Goal: Task Accomplishment & Management: Manage account settings

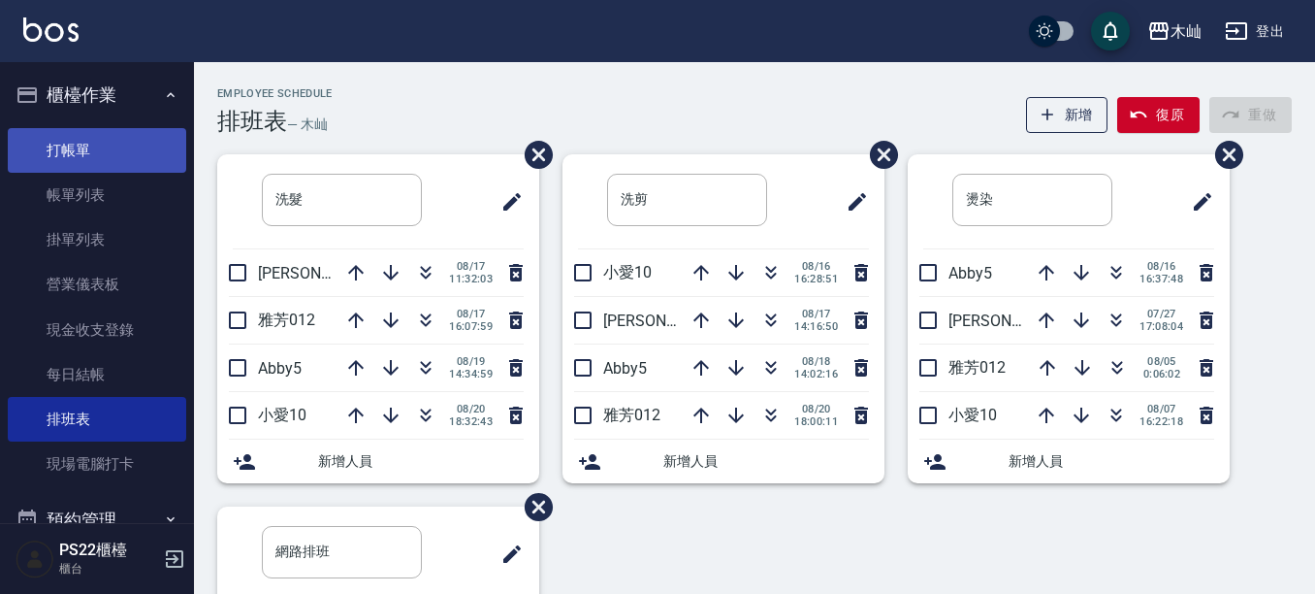
click at [87, 152] on link "打帳單" at bounding box center [97, 150] width 178 height 45
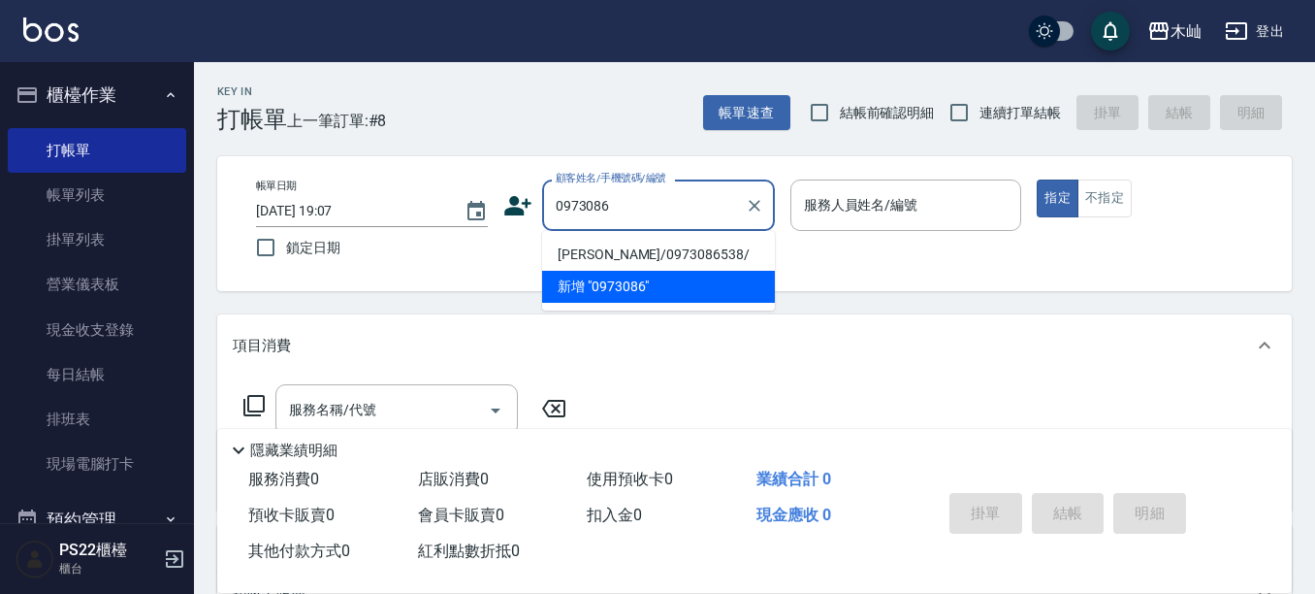
click at [667, 259] on li "[PERSON_NAME]/0973086538/" at bounding box center [658, 255] width 233 height 32
type input "[PERSON_NAME]/0973086538/"
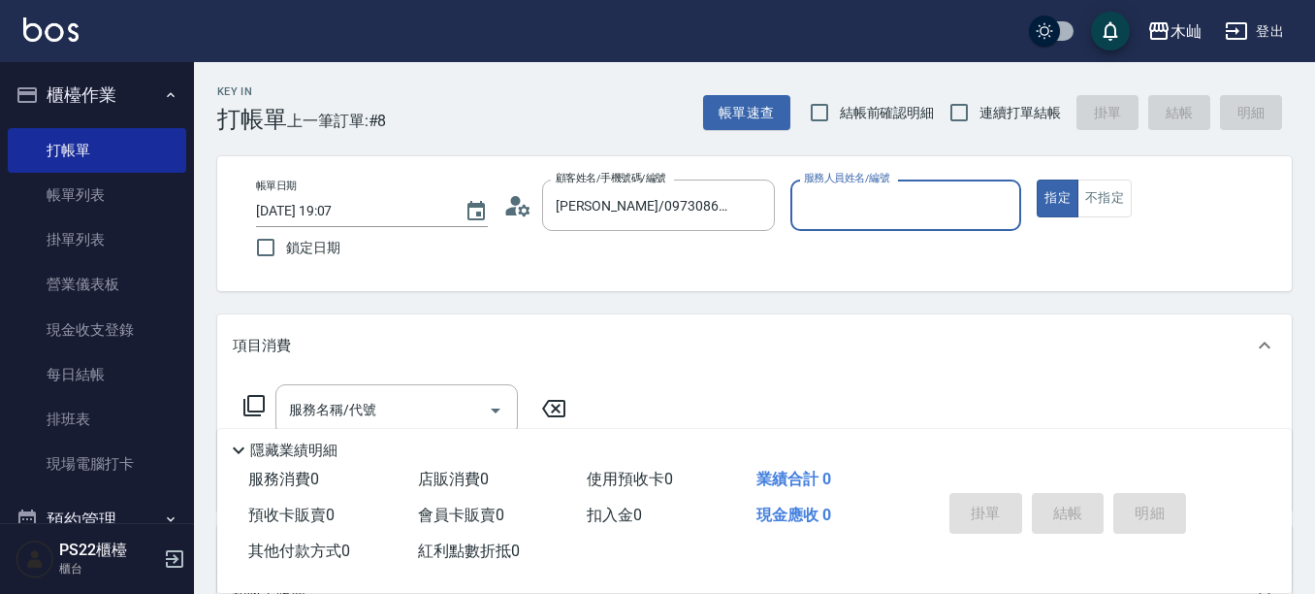
click at [852, 213] on input "服務人員姓名/編號" at bounding box center [906, 205] width 214 height 34
type input "小愛-10"
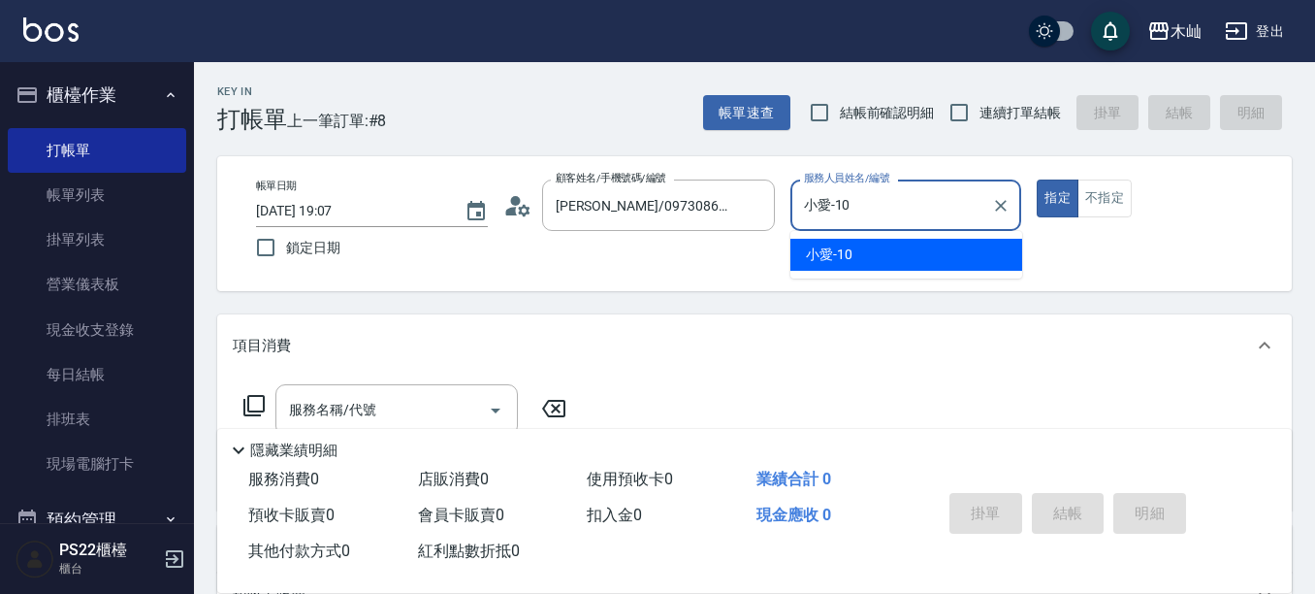
type button "true"
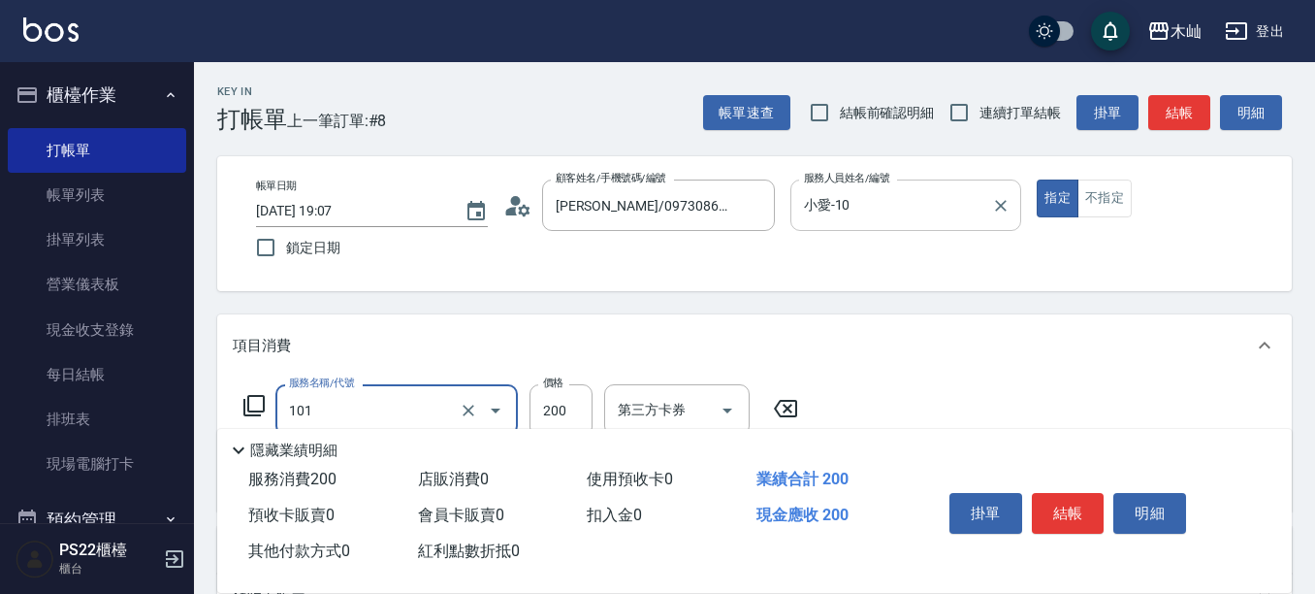
type input "洗髮(101)"
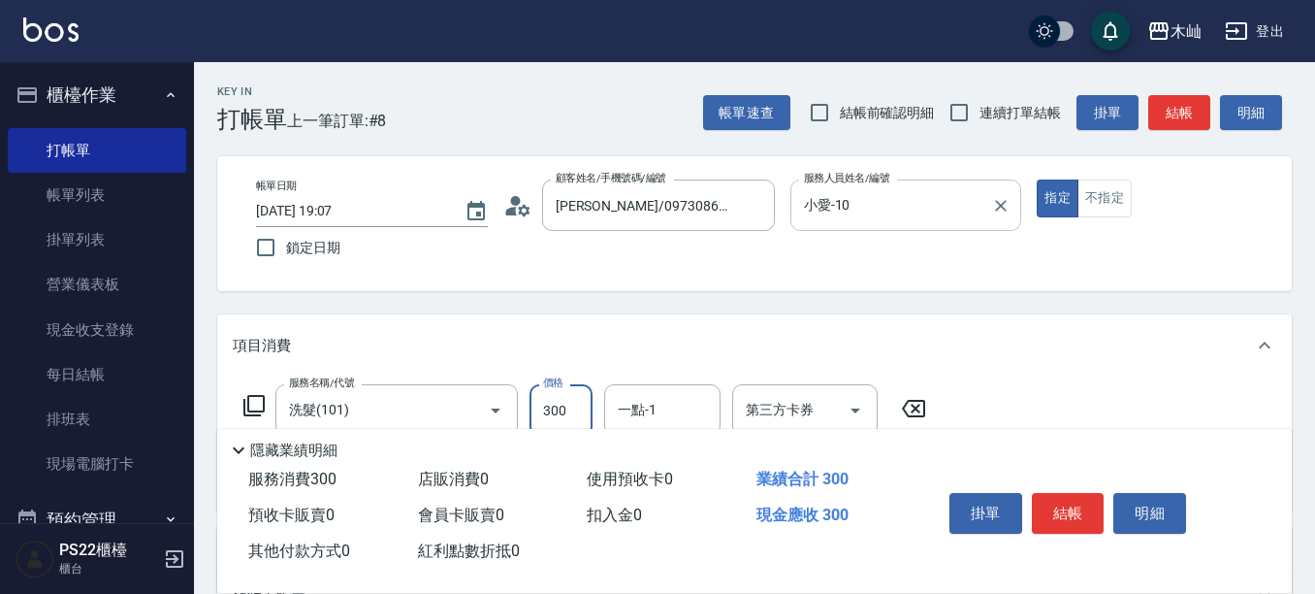
type input "300"
click at [1188, 117] on button "結帳" at bounding box center [1179, 113] width 62 height 36
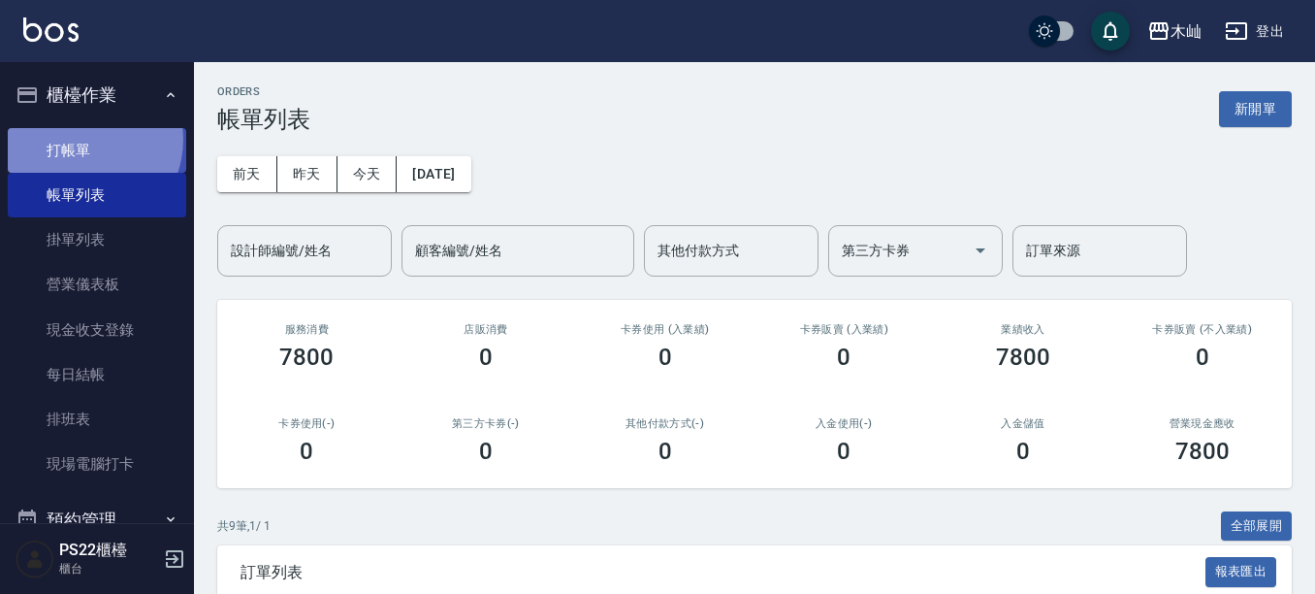
click at [81, 139] on link "打帳單" at bounding box center [97, 150] width 178 height 45
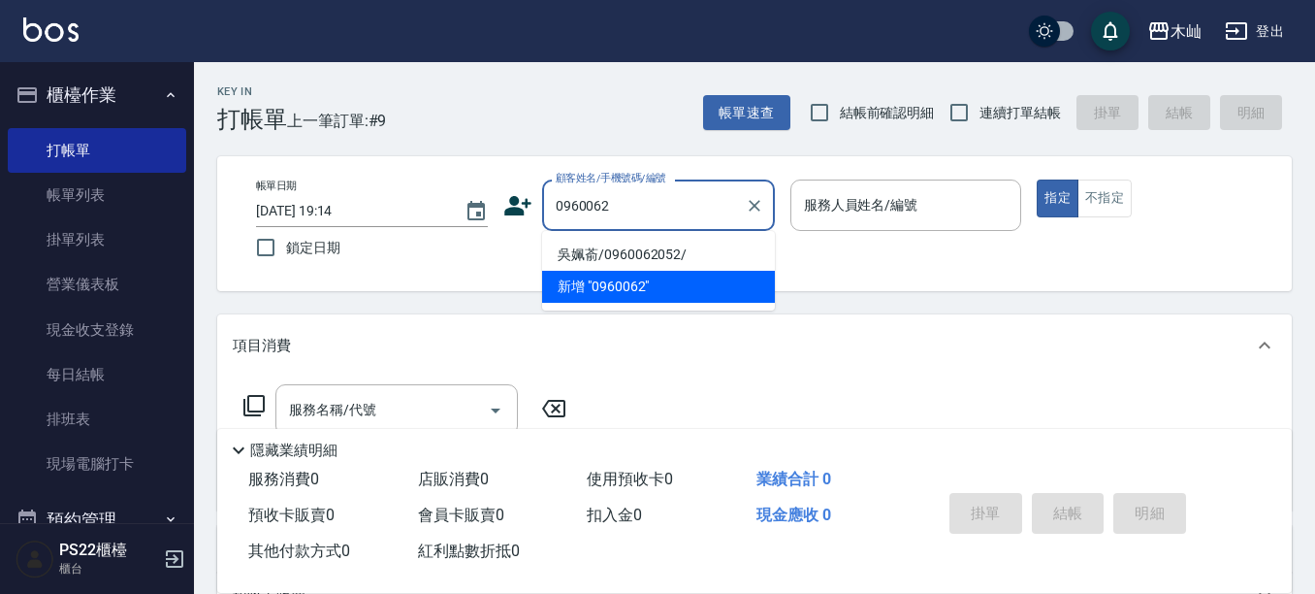
click at [652, 255] on li "吳姵萮/0960062052/" at bounding box center [658, 255] width 233 height 32
type input "吳姵萮/0960062052/"
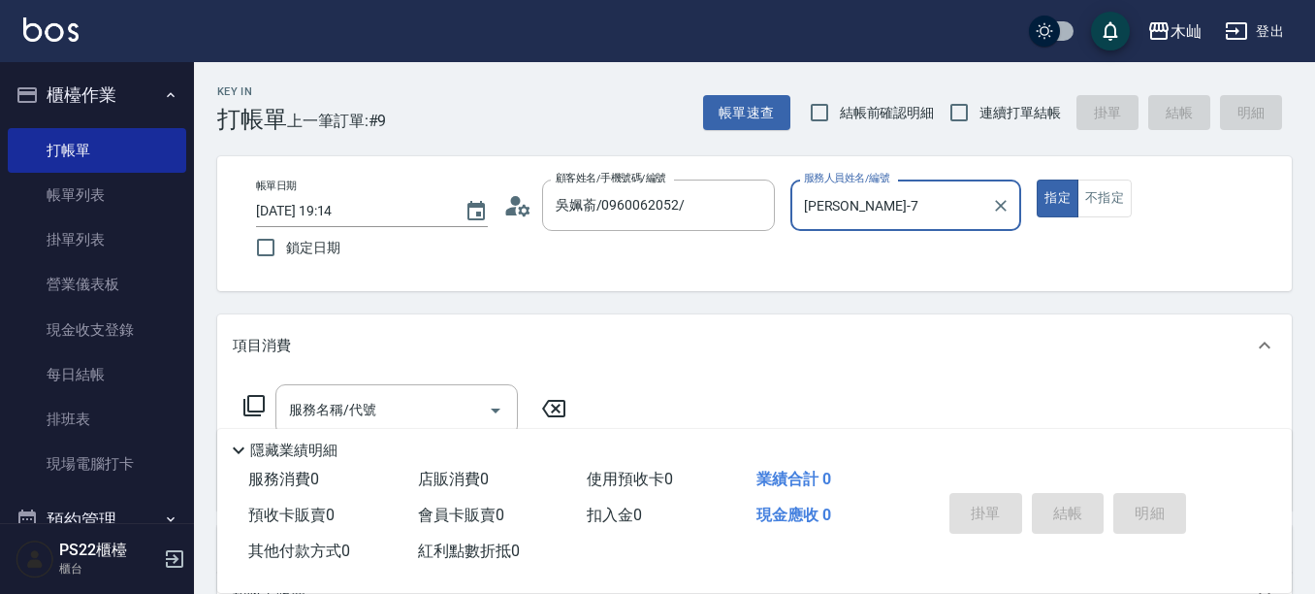
click at [902, 213] on input "[PERSON_NAME]-7" at bounding box center [891, 205] width 185 height 34
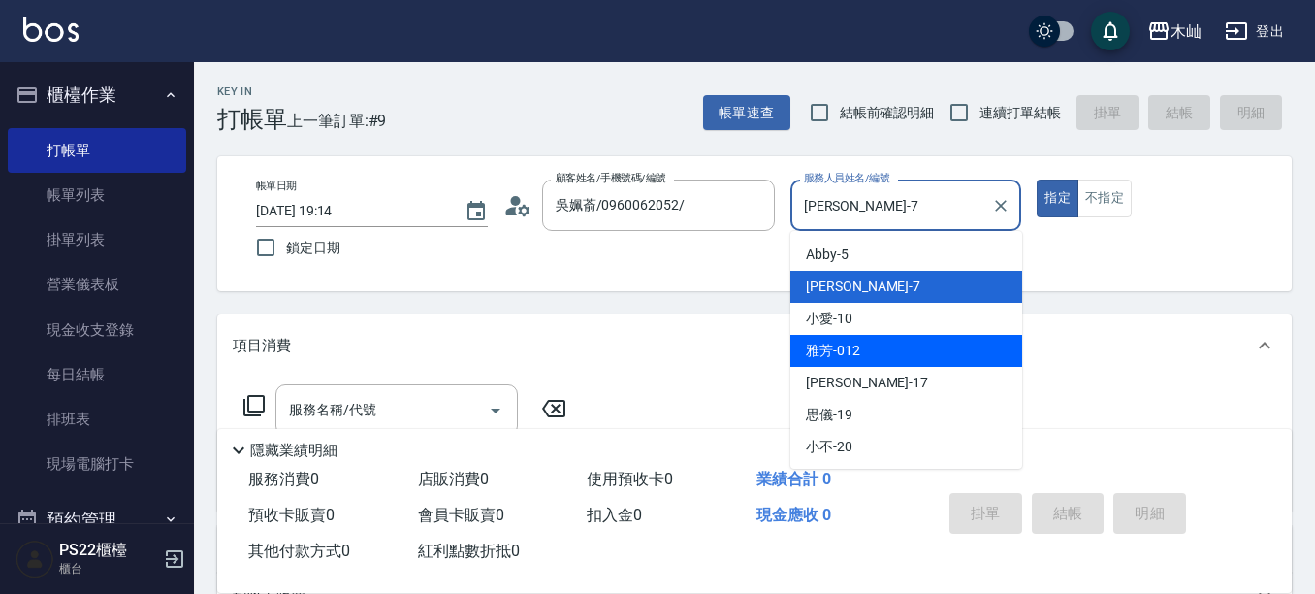
click at [873, 357] on div "雅芳 -012" at bounding box center [907, 351] width 232 height 32
type input "雅芳-012"
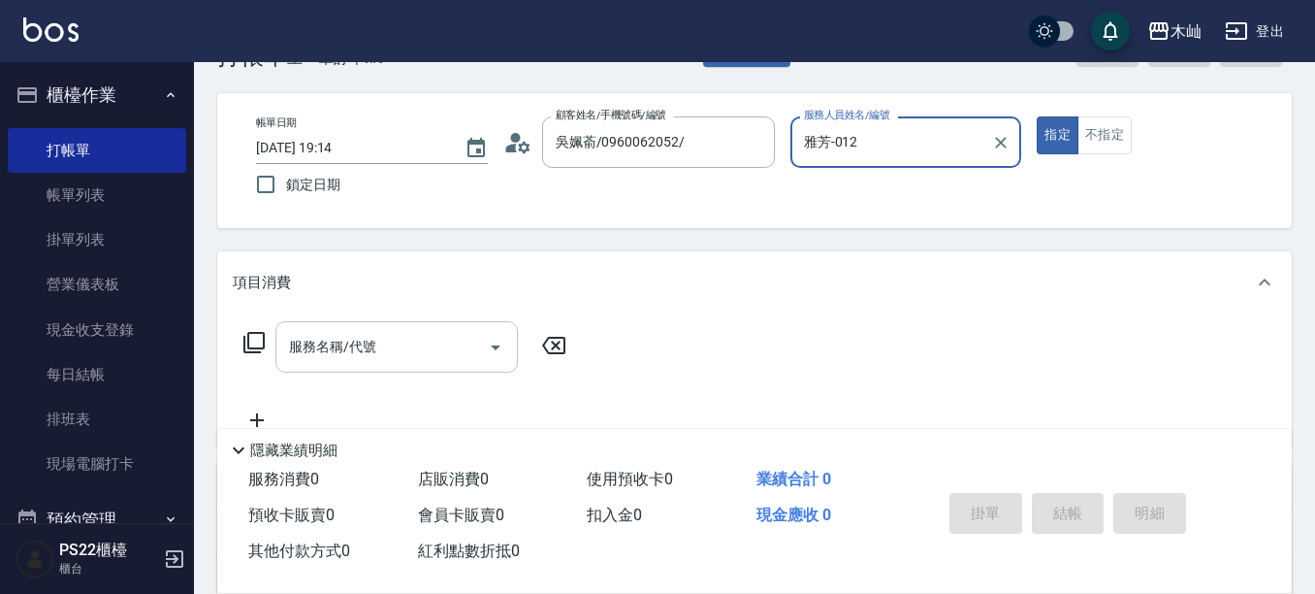
scroll to position [97, 0]
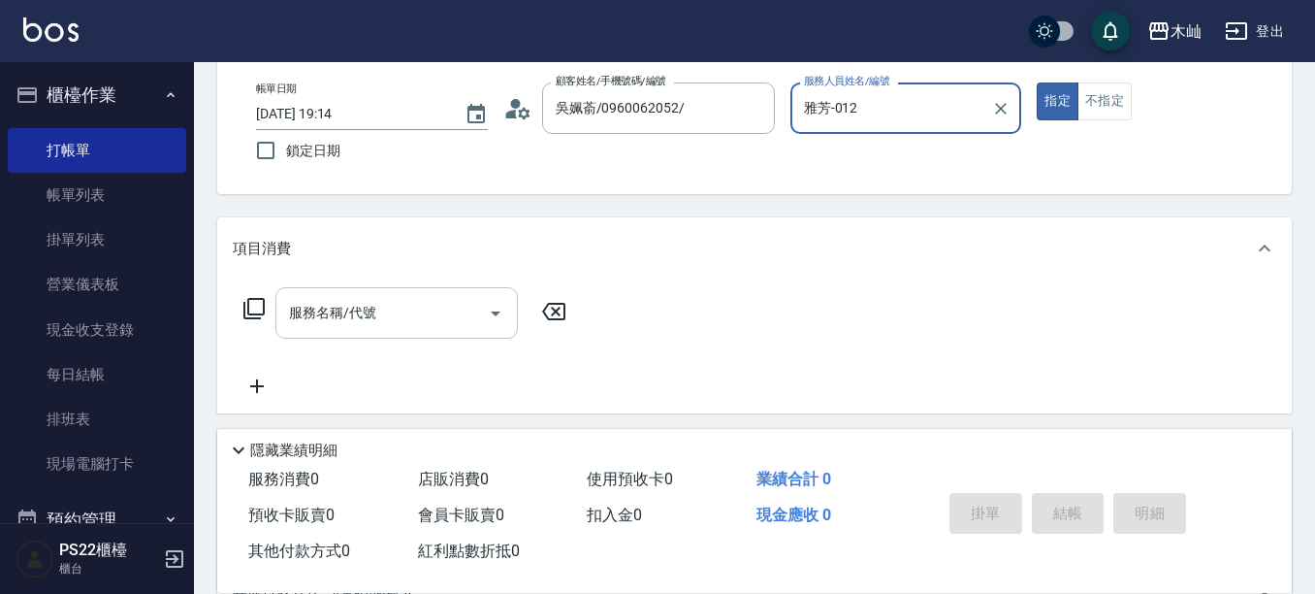
click at [402, 315] on input "服務名稱/代號" at bounding box center [382, 313] width 196 height 34
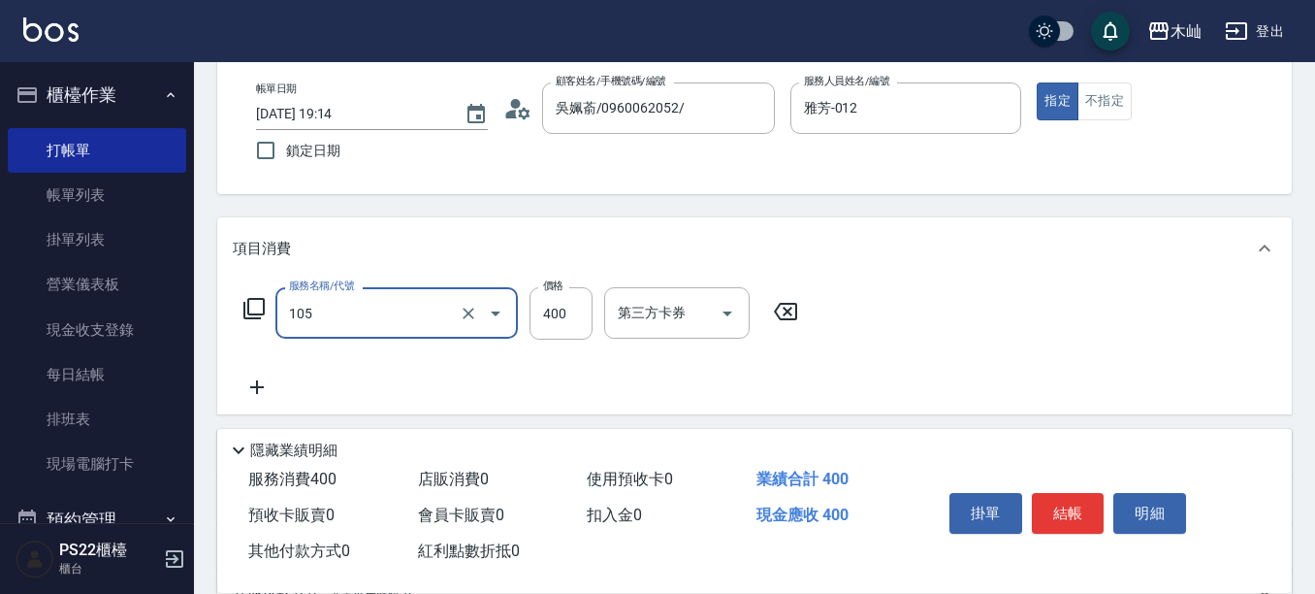
type input "A級單剪(105)"
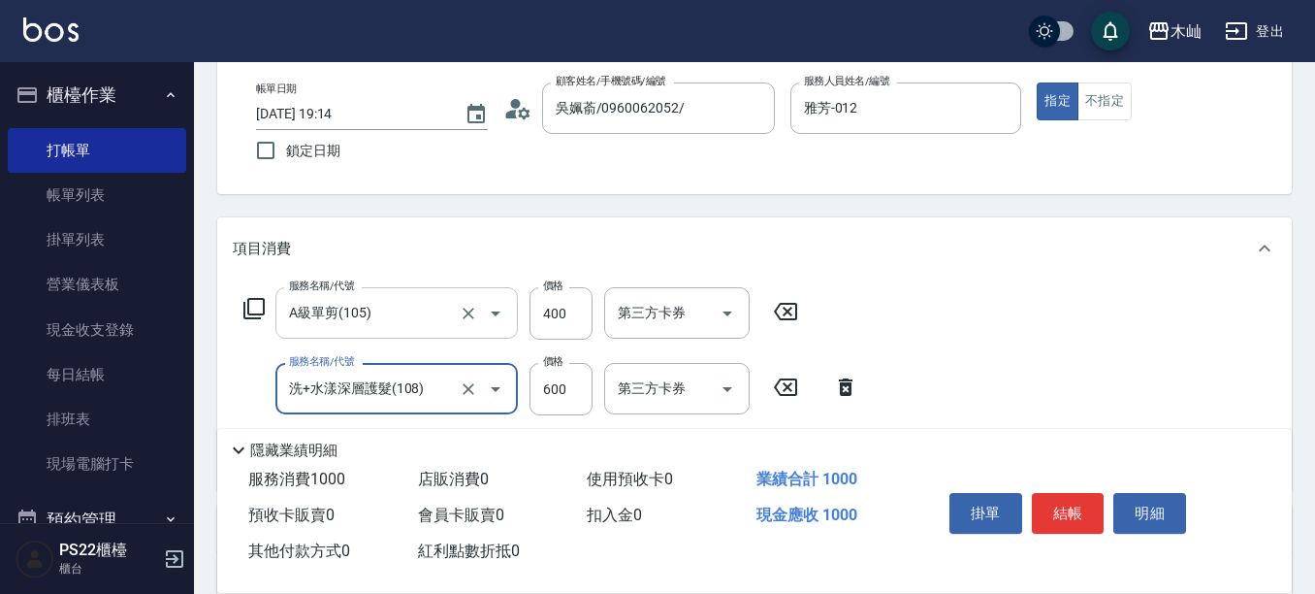
type input "洗+水漾深層護髮(108)"
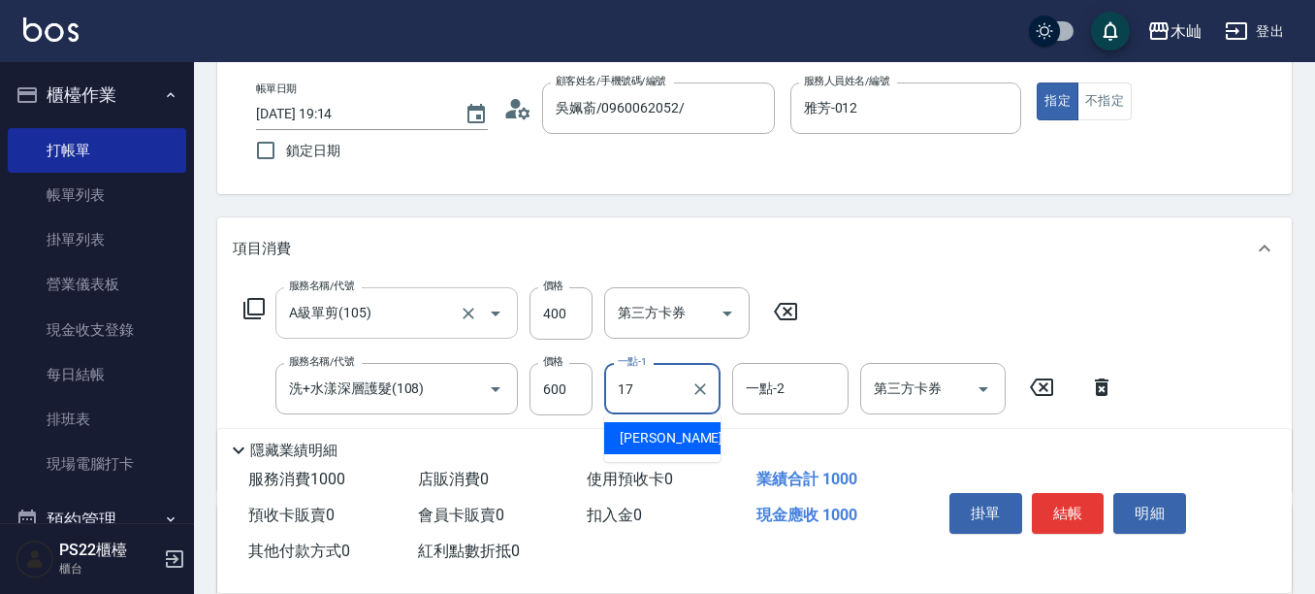
type input "[PERSON_NAME]-17"
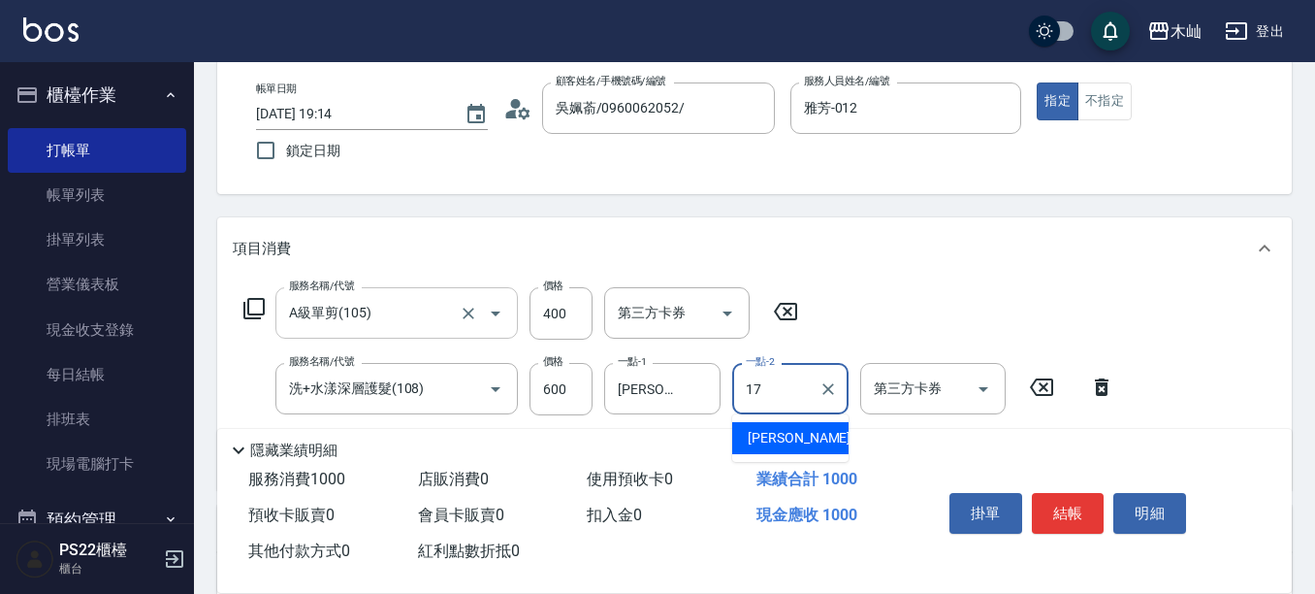
type input "[PERSON_NAME]-17"
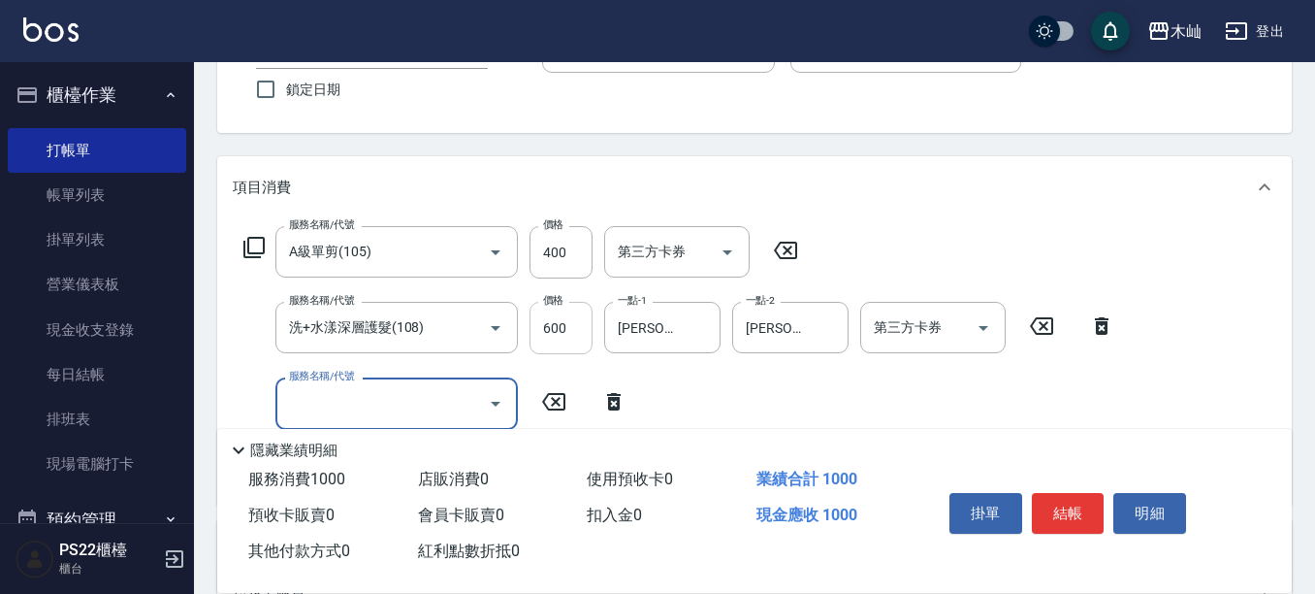
scroll to position [194, 0]
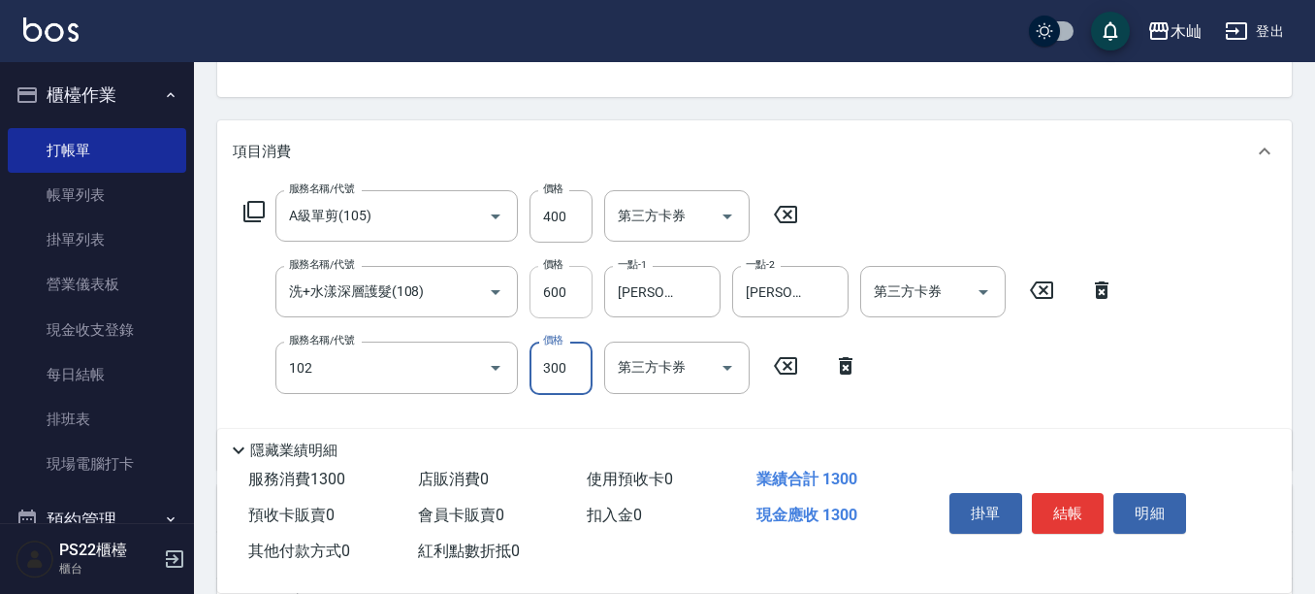
type input "精油洗髮(102)"
type input "100"
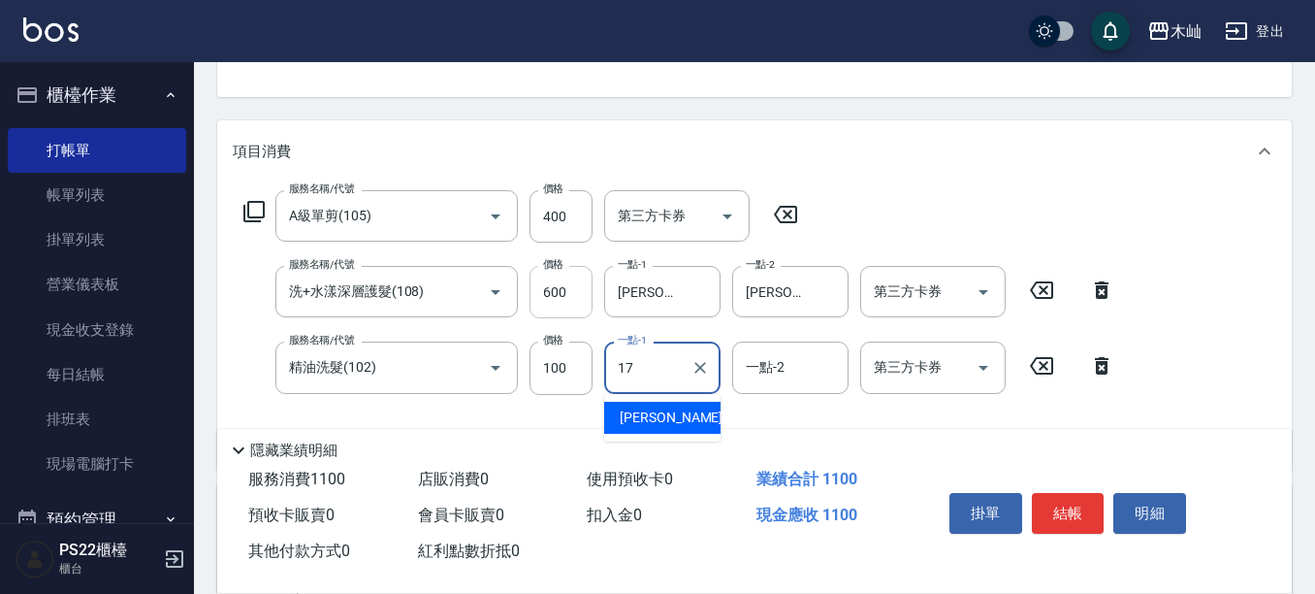
type input "[PERSON_NAME]-17"
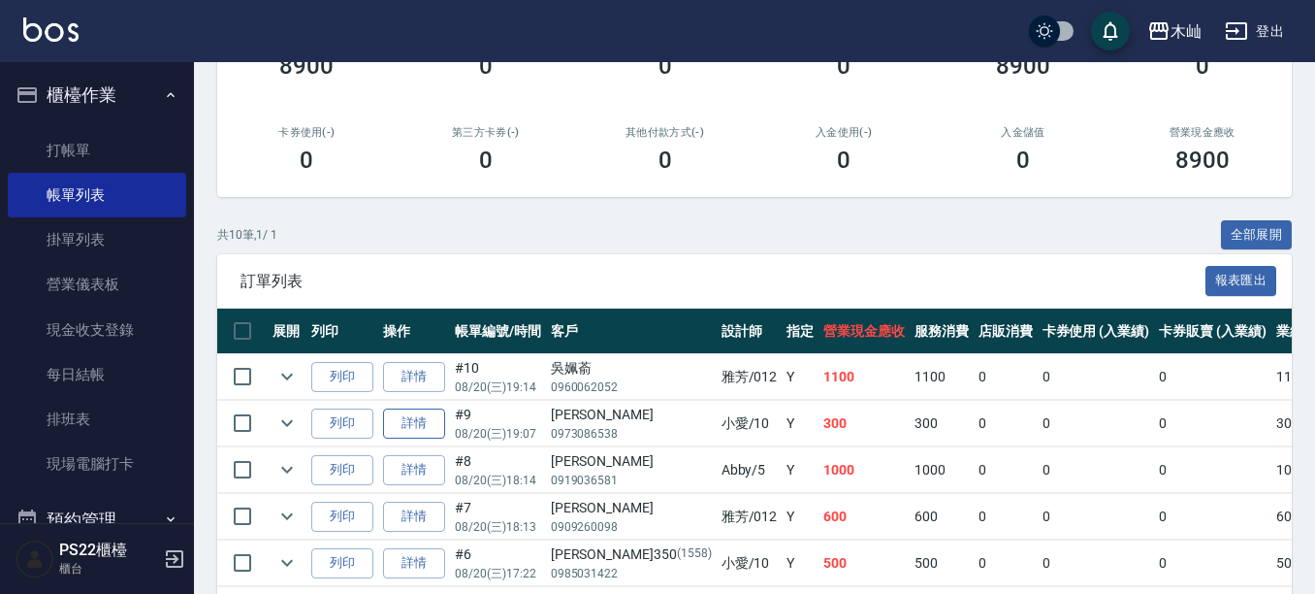
scroll to position [194, 0]
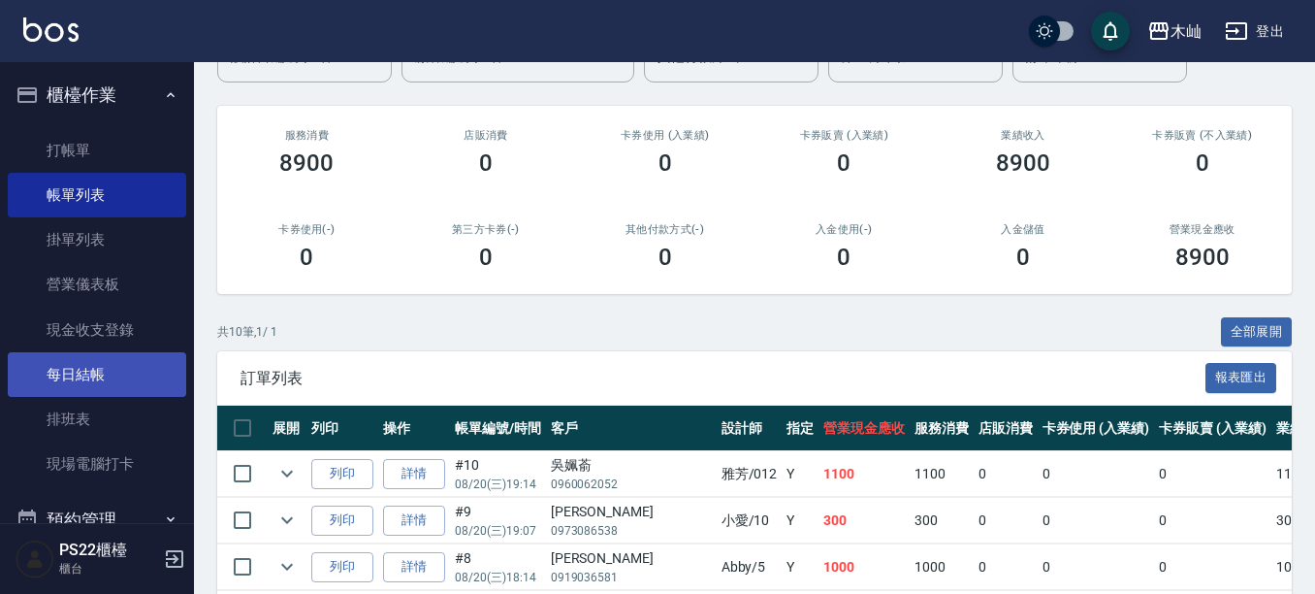
click at [129, 375] on link "每日結帳" at bounding box center [97, 374] width 178 height 45
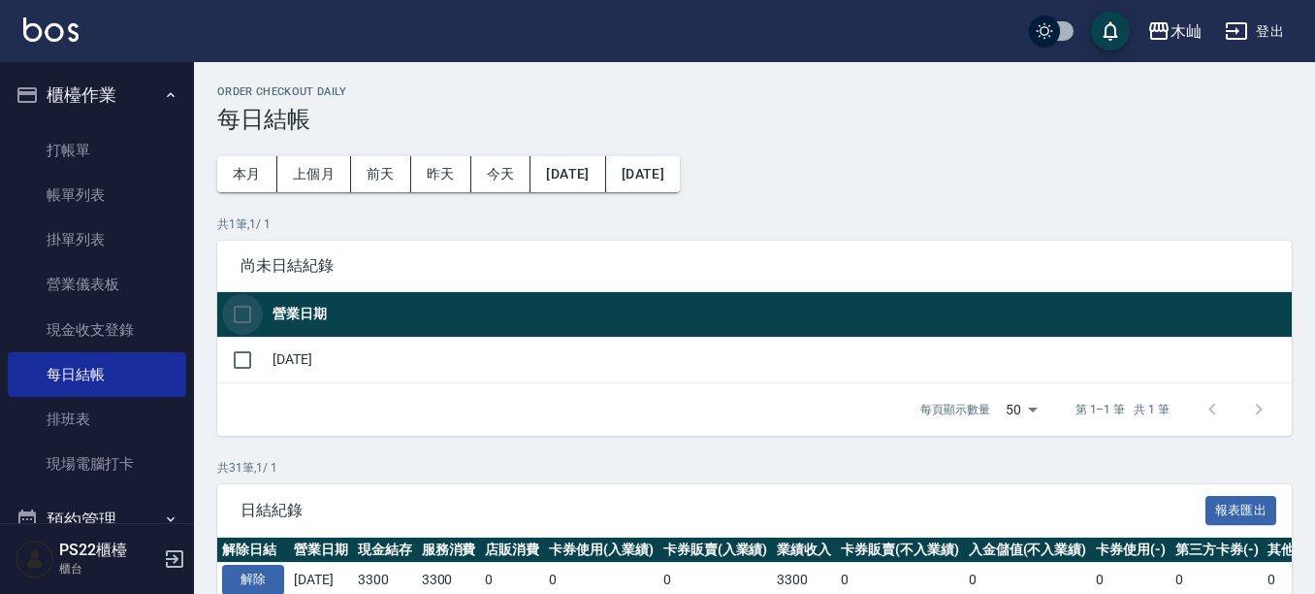
click at [235, 317] on input "checkbox" at bounding box center [242, 314] width 41 height 41
checkbox input "true"
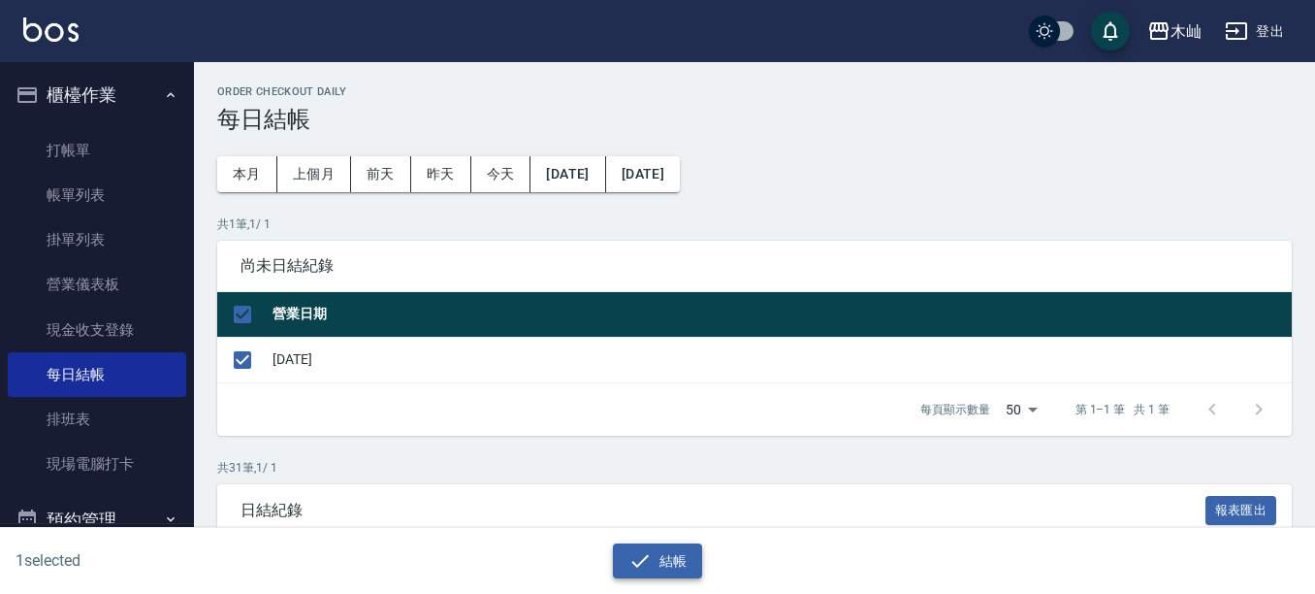
click at [684, 555] on button "結帳" at bounding box center [658, 561] width 90 height 36
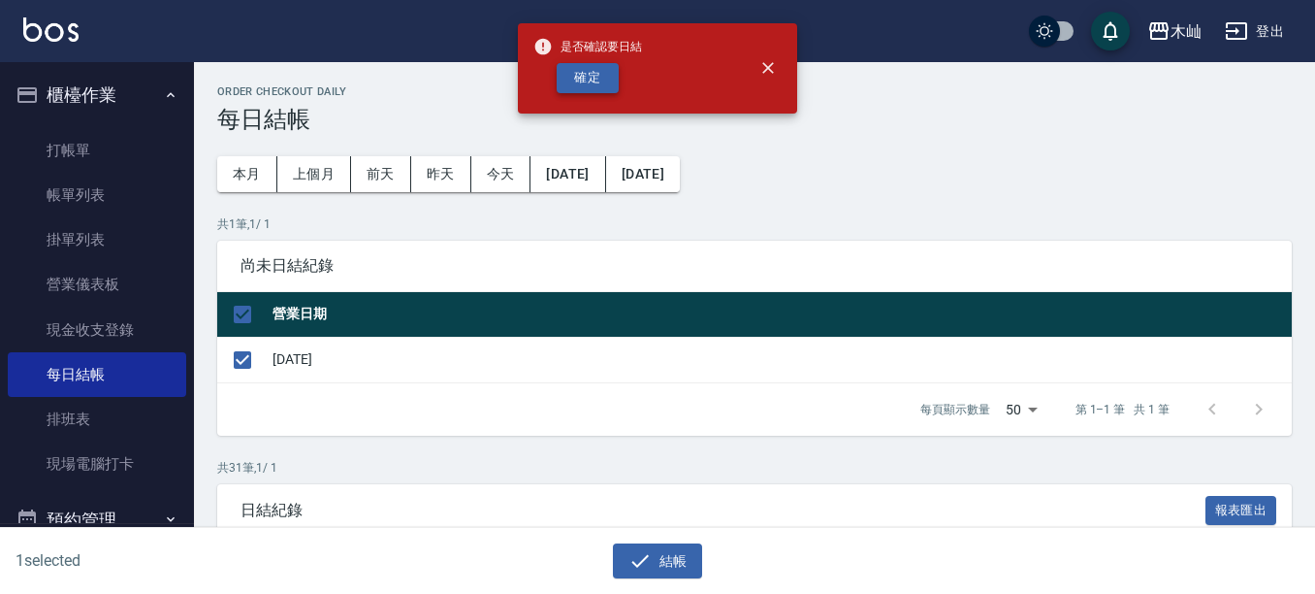
click at [613, 79] on button "確定" at bounding box center [588, 78] width 62 height 30
checkbox input "false"
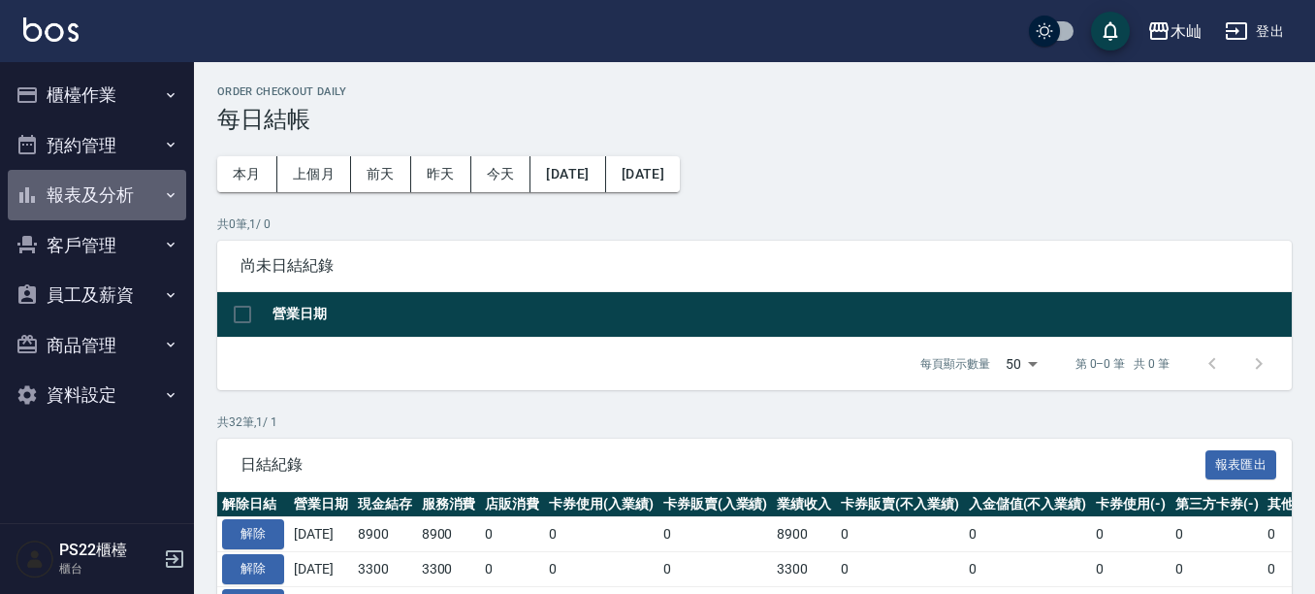
click at [133, 195] on button "報表及分析" at bounding box center [97, 195] width 178 height 50
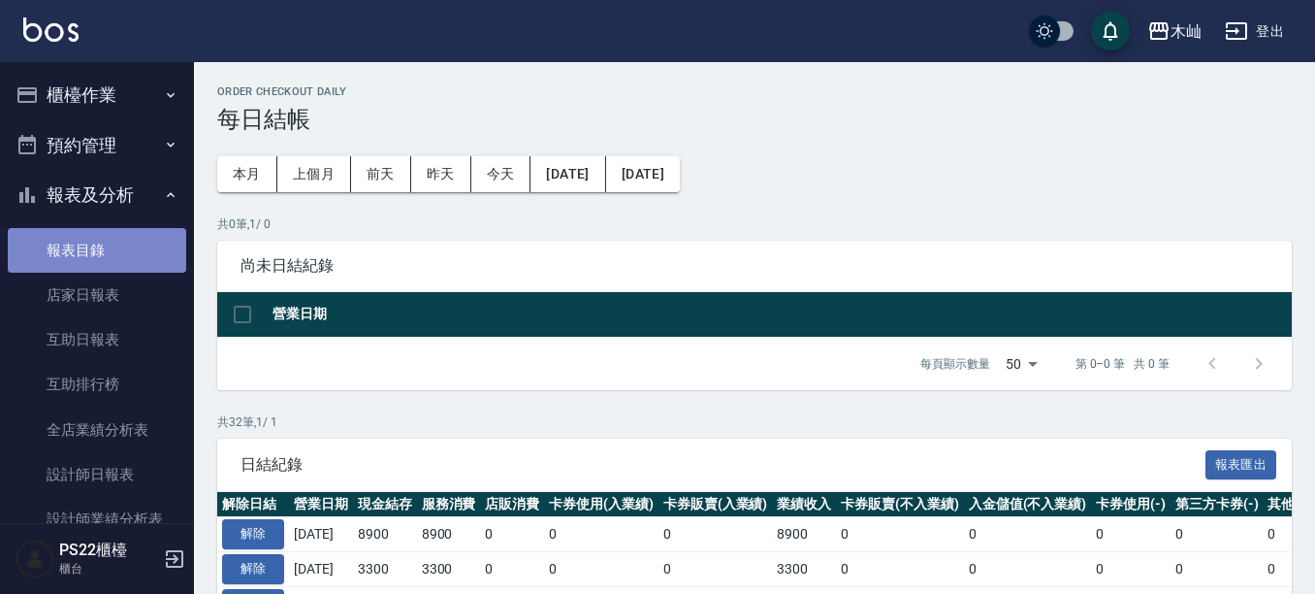
click at [123, 269] on link "報表目錄" at bounding box center [97, 250] width 178 height 45
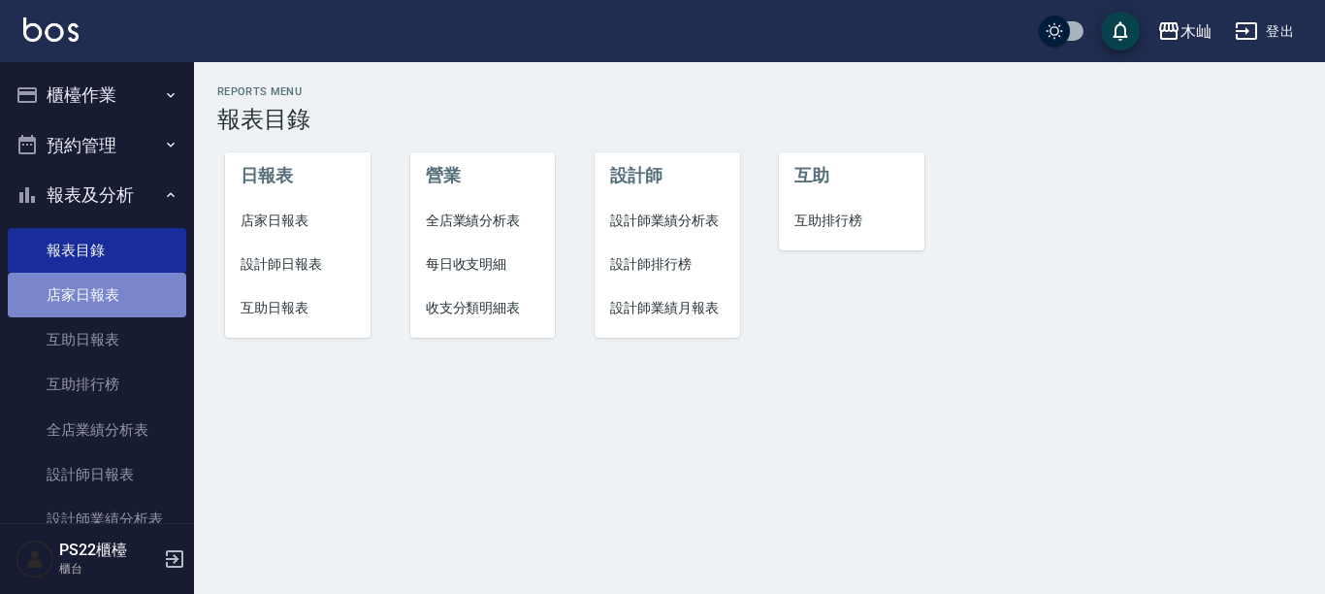
click at [113, 289] on link "店家日報表" at bounding box center [97, 295] width 178 height 45
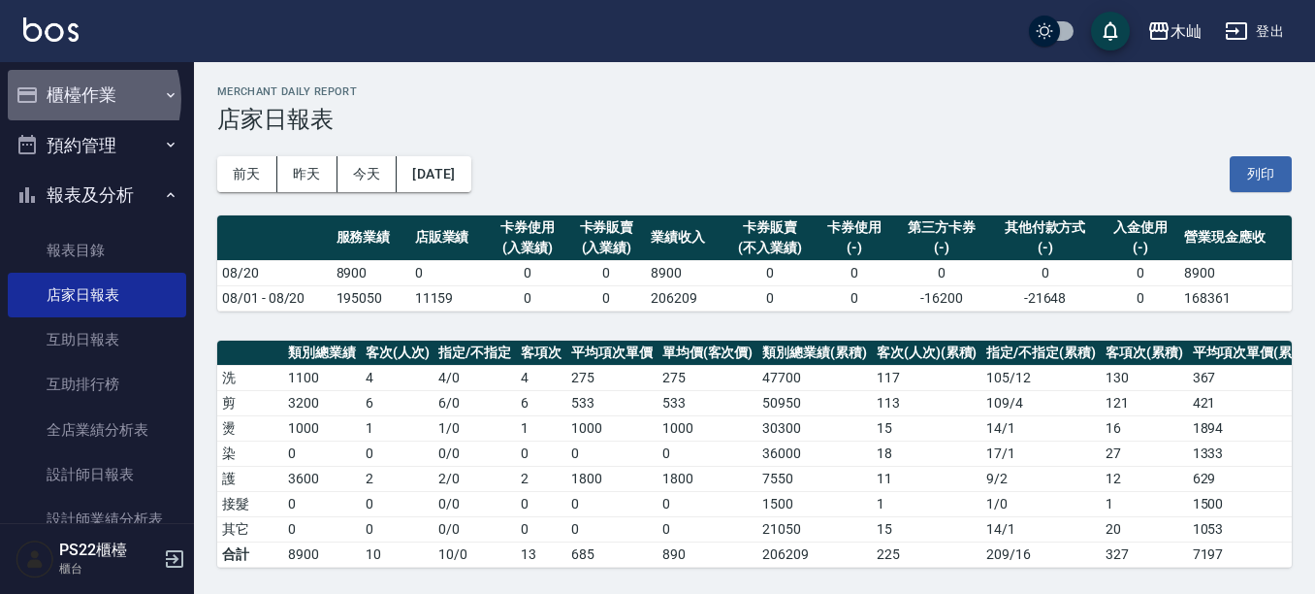
click at [74, 99] on button "櫃檯作業" at bounding box center [97, 95] width 178 height 50
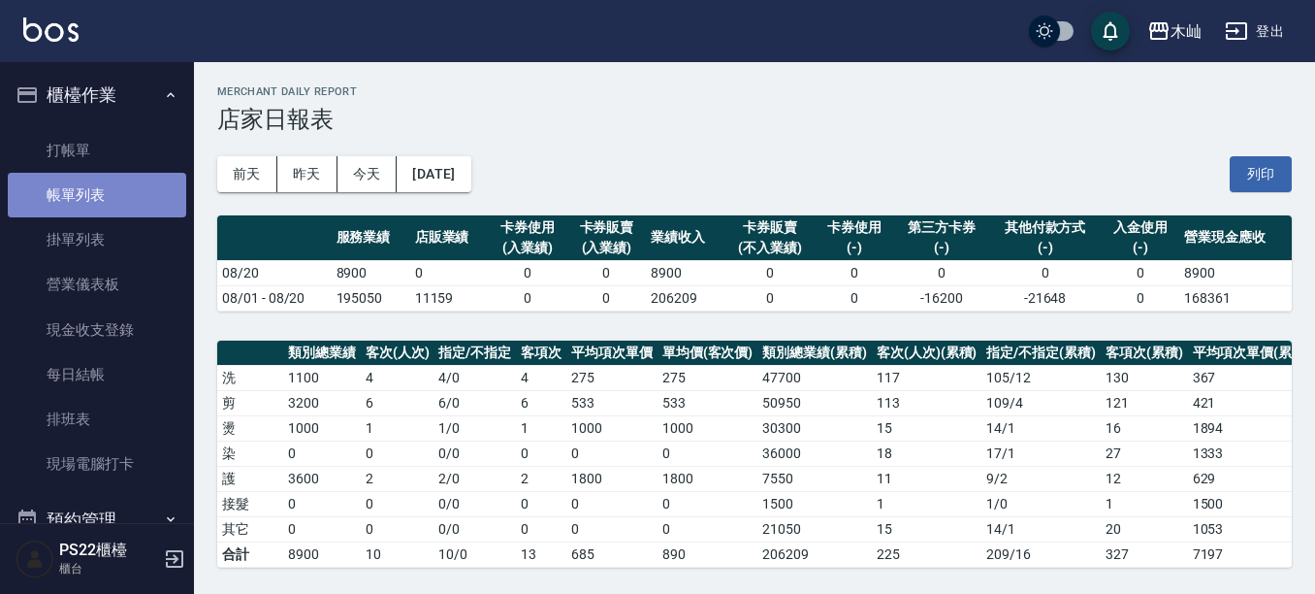
click at [165, 209] on link "帳單列表" at bounding box center [97, 195] width 178 height 45
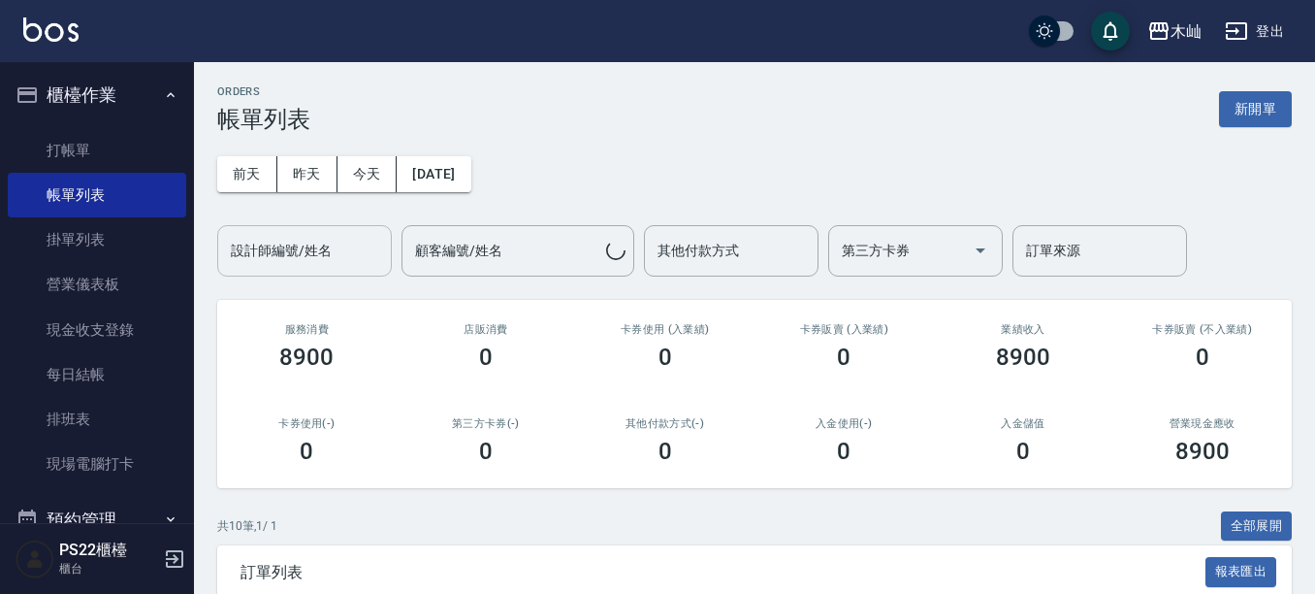
click at [338, 256] on input "設計師編號/姓名" at bounding box center [304, 251] width 157 height 34
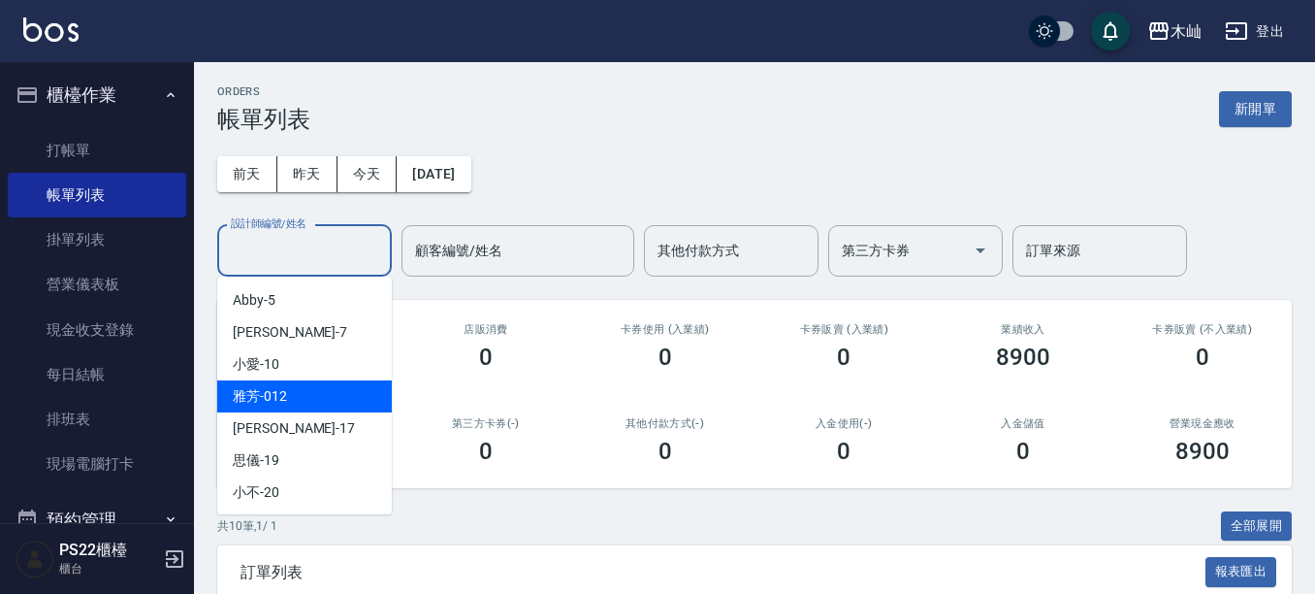
click at [342, 388] on div "雅芳 -012" at bounding box center [304, 396] width 175 height 32
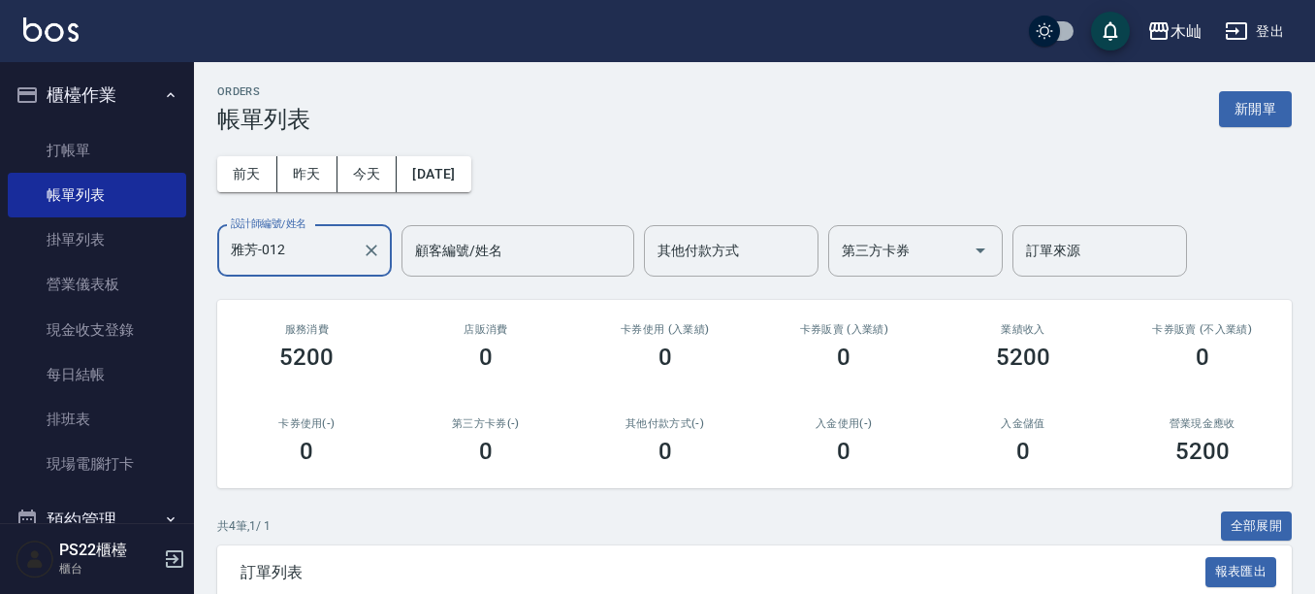
click at [306, 261] on input "雅芳-012" at bounding box center [290, 251] width 128 height 34
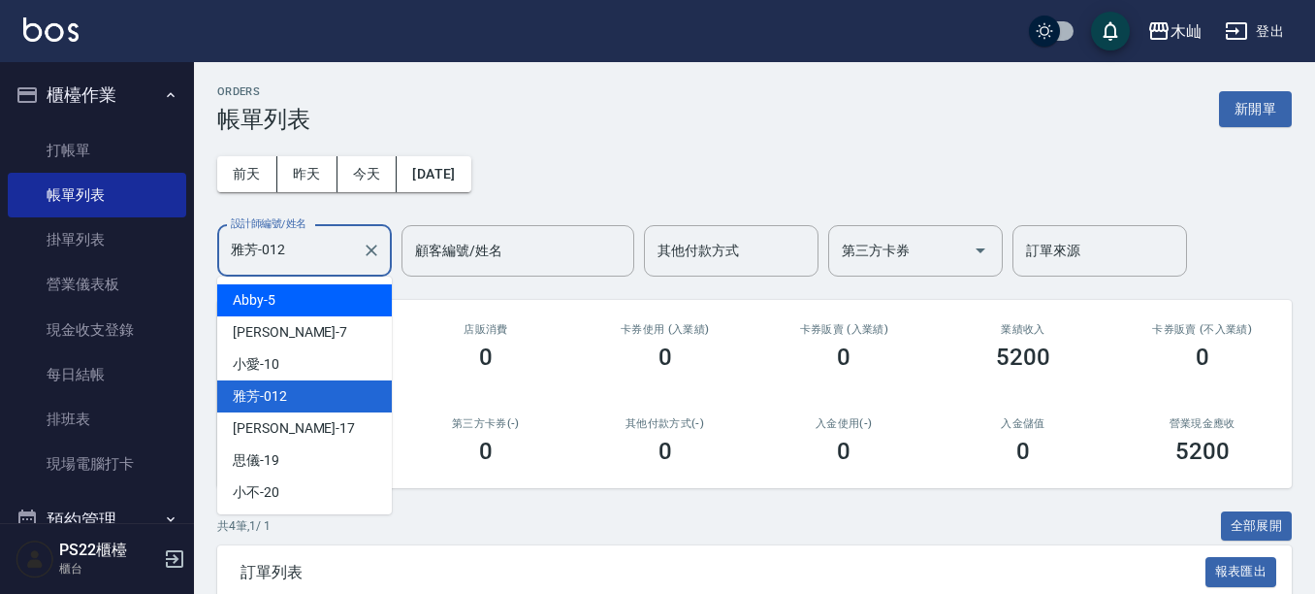
click at [325, 306] on div "Abby -5" at bounding box center [304, 300] width 175 height 32
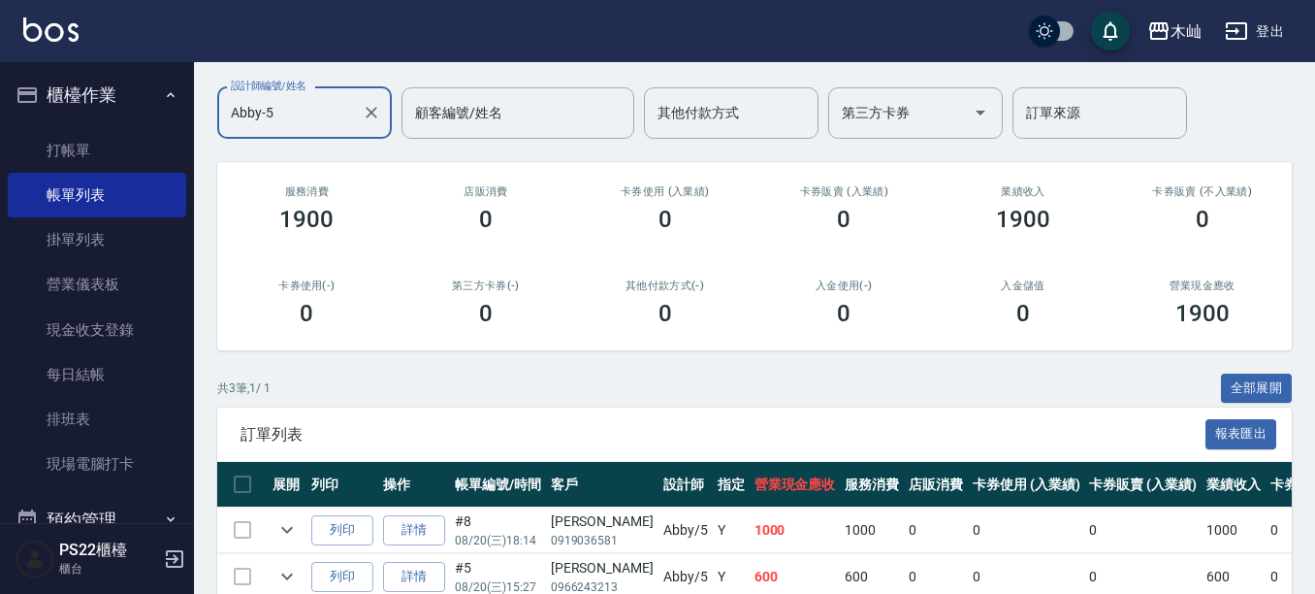
scroll to position [89, 0]
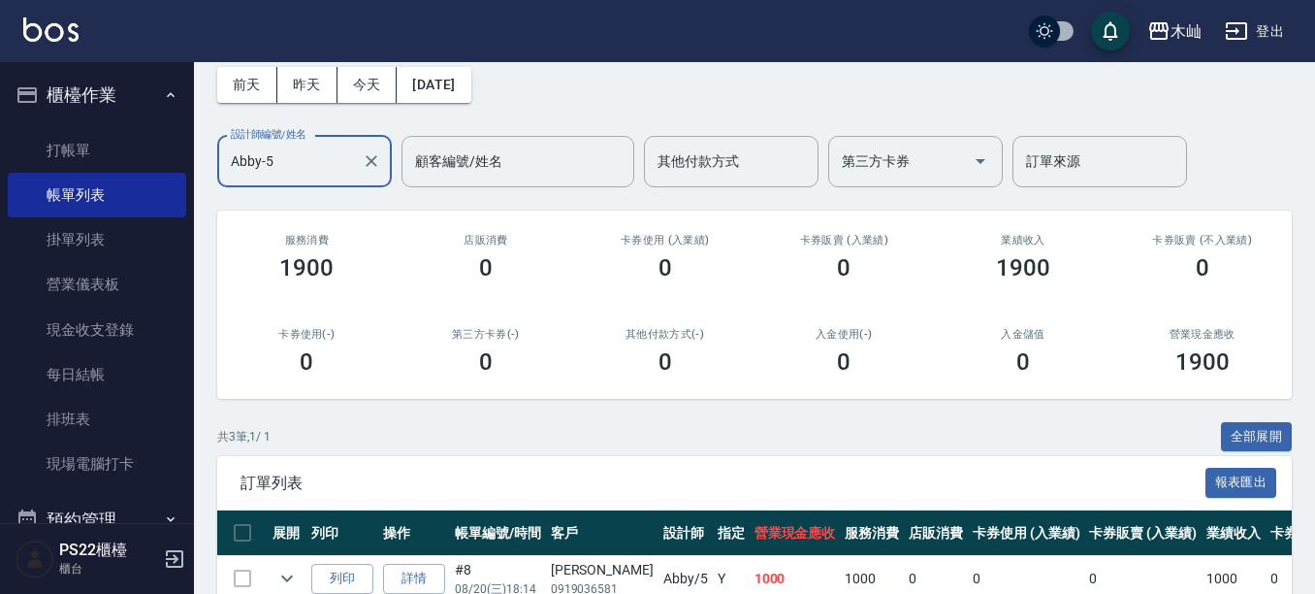
click at [325, 170] on input "Abby-5" at bounding box center [290, 162] width 128 height 34
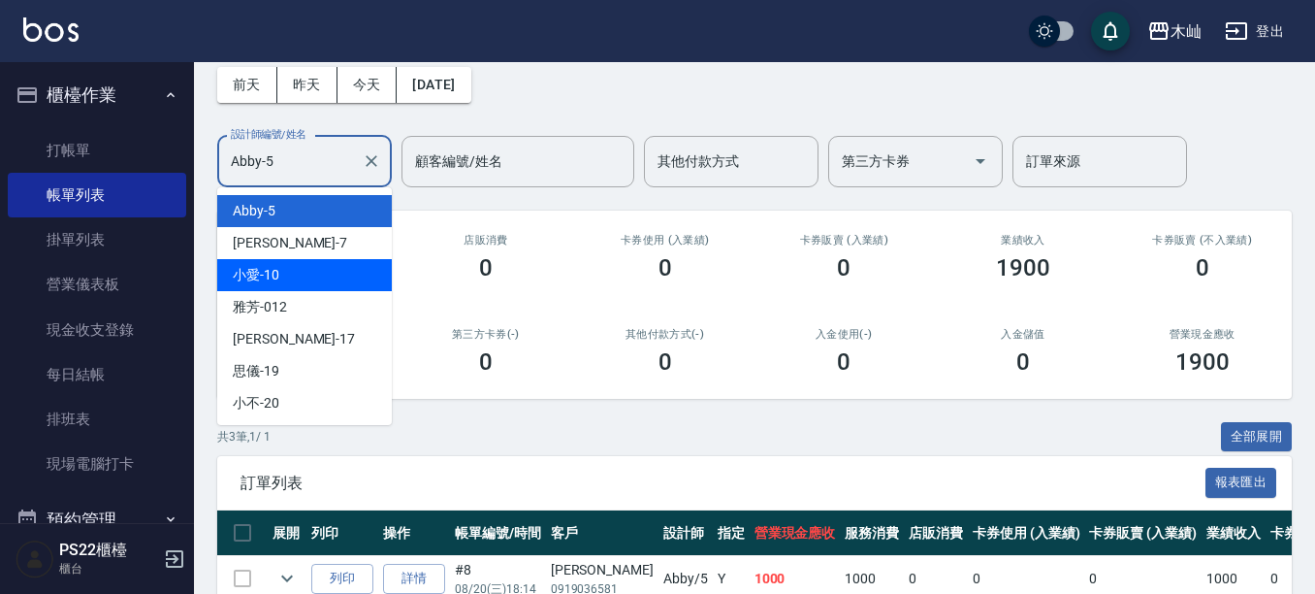
click at [351, 274] on div "小愛 -10" at bounding box center [304, 275] width 175 height 32
type input "小愛-10"
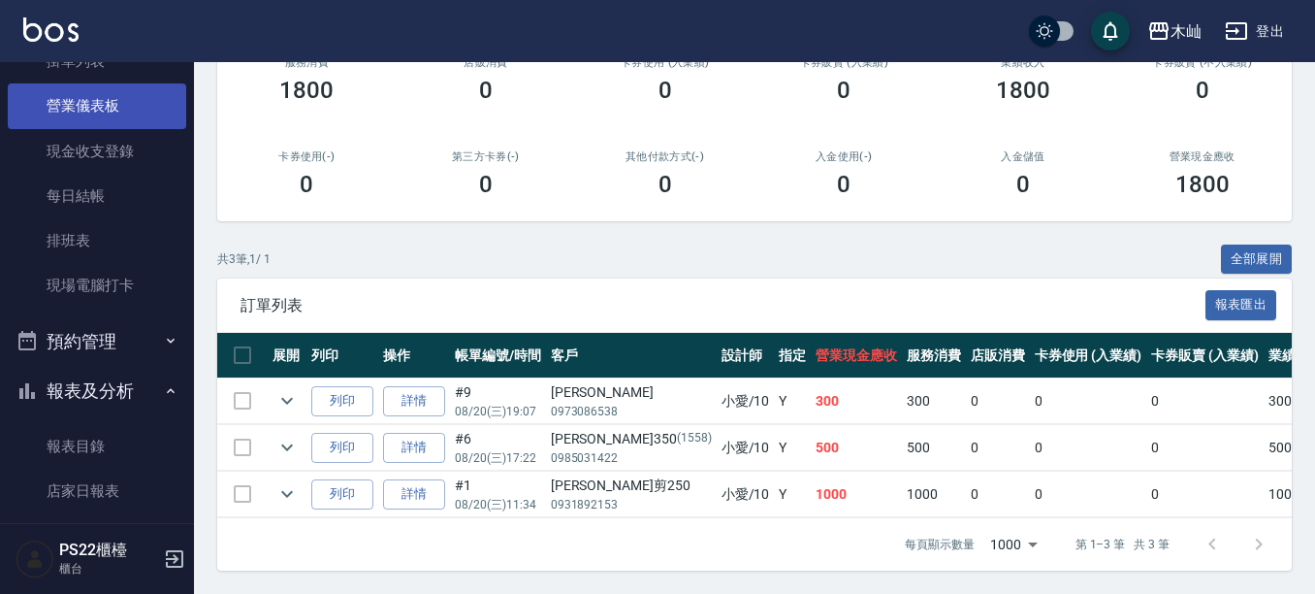
scroll to position [388, 0]
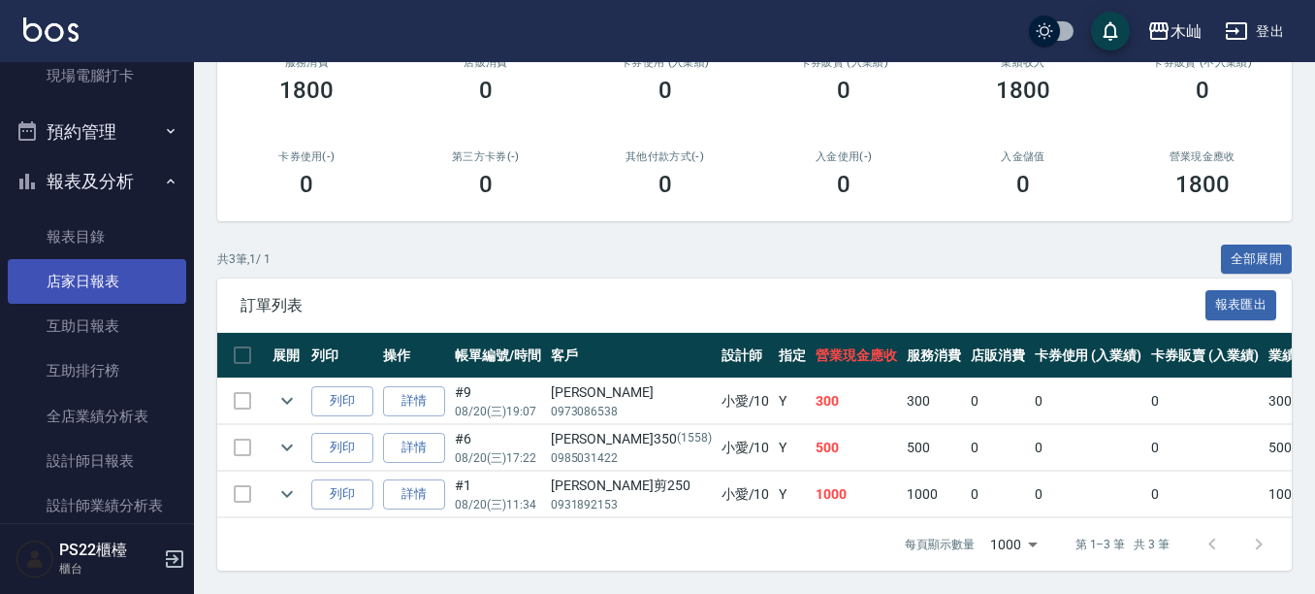
click at [131, 284] on link "店家日報表" at bounding box center [97, 281] width 178 height 45
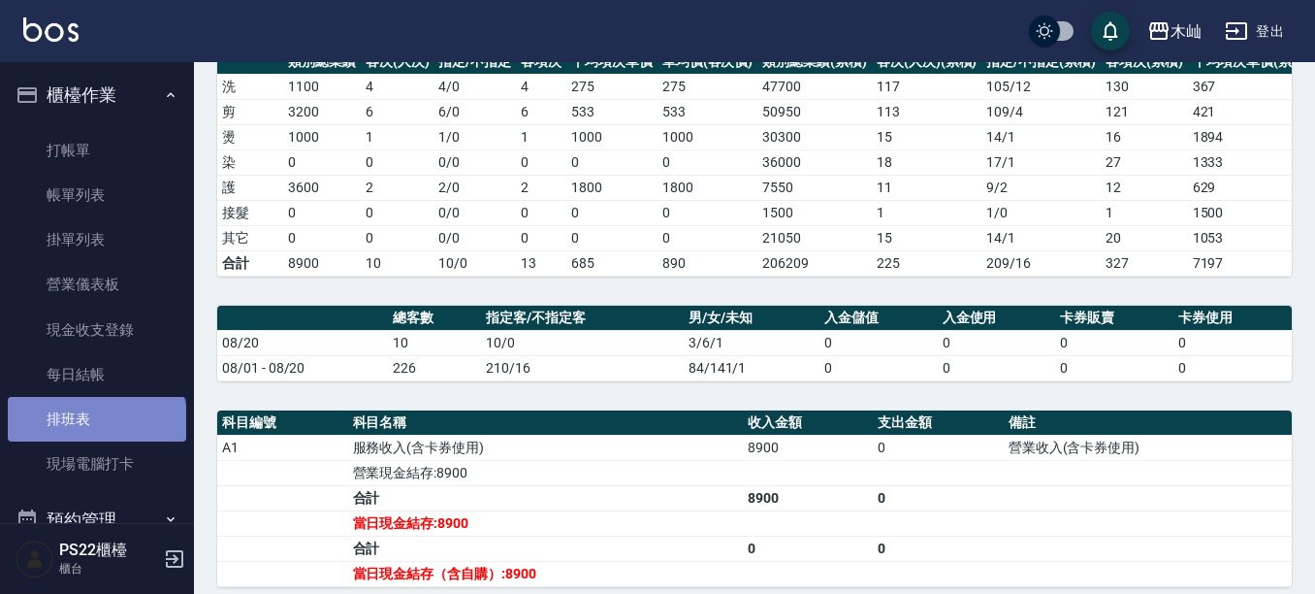
click at [95, 425] on link "排班表" at bounding box center [97, 419] width 178 height 45
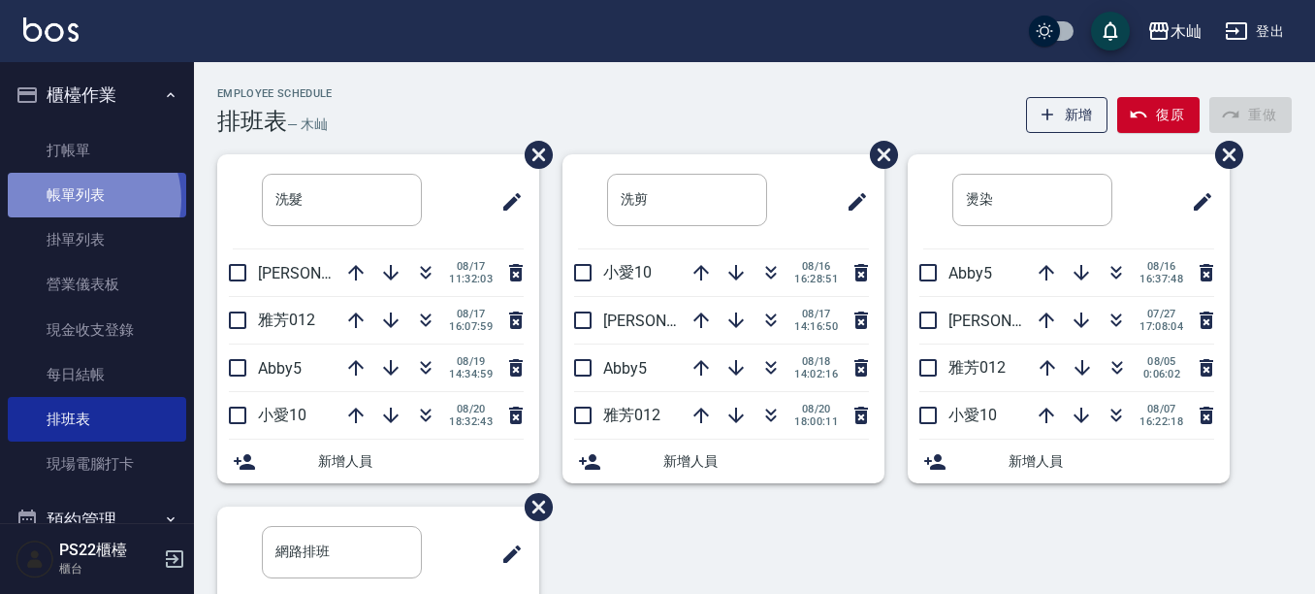
click at [86, 200] on link "帳單列表" at bounding box center [97, 195] width 178 height 45
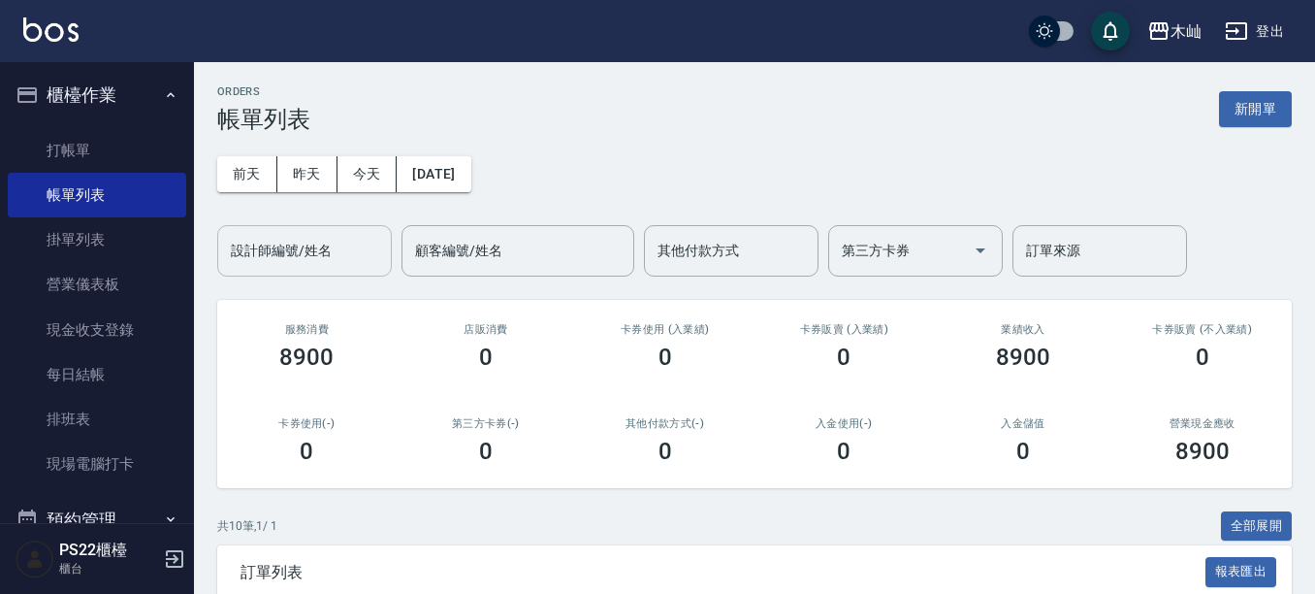
click at [321, 252] on input "設計師編號/姓名" at bounding box center [304, 251] width 157 height 34
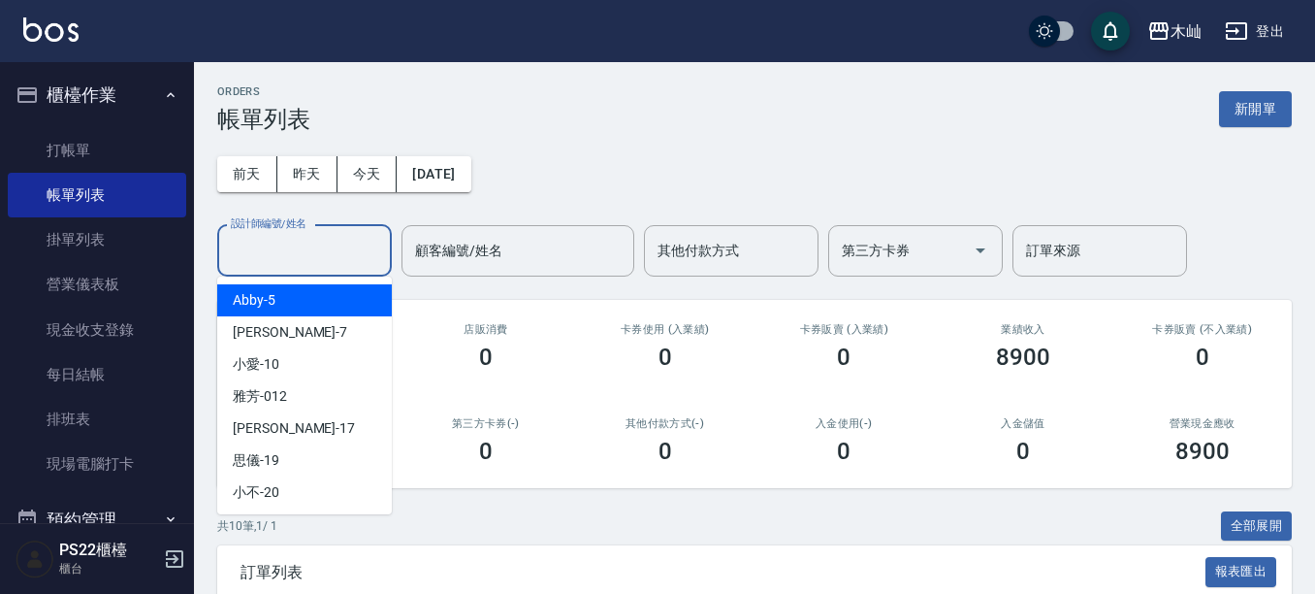
click at [341, 290] on div "Abby -5" at bounding box center [304, 300] width 175 height 32
click at [333, 238] on input "Abby-5" at bounding box center [290, 251] width 128 height 34
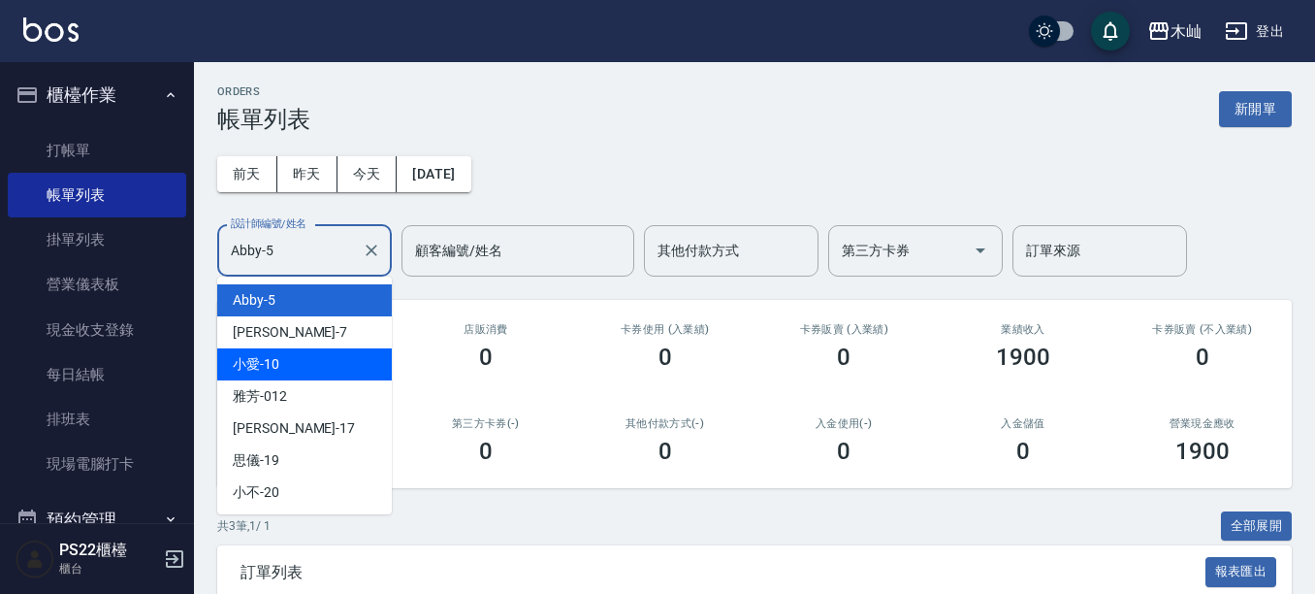
click at [335, 360] on div "小愛 -10" at bounding box center [304, 364] width 175 height 32
click at [329, 250] on input "小愛-10" at bounding box center [290, 251] width 128 height 34
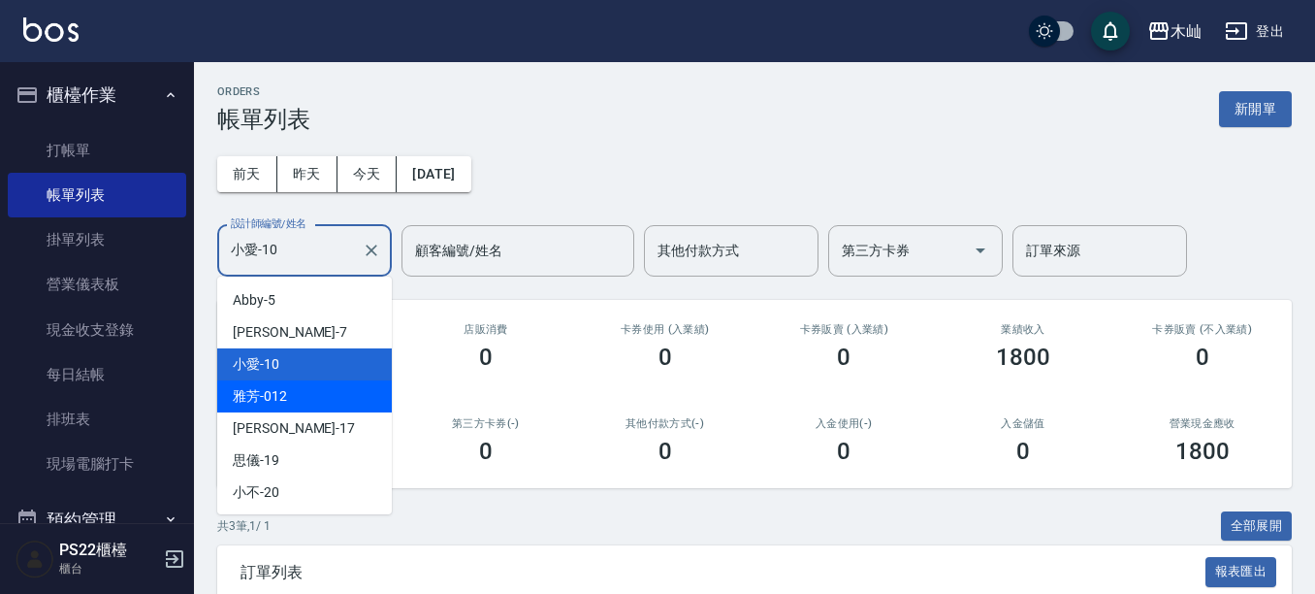
click at [336, 400] on div "雅芳 -012" at bounding box center [304, 396] width 175 height 32
type input "雅芳-012"
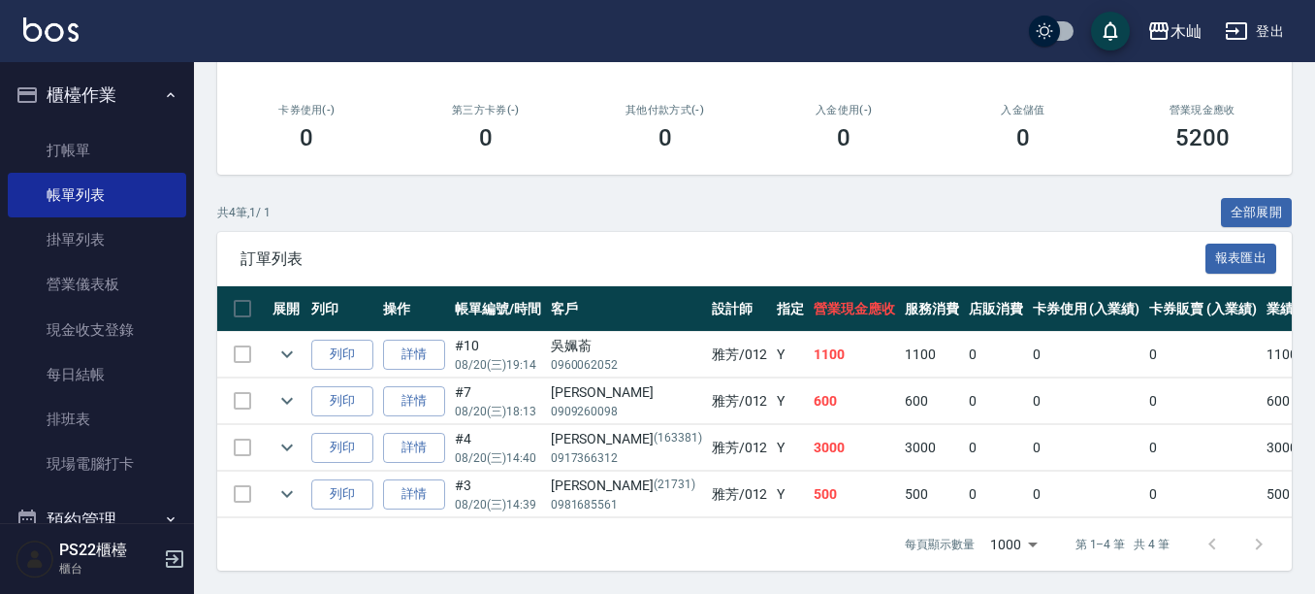
scroll to position [330, 0]
click at [115, 147] on link "打帳單" at bounding box center [97, 150] width 178 height 45
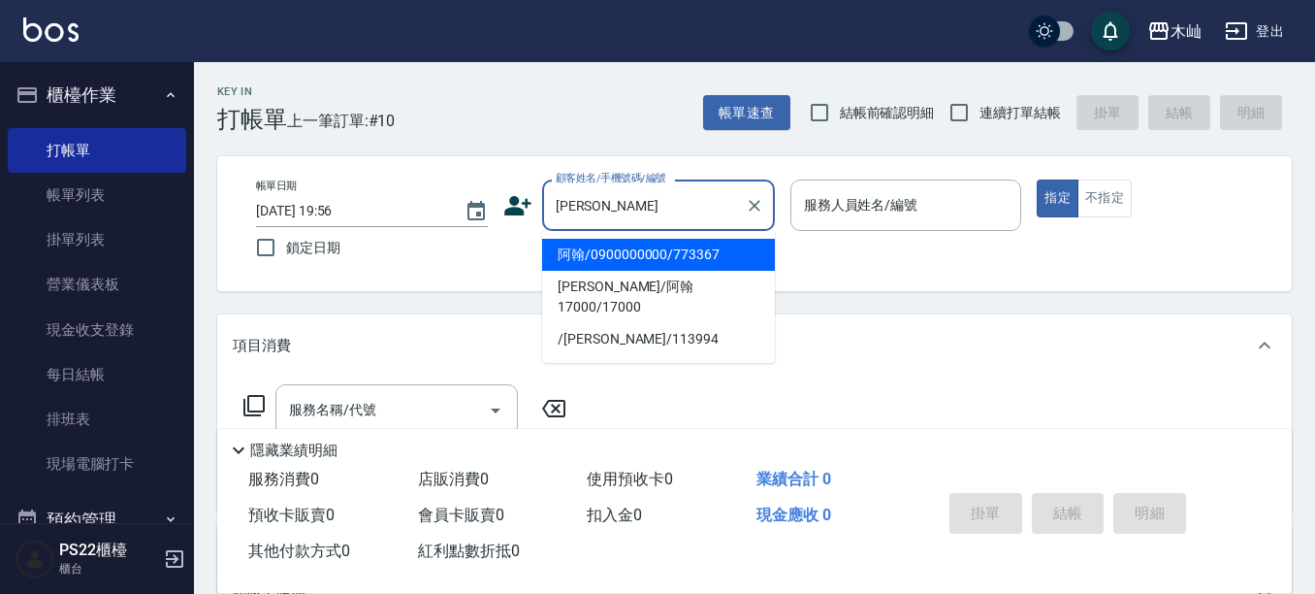
click at [720, 258] on li "阿翰/0900000000/773367" at bounding box center [658, 255] width 233 height 32
type input "阿翰/0900000000/773367"
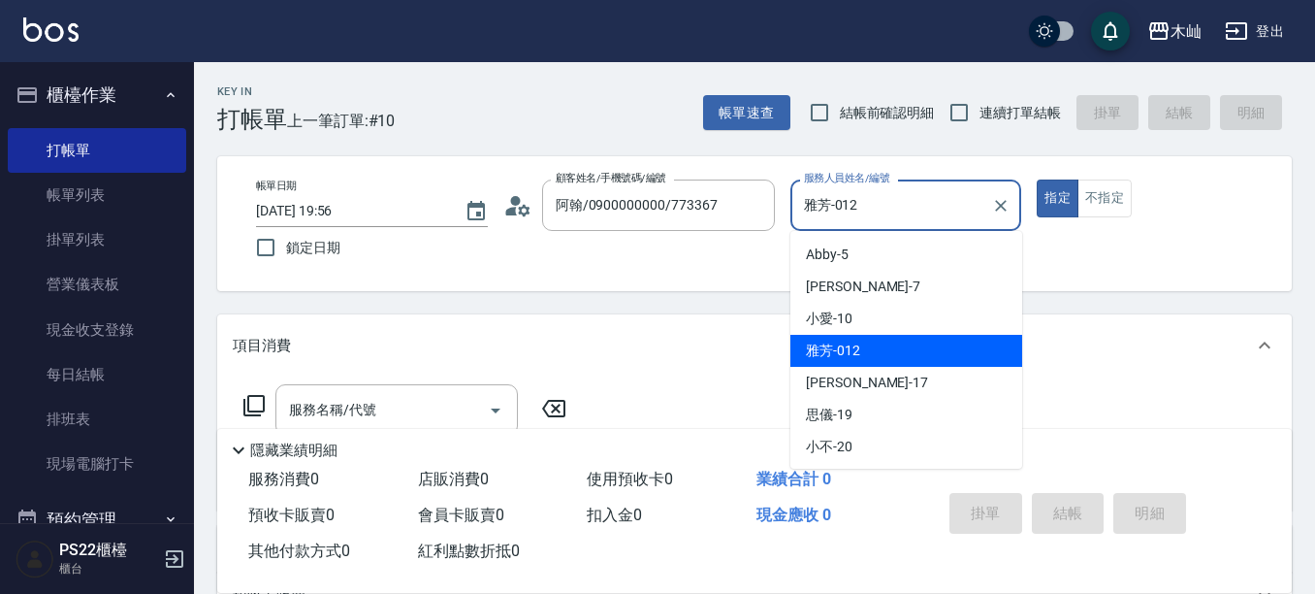
click at [854, 195] on input "雅芳-012" at bounding box center [891, 205] width 185 height 34
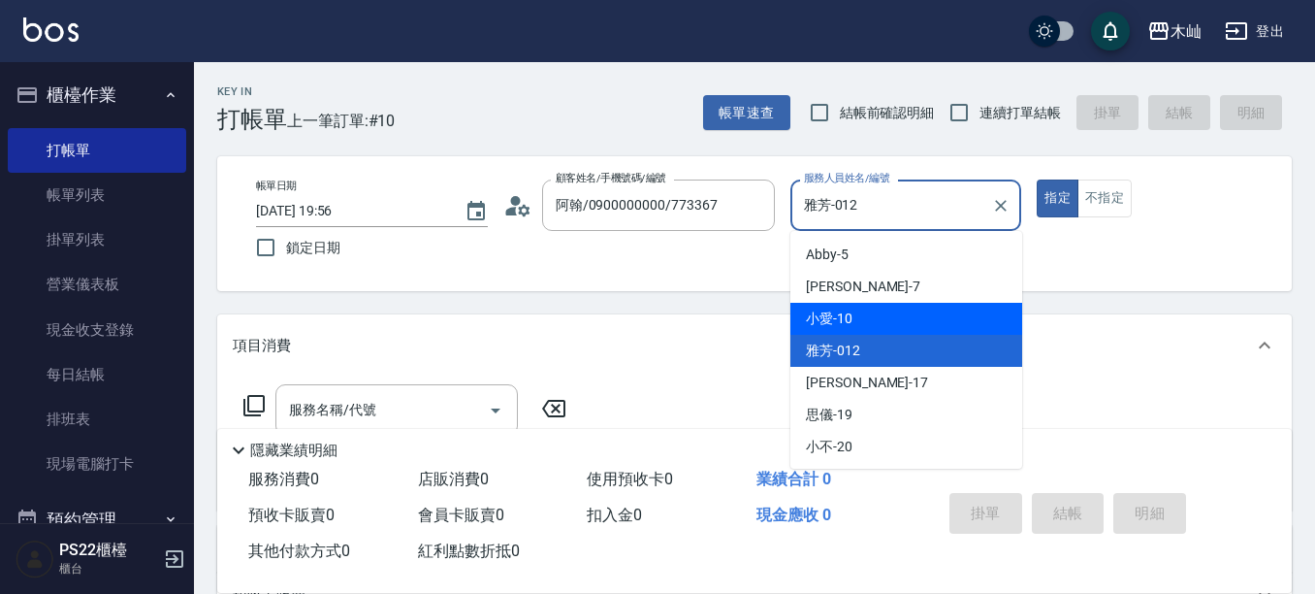
click at [878, 320] on div "小愛 -10" at bounding box center [907, 319] width 232 height 32
type input "小愛-10"
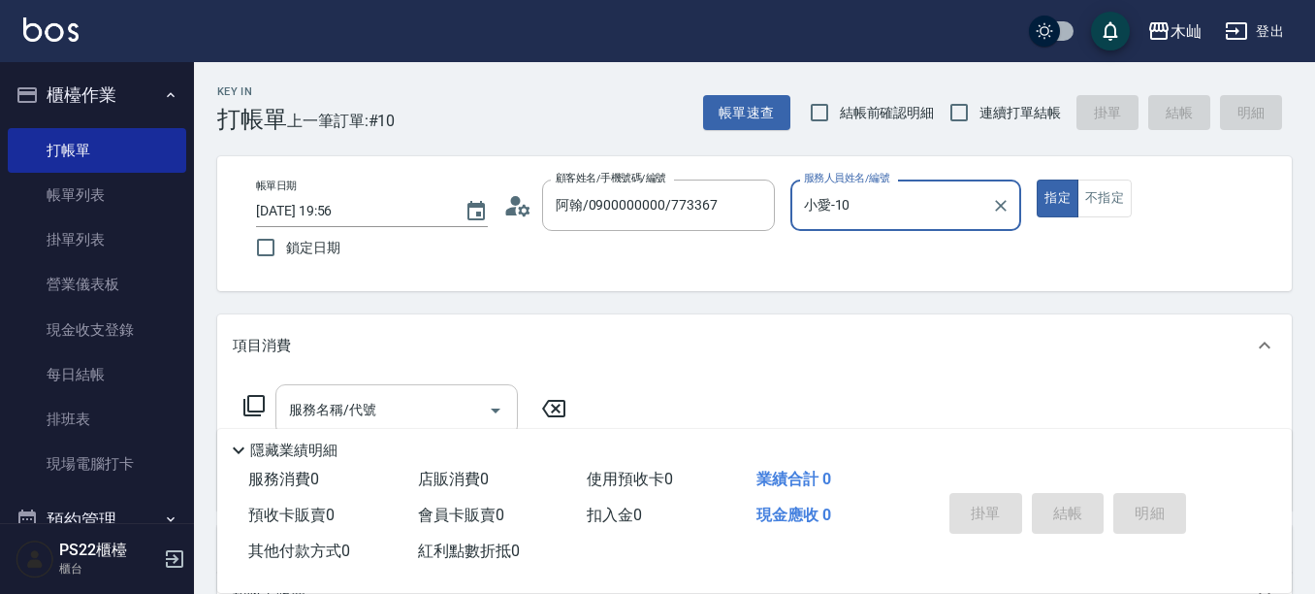
click at [432, 405] on input "服務名稱/代號" at bounding box center [382, 410] width 196 height 34
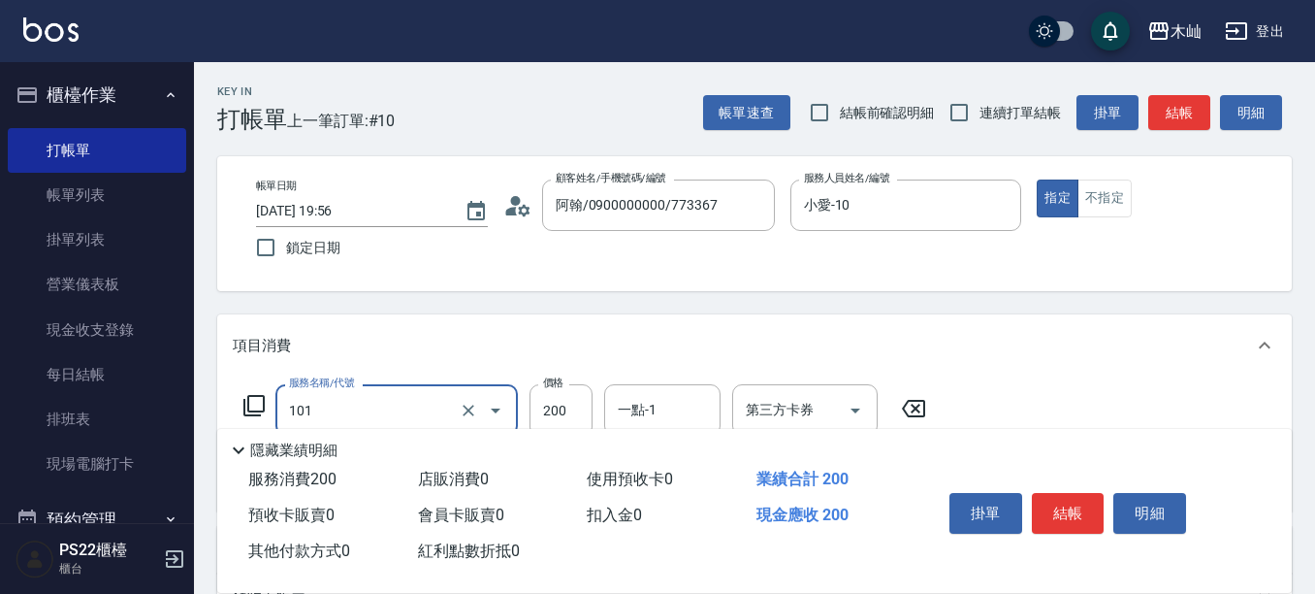
type input "洗髮(101)"
type input "300"
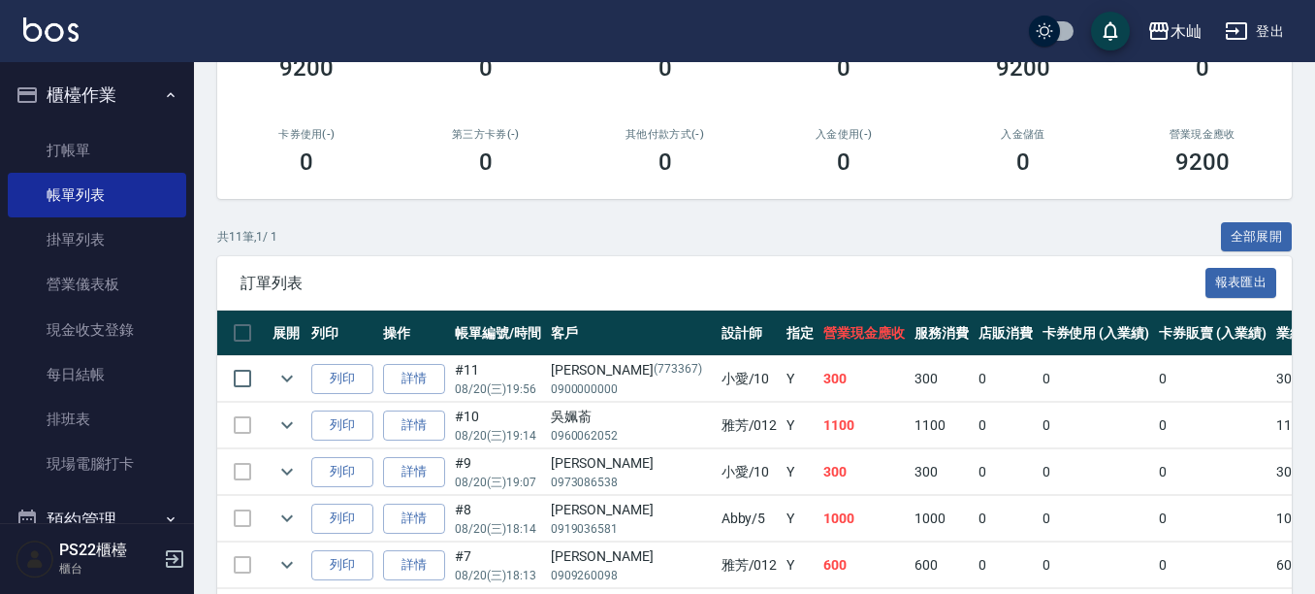
scroll to position [291, 0]
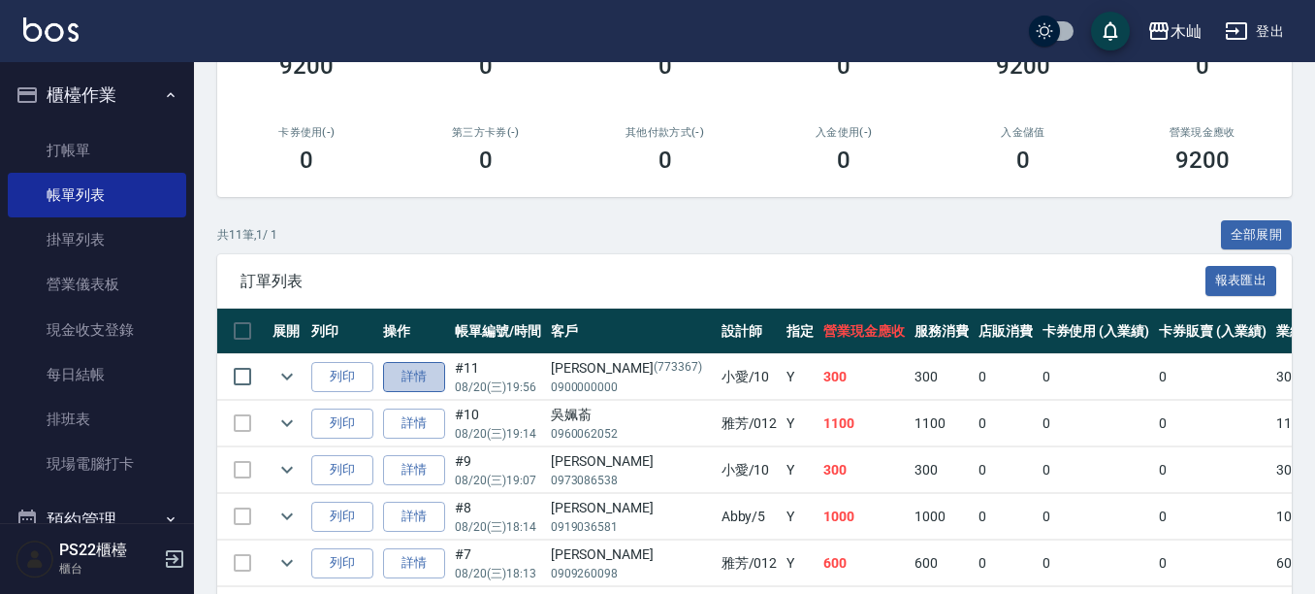
click at [432, 380] on link "詳情" at bounding box center [414, 377] width 62 height 30
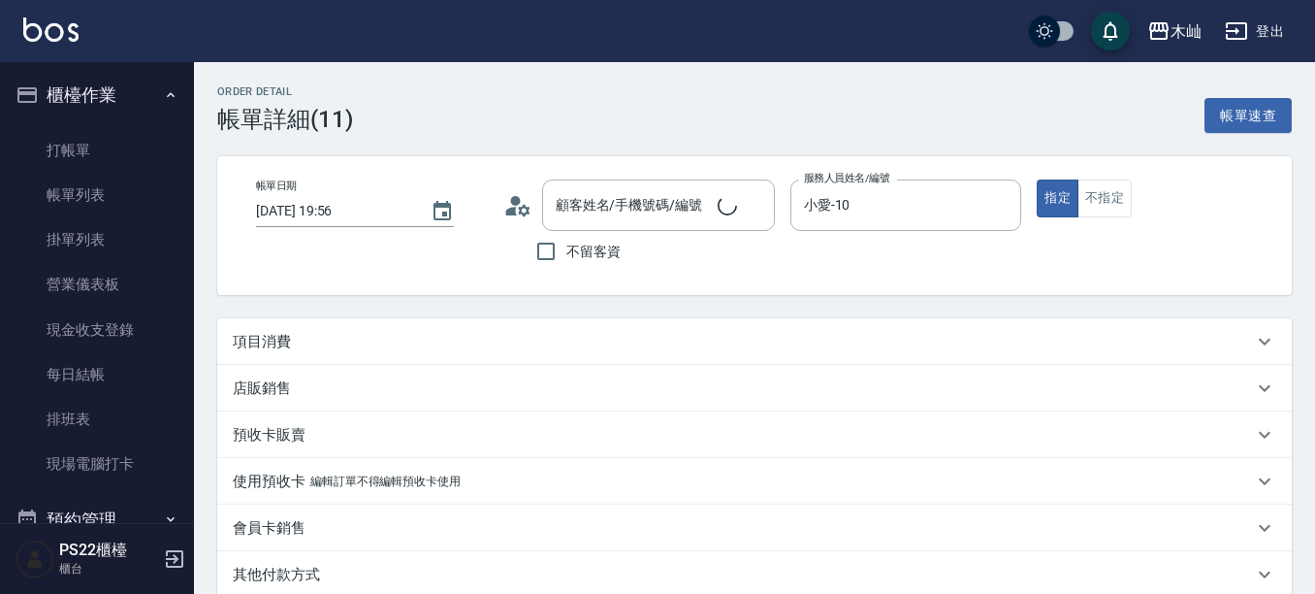
type input "小愛-10"
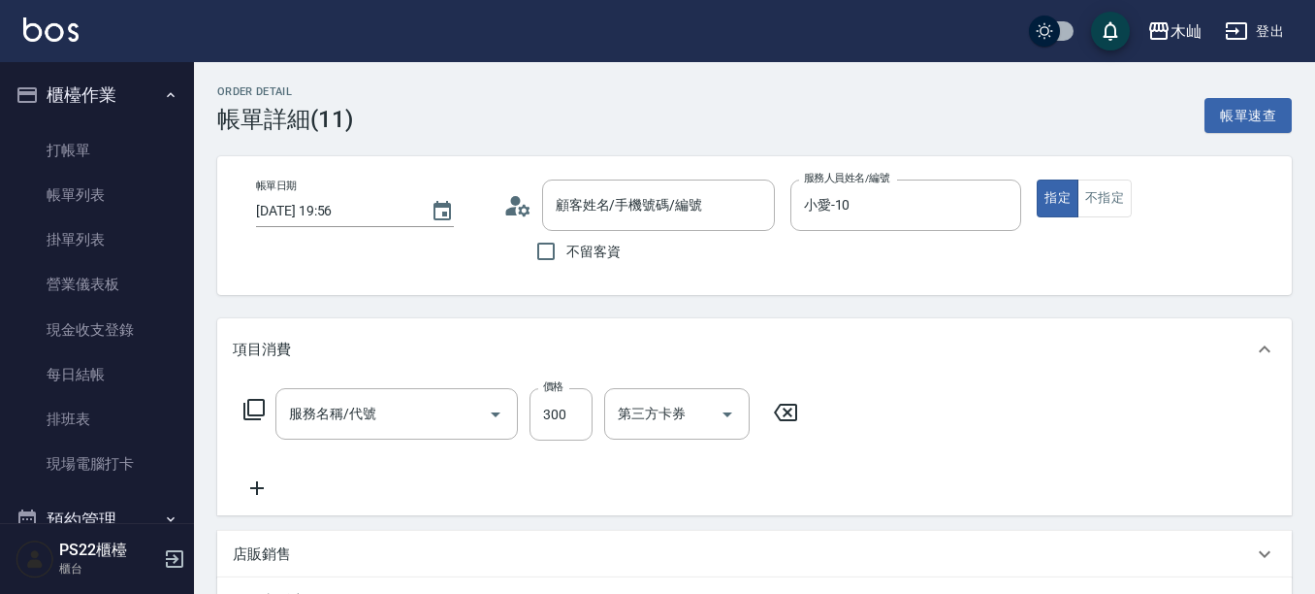
type input "阿翰/0900000000/773367"
type input "洗髮(101)"
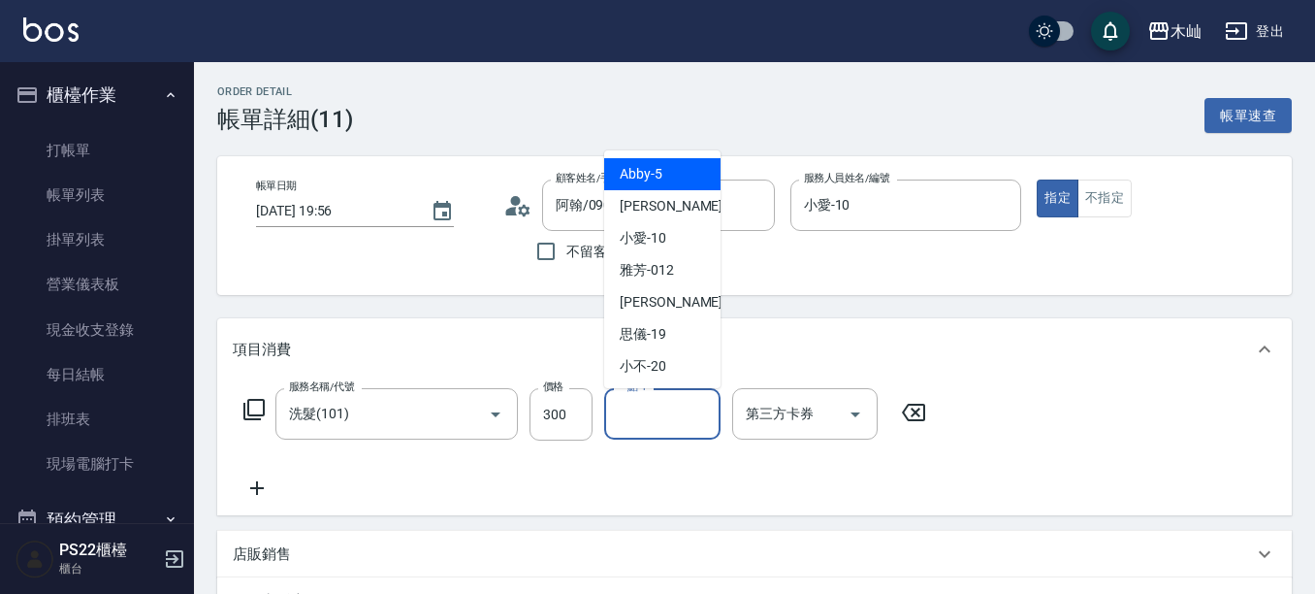
click at [645, 422] on input "一點-1" at bounding box center [662, 414] width 99 height 34
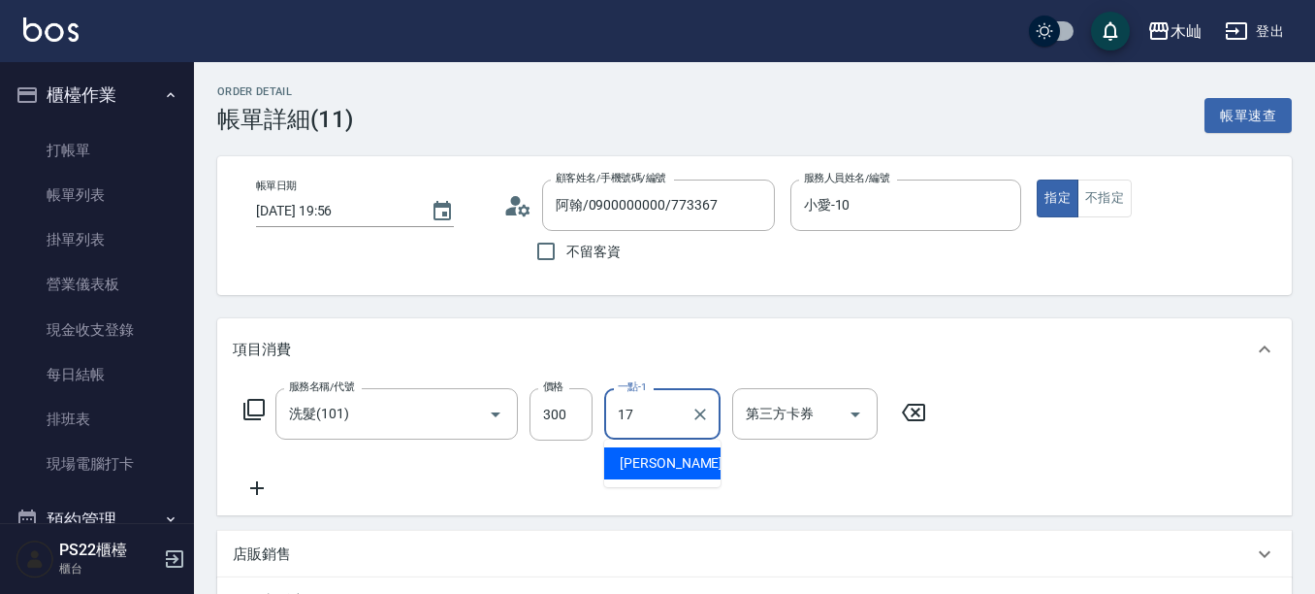
type input "[PERSON_NAME]-17"
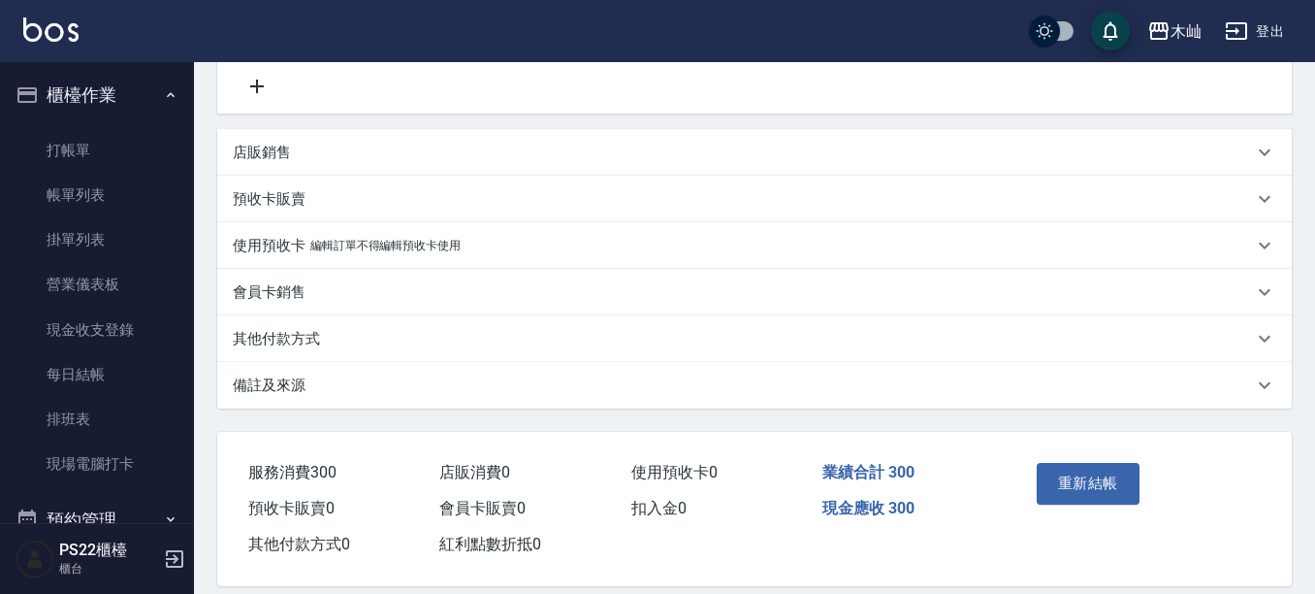
scroll to position [426, 0]
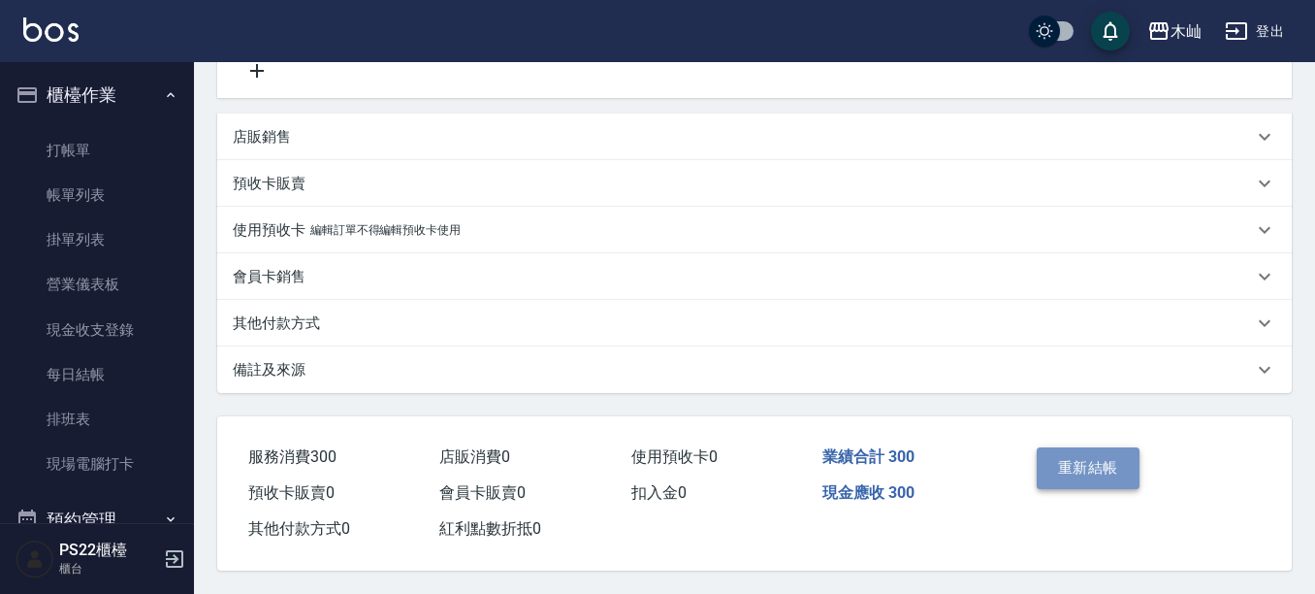
click at [1069, 450] on button "重新結帳" at bounding box center [1088, 467] width 103 height 41
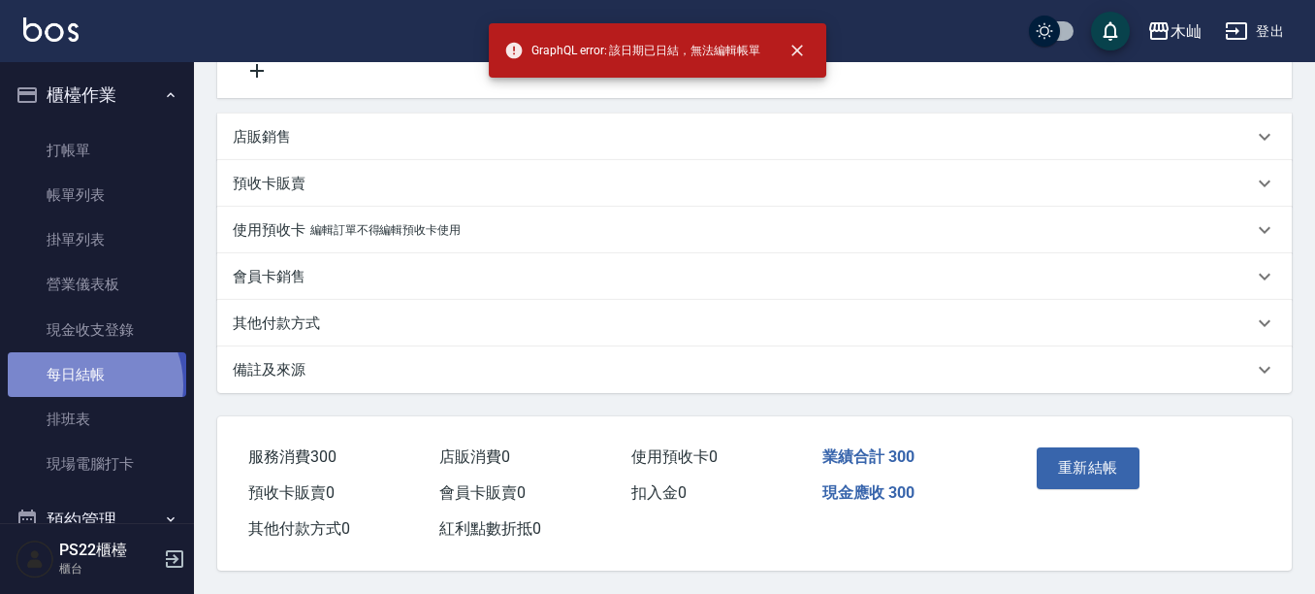
click at [87, 385] on link "每日結帳" at bounding box center [97, 374] width 178 height 45
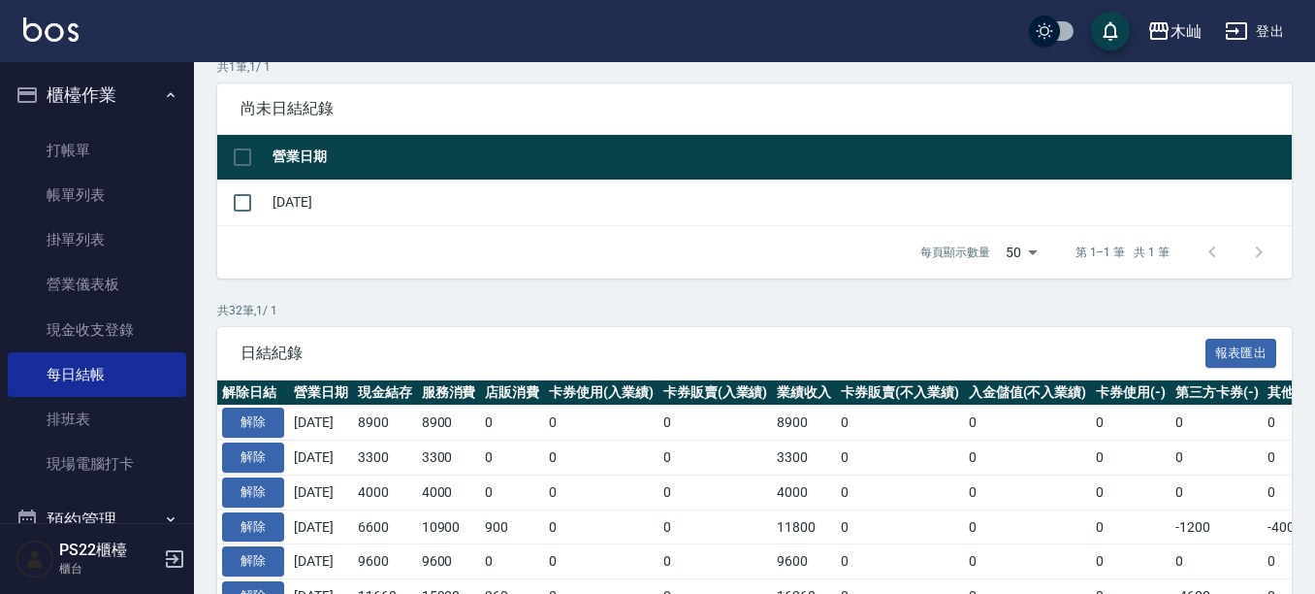
scroll to position [194, 0]
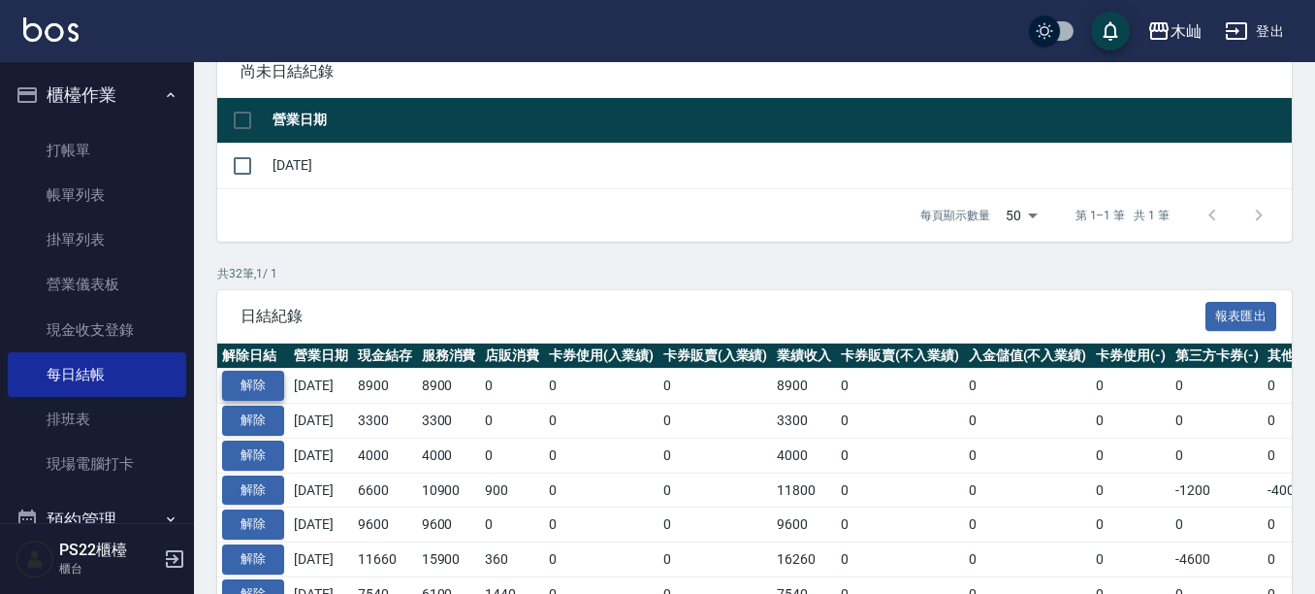
click at [271, 387] on button "解除" at bounding box center [253, 386] width 62 height 30
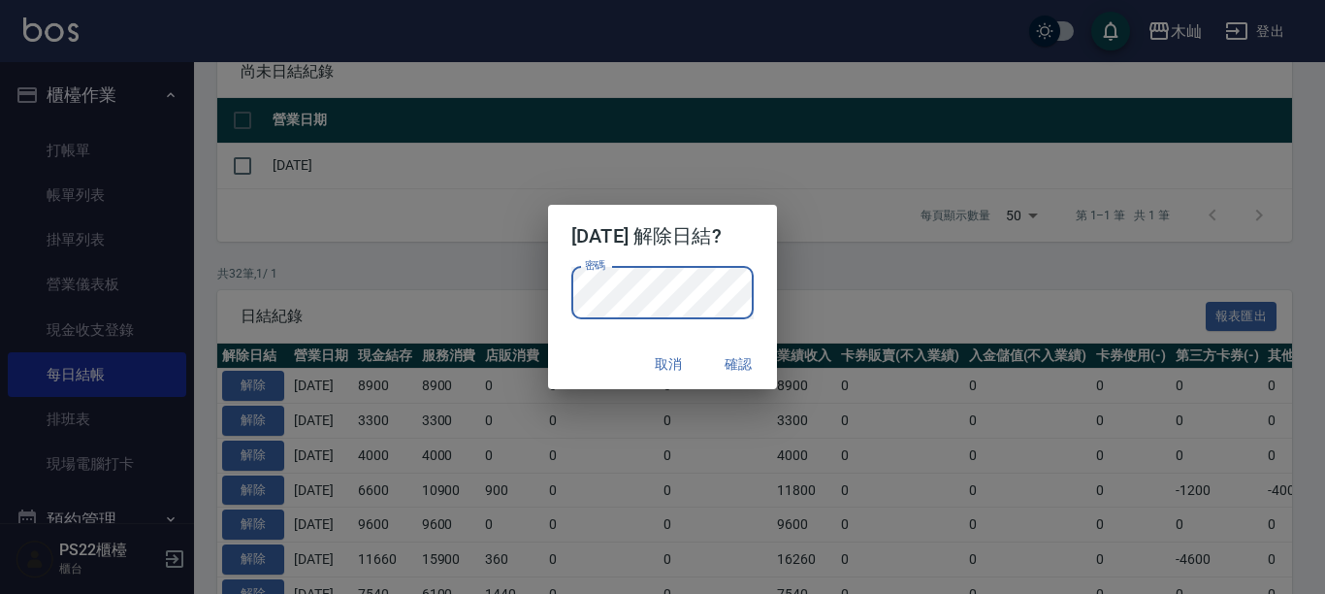
click at [737, 360] on button "確認" at bounding box center [738, 364] width 62 height 36
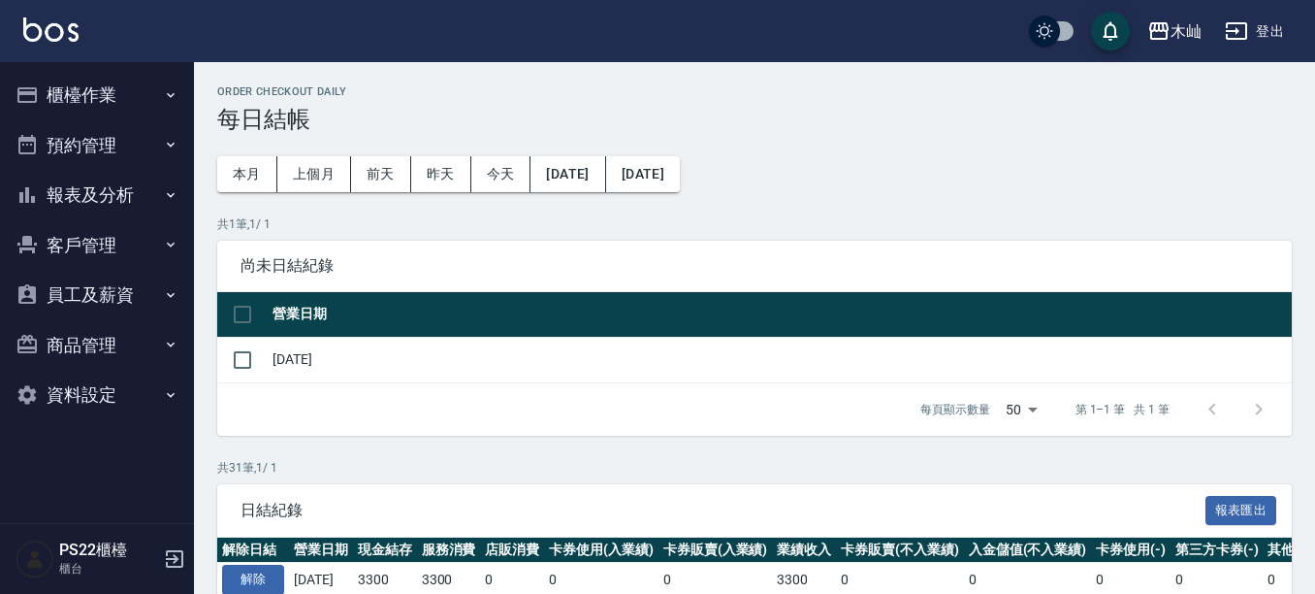
scroll to position [194, 0]
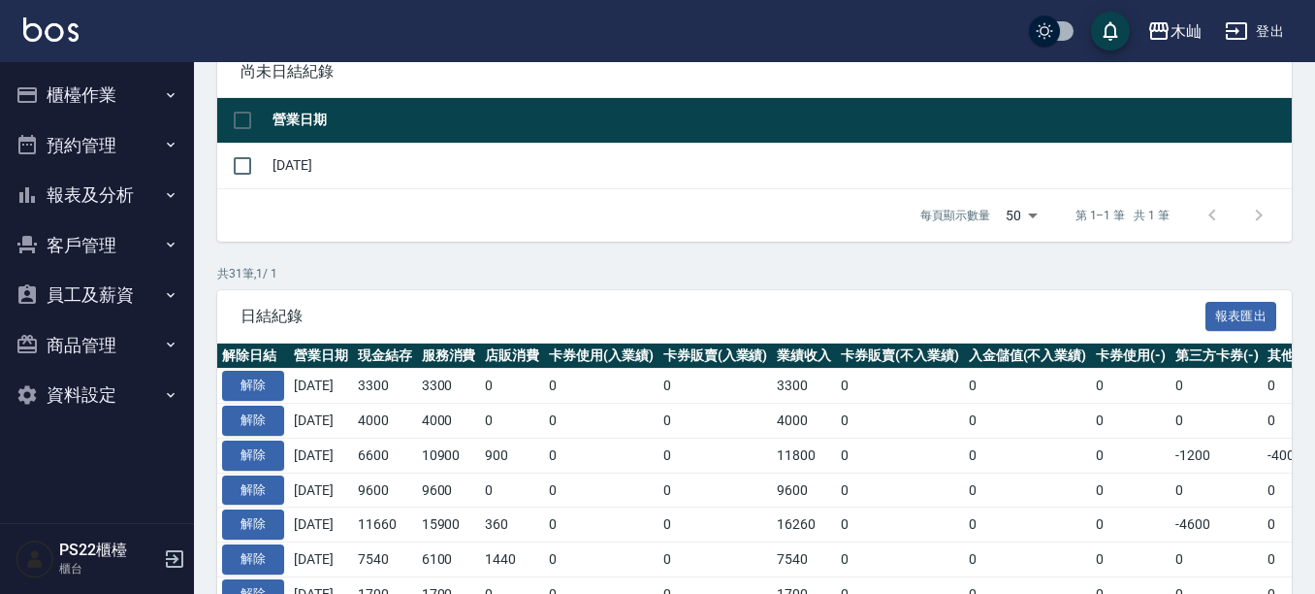
click at [98, 81] on button "櫃檯作業" at bounding box center [97, 95] width 178 height 50
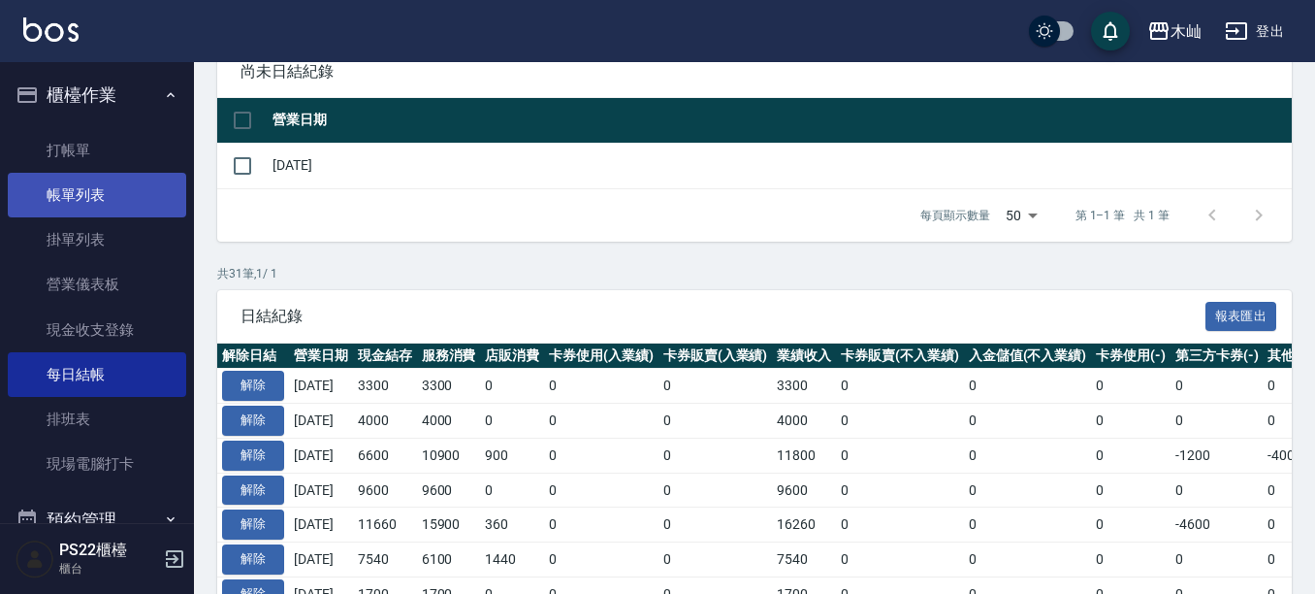
click at [133, 198] on link "帳單列表" at bounding box center [97, 195] width 178 height 45
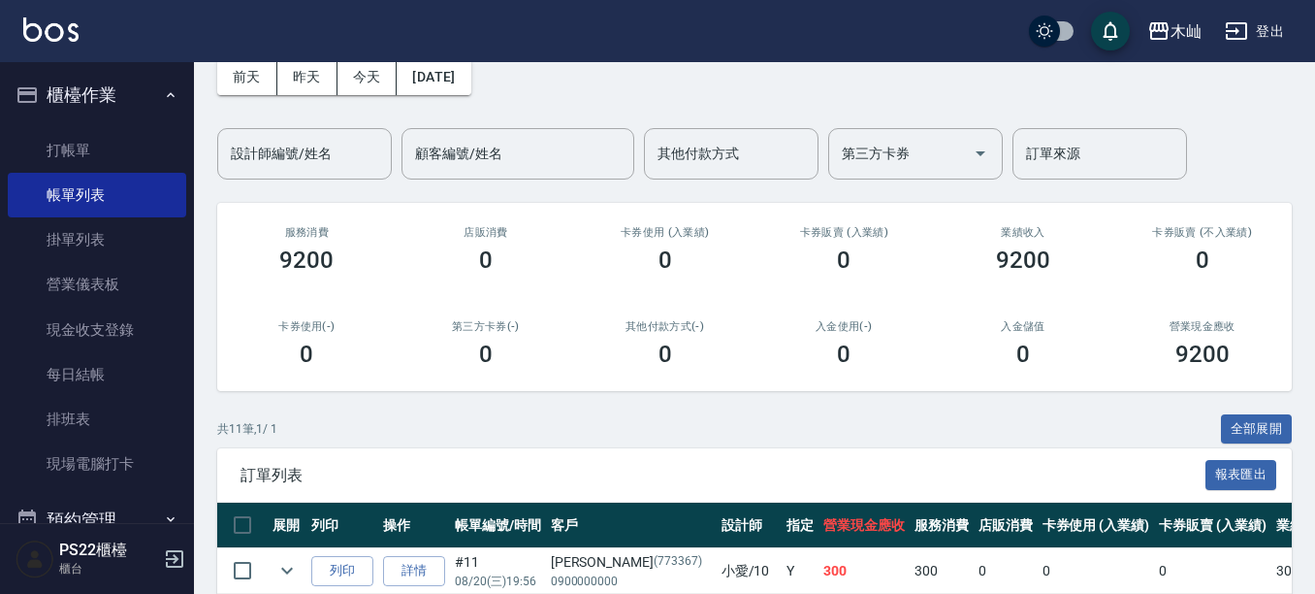
scroll to position [194, 0]
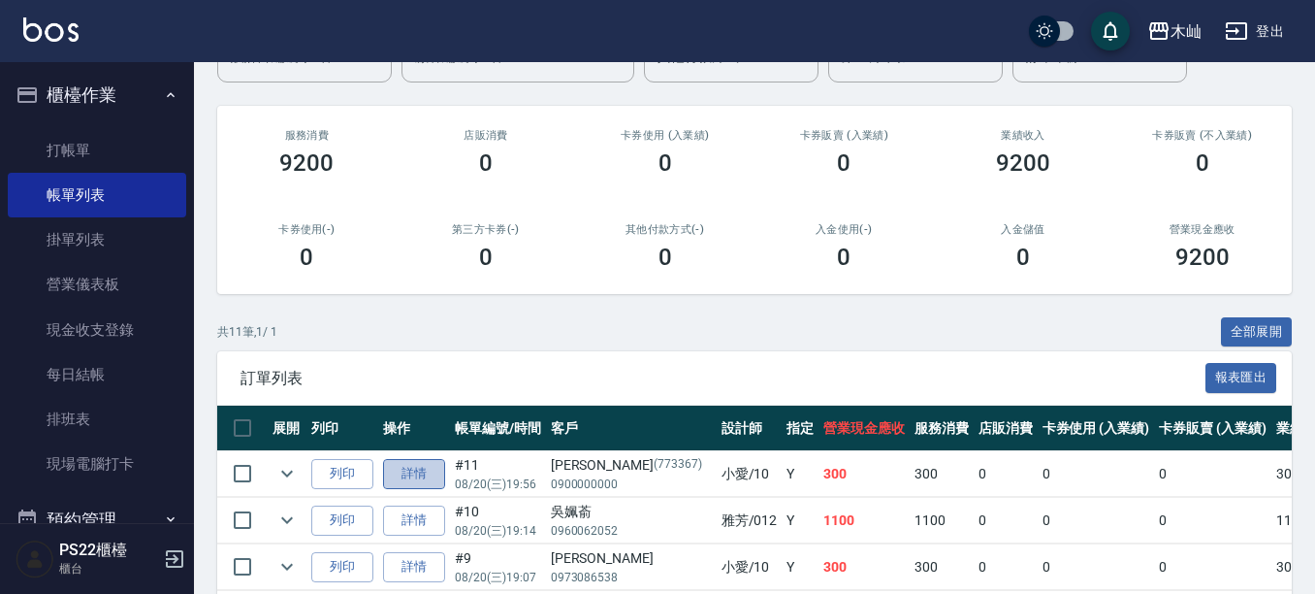
click at [427, 476] on link "詳情" at bounding box center [414, 474] width 62 height 30
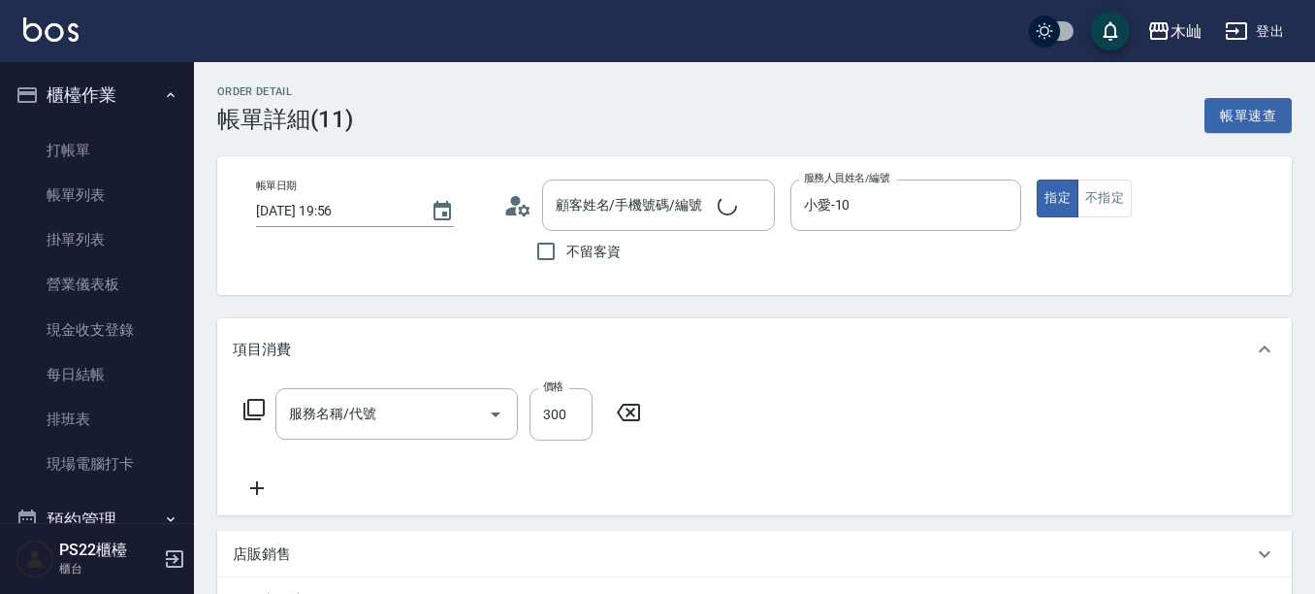
type input "2025/08/20 19:56"
type input "小愛-10"
type input "阿翰/0900000000/773367"
type input "洗髮(101)"
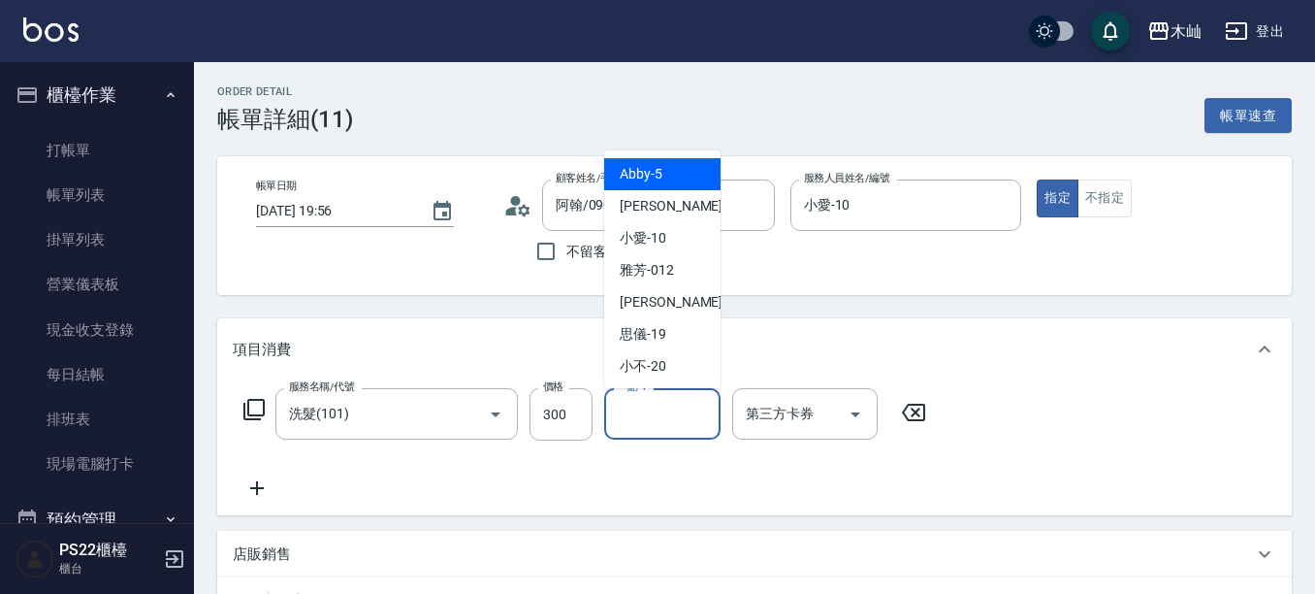
click at [677, 402] on input "一點-1" at bounding box center [662, 414] width 99 height 34
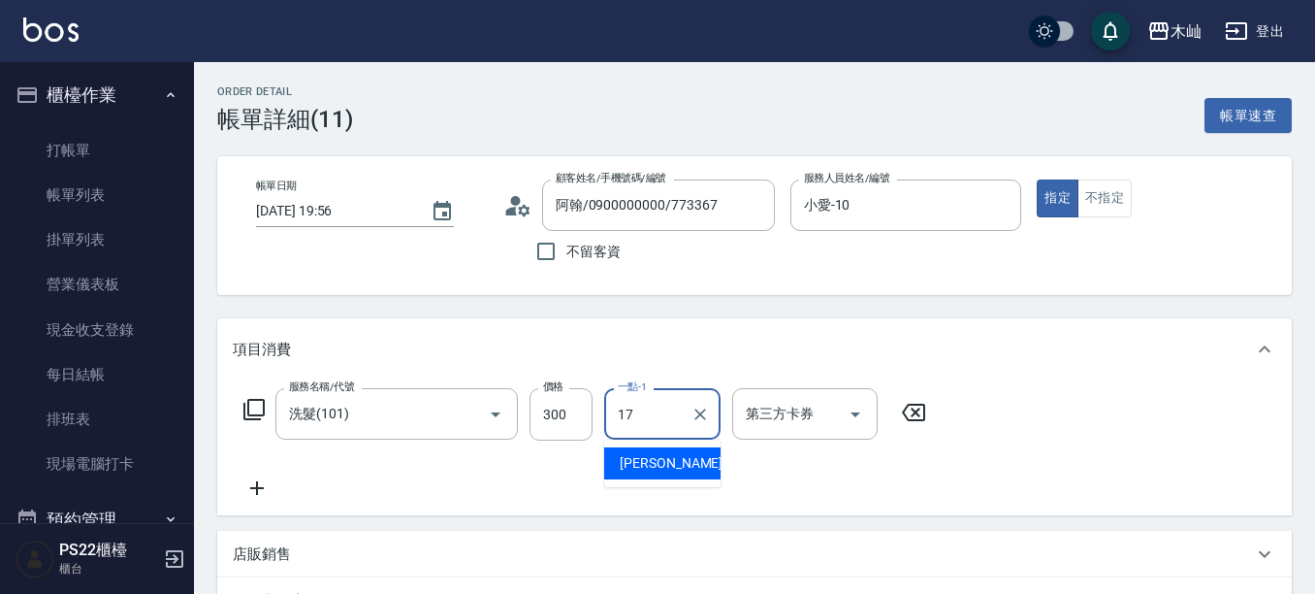
type input "[PERSON_NAME]-17"
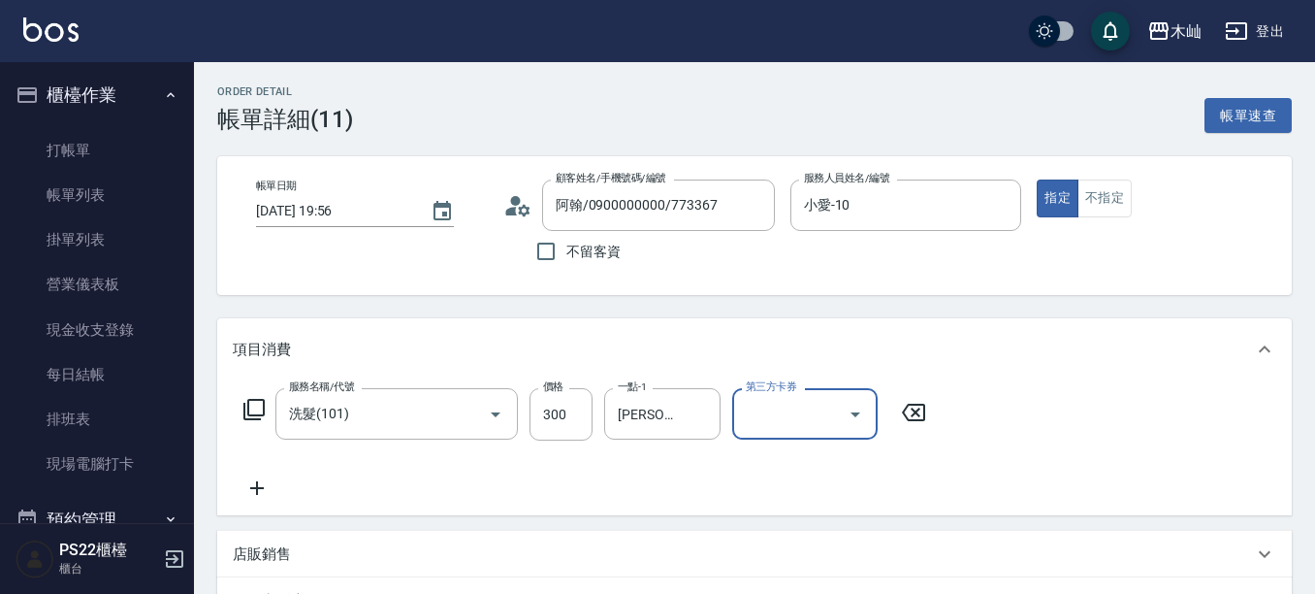
click at [730, 523] on div "項目消費 服務名稱/代號 洗髮(101) 服務名稱/代號 價格 300 價格 一點-1 陳薏亘-17 一點-1 第三方卡券 第三方卡券 店販銷售 服務人員姓名…" at bounding box center [754, 564] width 1075 height 492
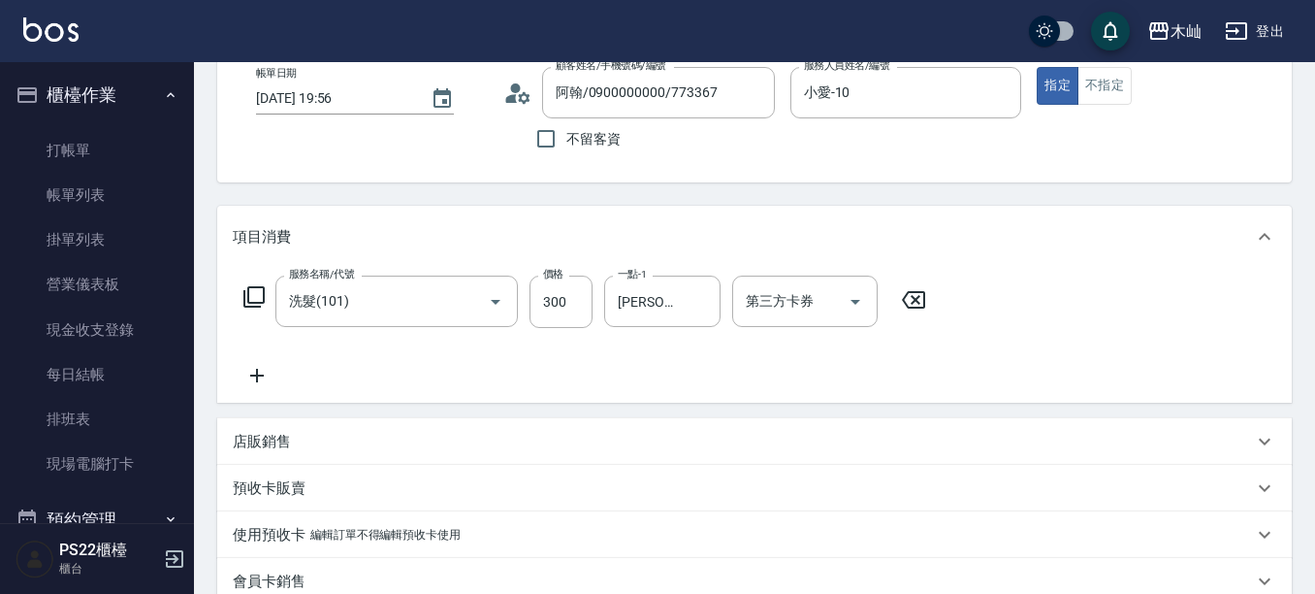
scroll to position [291, 0]
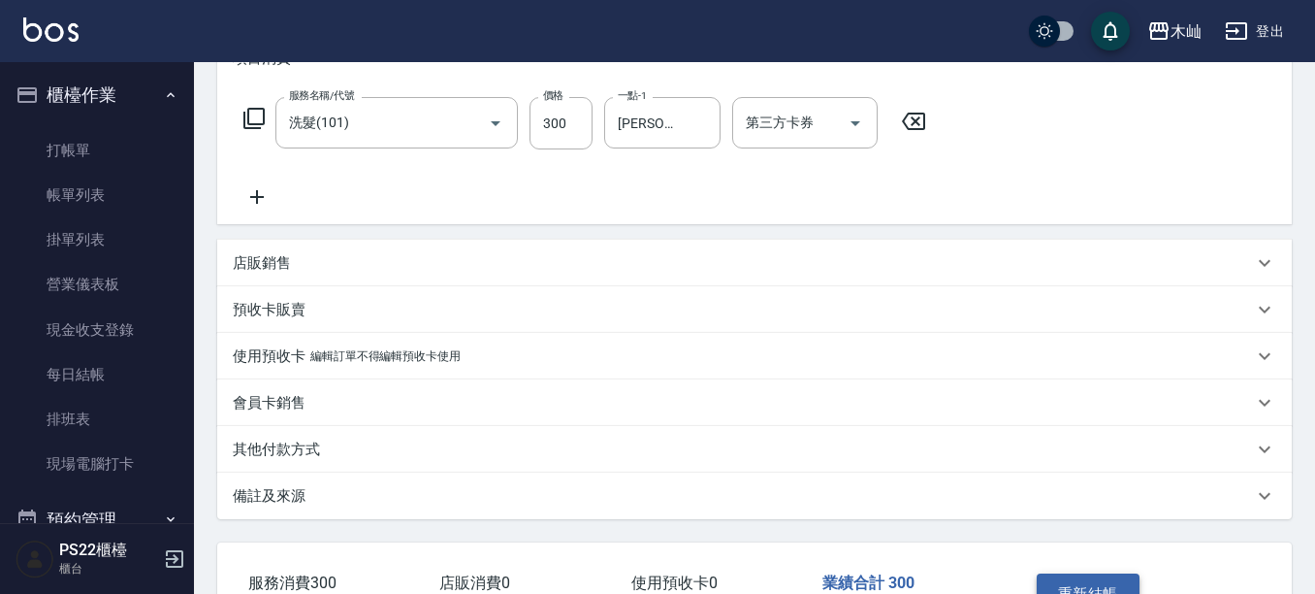
click at [1107, 590] on button "重新結帳" at bounding box center [1088, 593] width 103 height 41
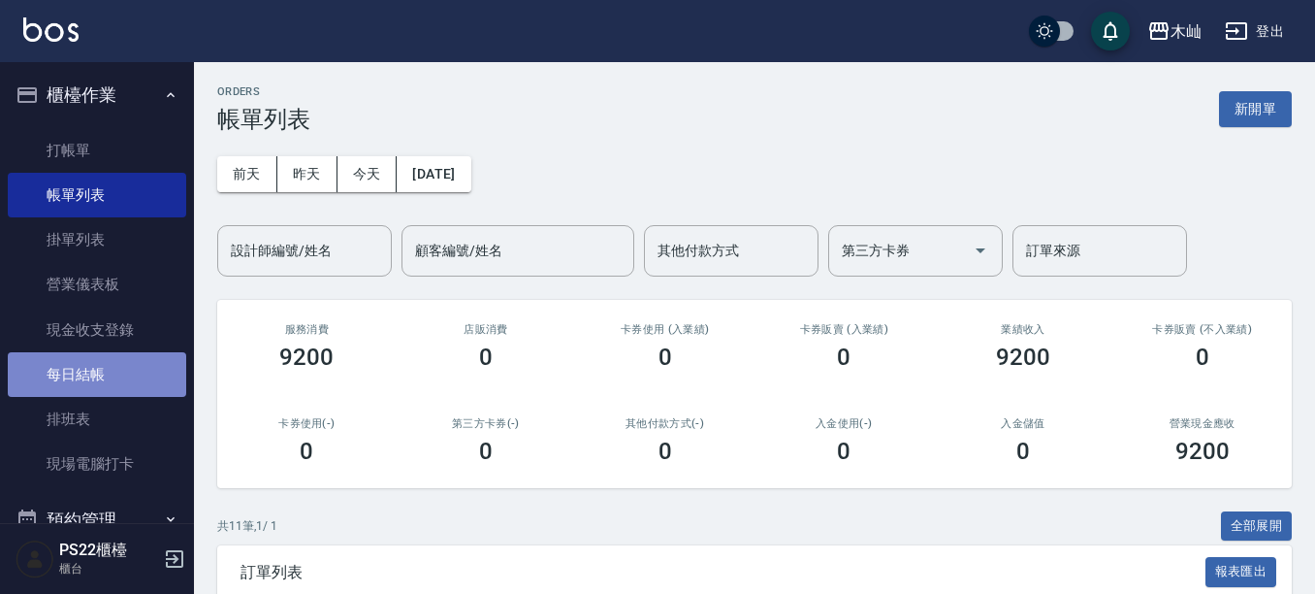
click at [113, 379] on link "每日結帳" at bounding box center [97, 374] width 178 height 45
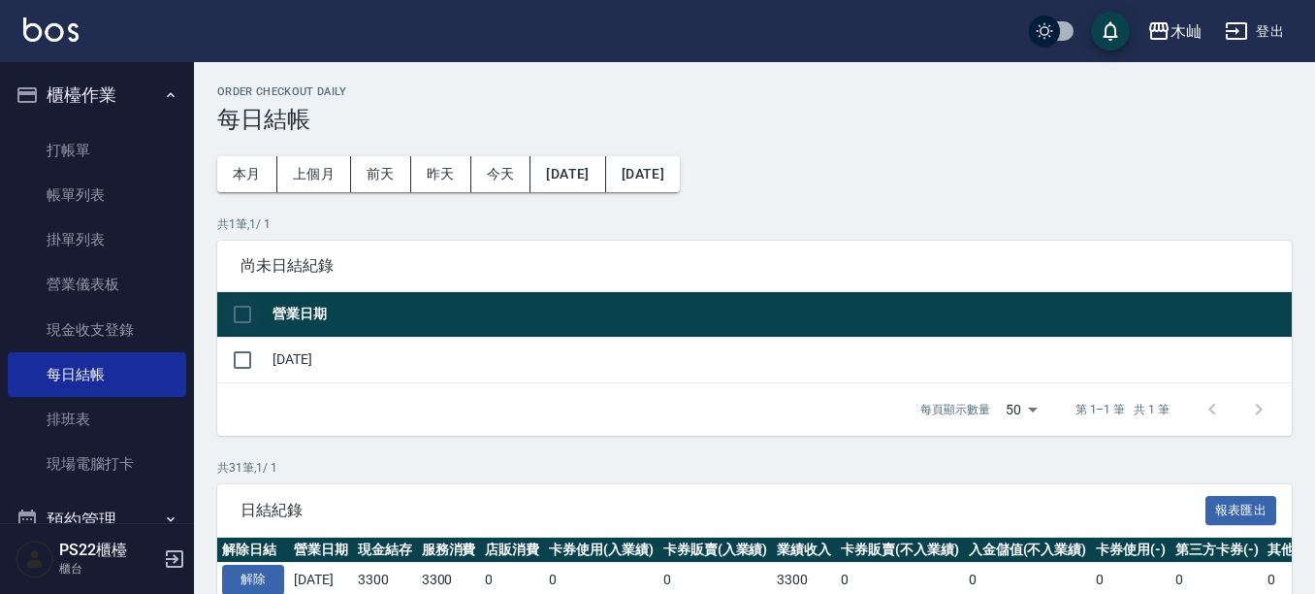
click at [255, 317] on input "checkbox" at bounding box center [242, 314] width 41 height 41
checkbox input "true"
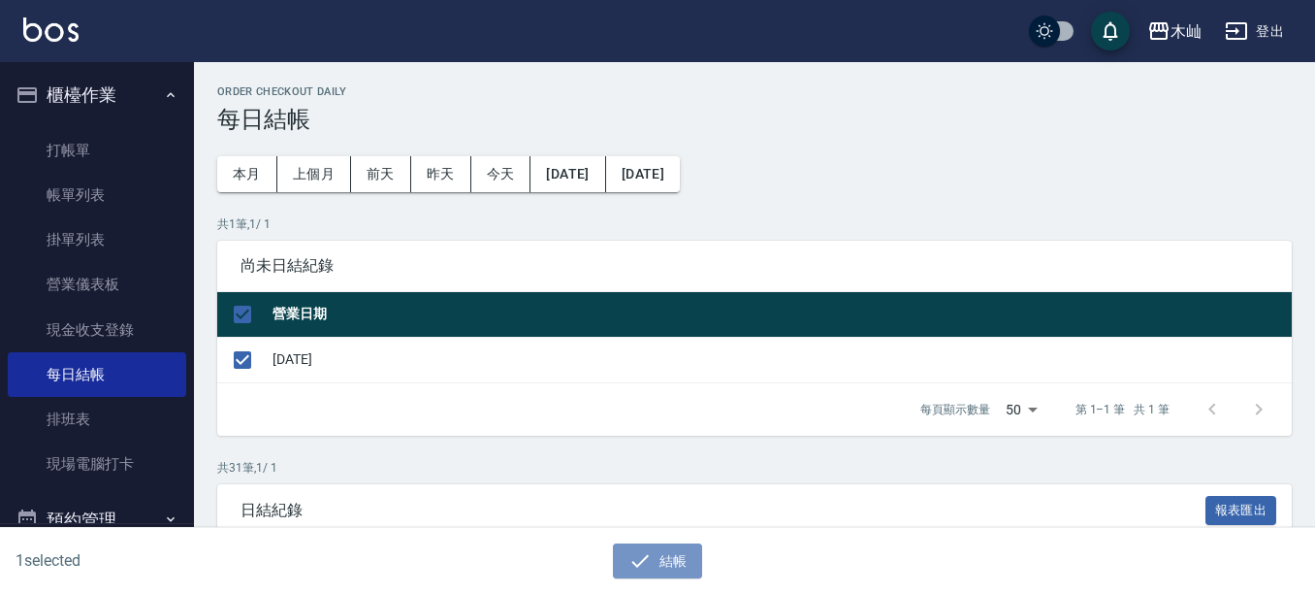
drag, startPoint x: 677, startPoint y: 559, endPoint x: 649, endPoint y: 306, distance: 254.7
click at [675, 555] on button "結帳" at bounding box center [658, 561] width 90 height 36
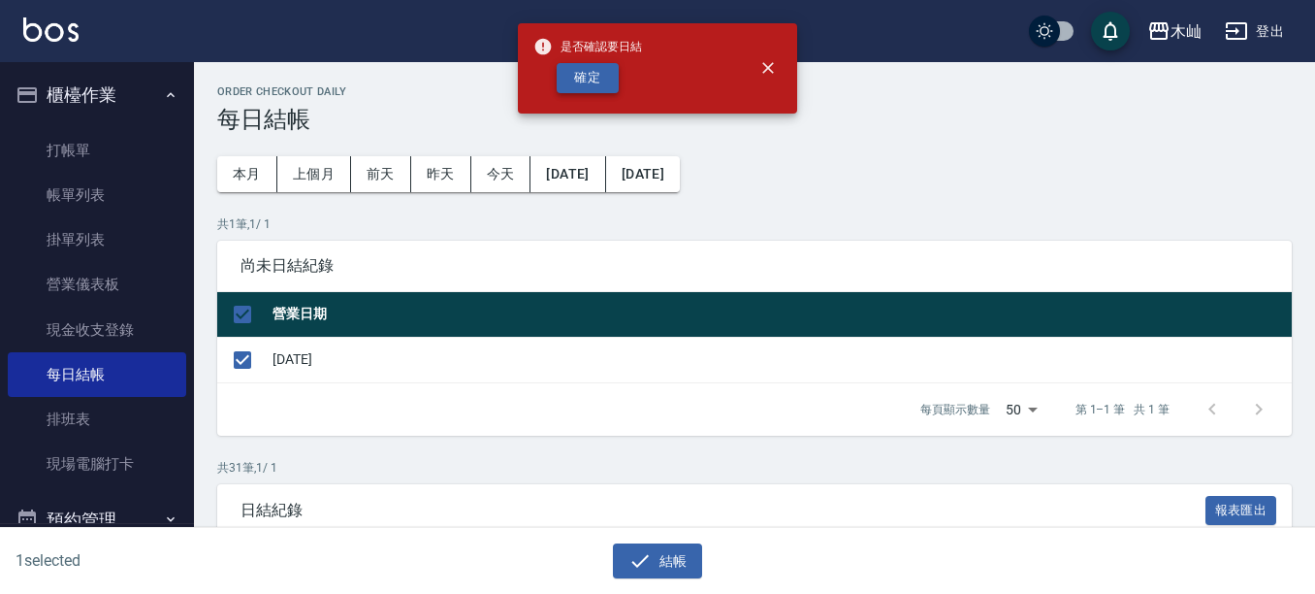
click at [602, 78] on button "確定" at bounding box center [588, 78] width 62 height 30
checkbox input "false"
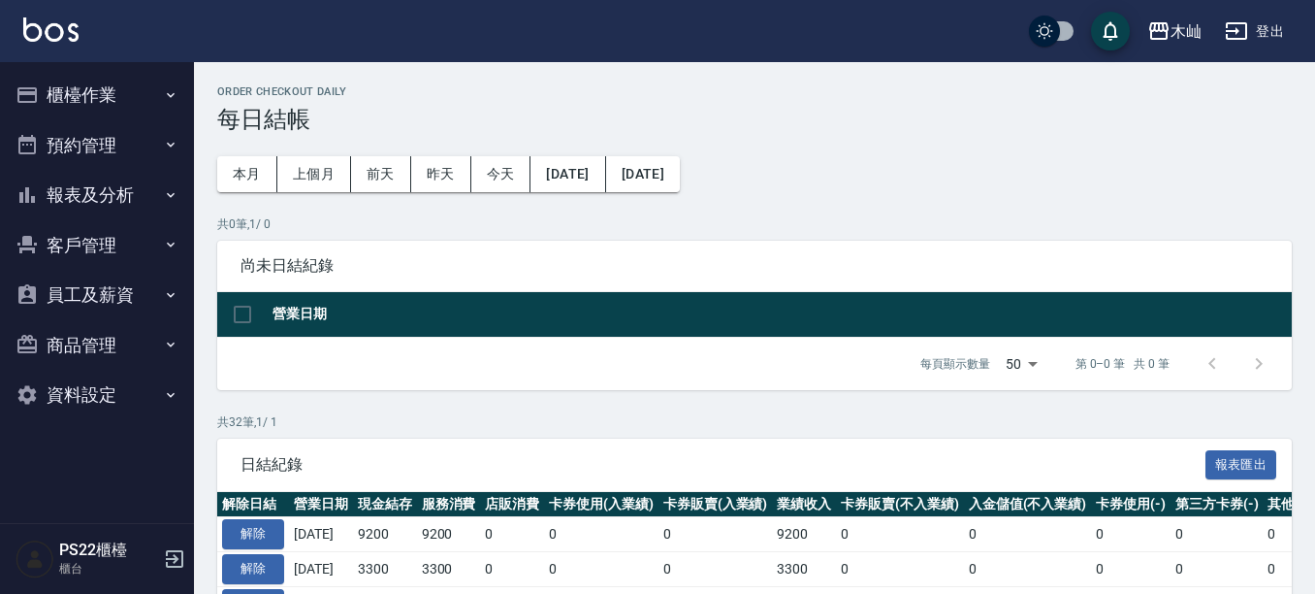
click at [120, 189] on button "報表及分析" at bounding box center [97, 195] width 178 height 50
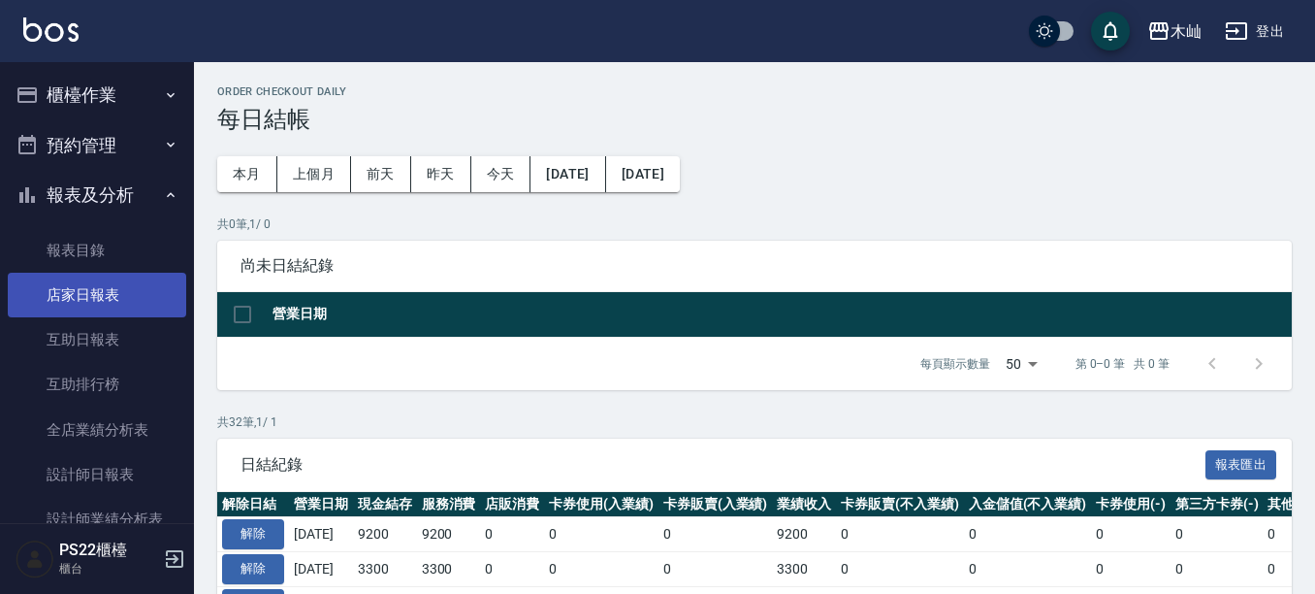
click at [129, 291] on link "店家日報表" at bounding box center [97, 295] width 178 height 45
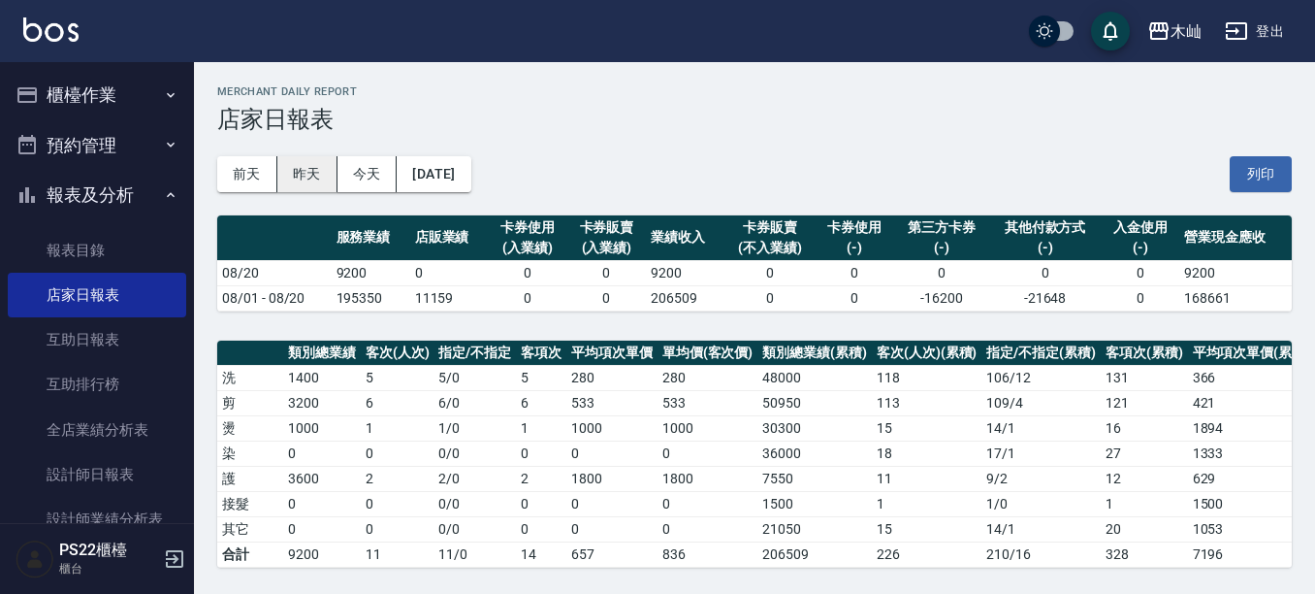
click at [297, 179] on button "昨天" at bounding box center [307, 174] width 60 height 36
click at [470, 176] on button "[DATE]" at bounding box center [434, 174] width 74 height 36
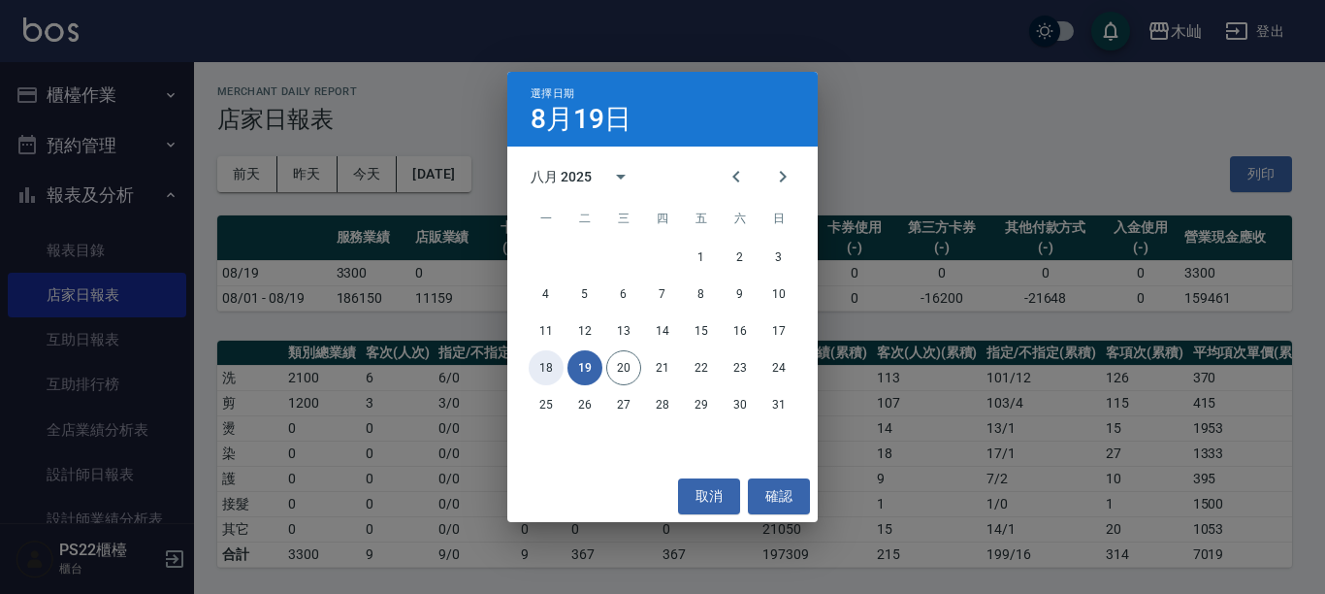
click at [540, 365] on button "18" at bounding box center [546, 367] width 35 height 35
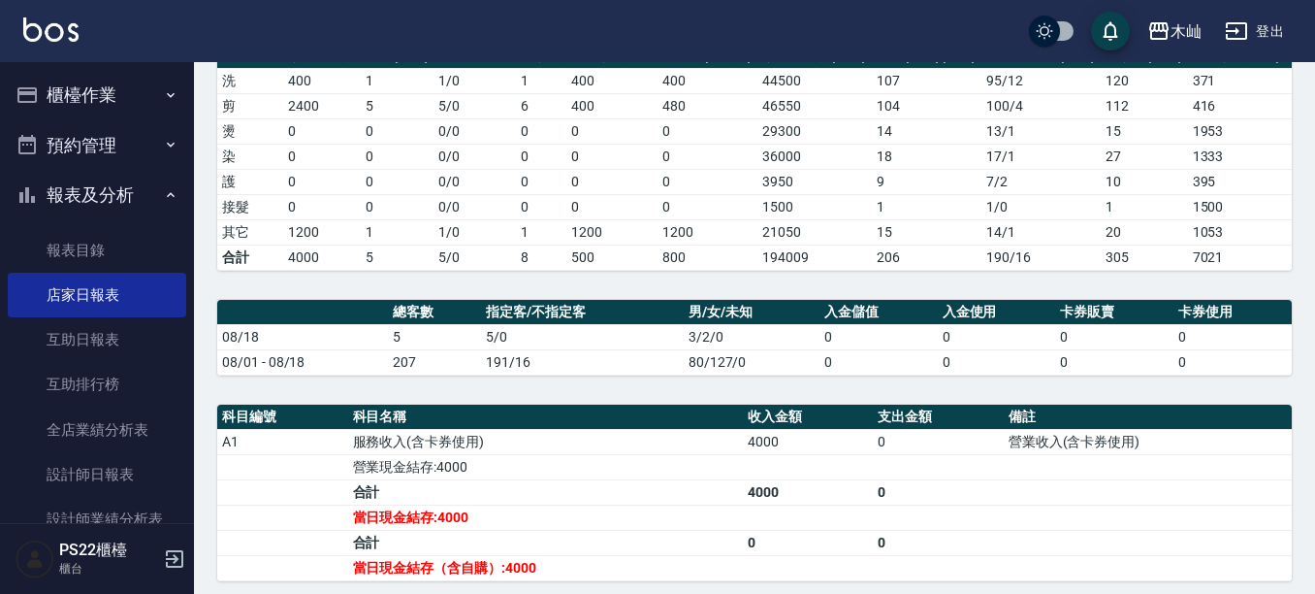
scroll to position [302, 0]
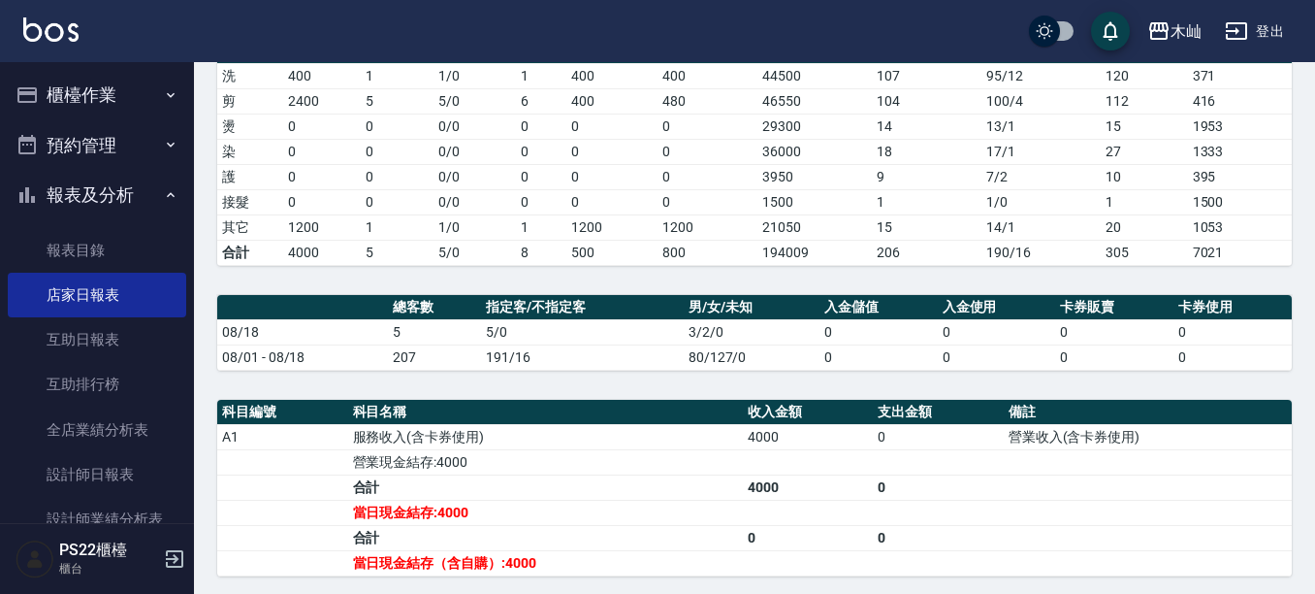
click at [408, 370] on td "207" at bounding box center [434, 356] width 93 height 25
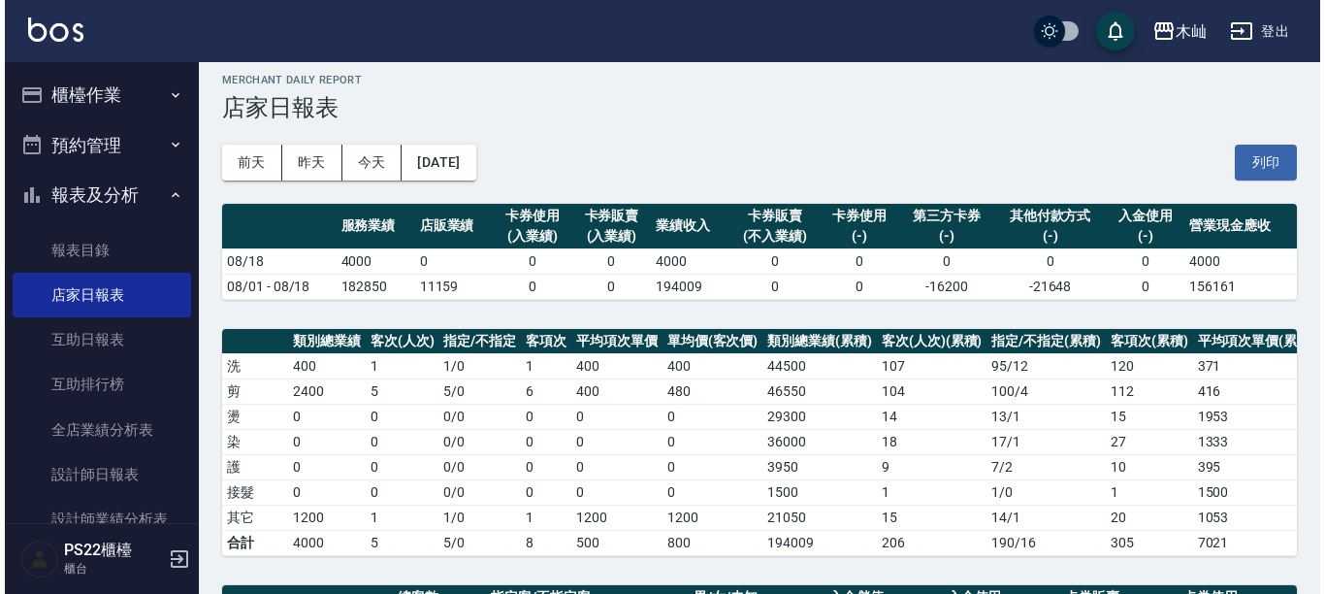
scroll to position [11, 0]
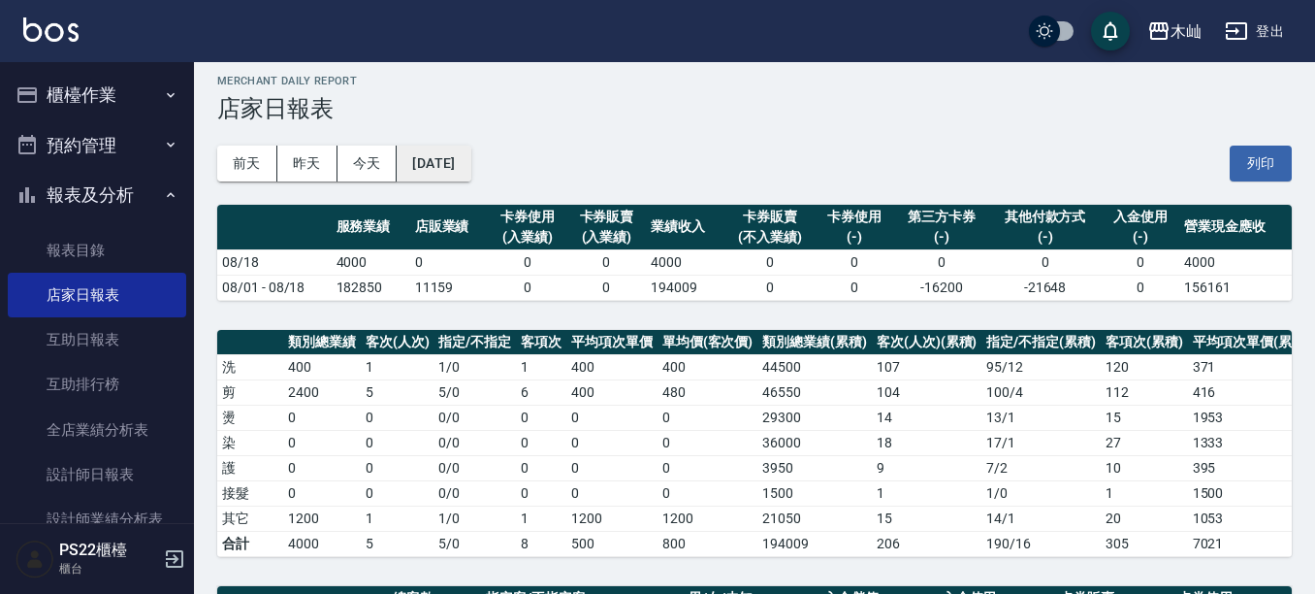
click at [457, 162] on button "[DATE]" at bounding box center [434, 164] width 74 height 36
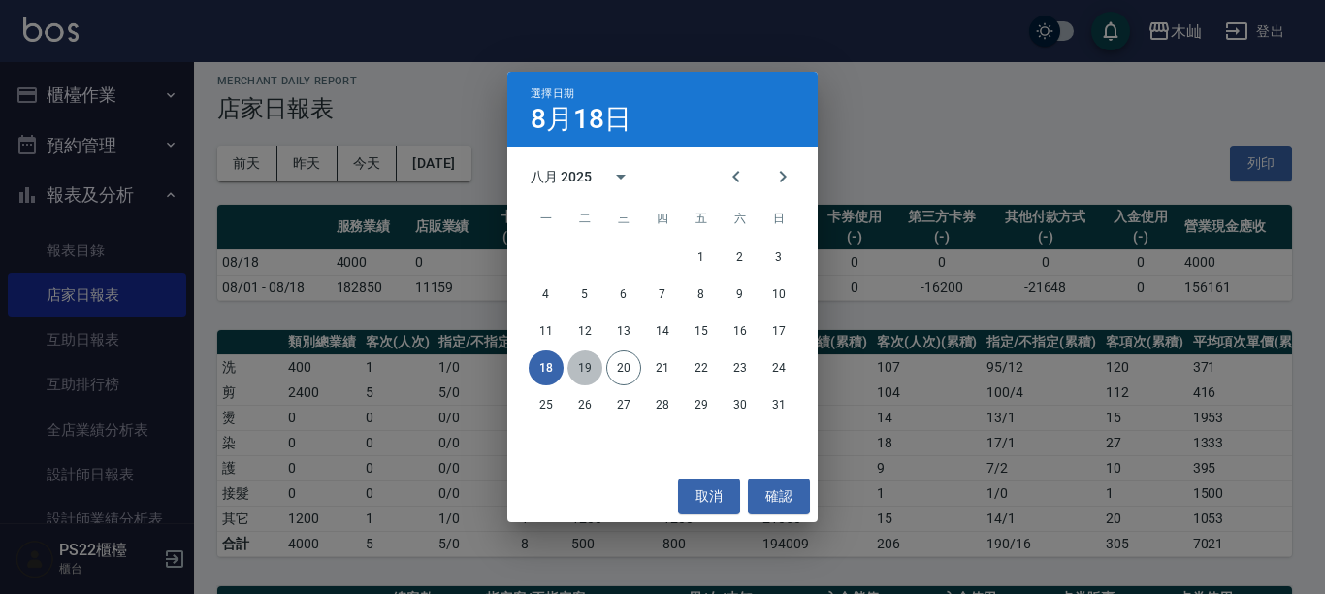
click at [590, 367] on button "19" at bounding box center [584, 367] width 35 height 35
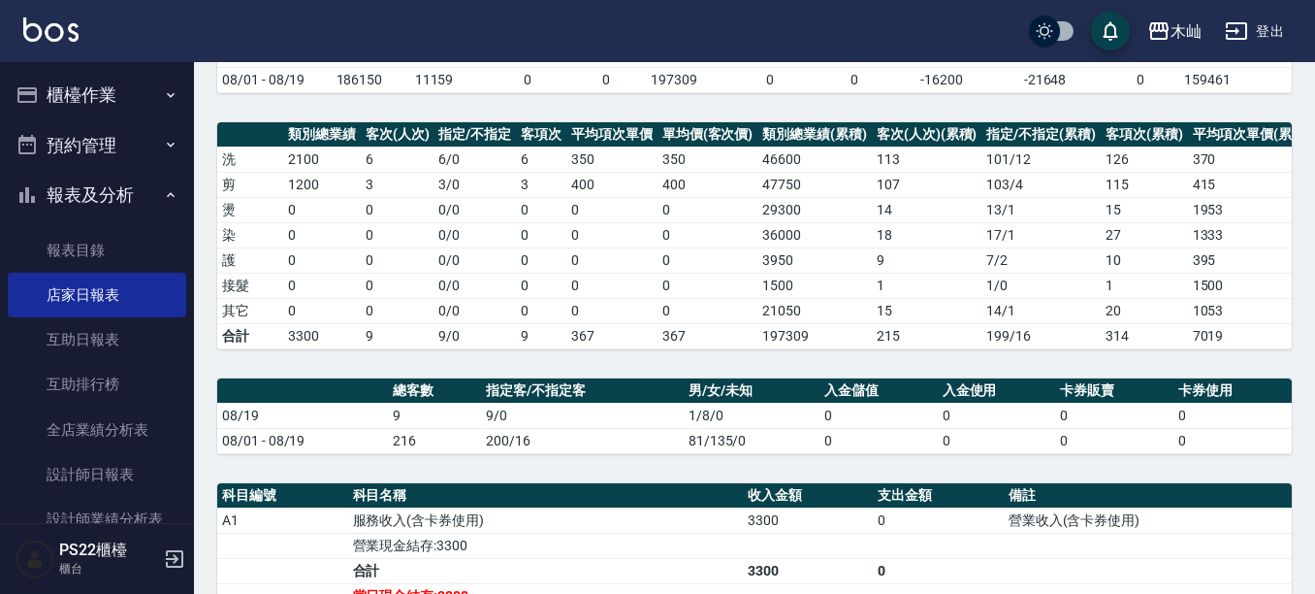
scroll to position [291, 0]
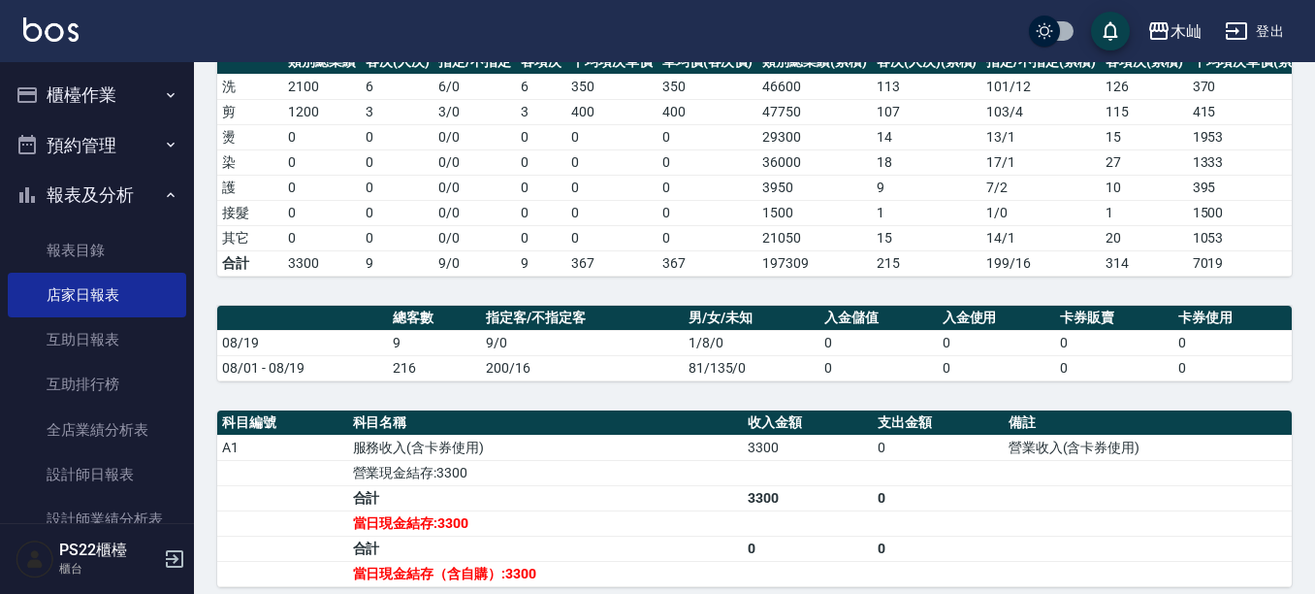
click at [535, 231] on td "0" at bounding box center [541, 237] width 50 height 25
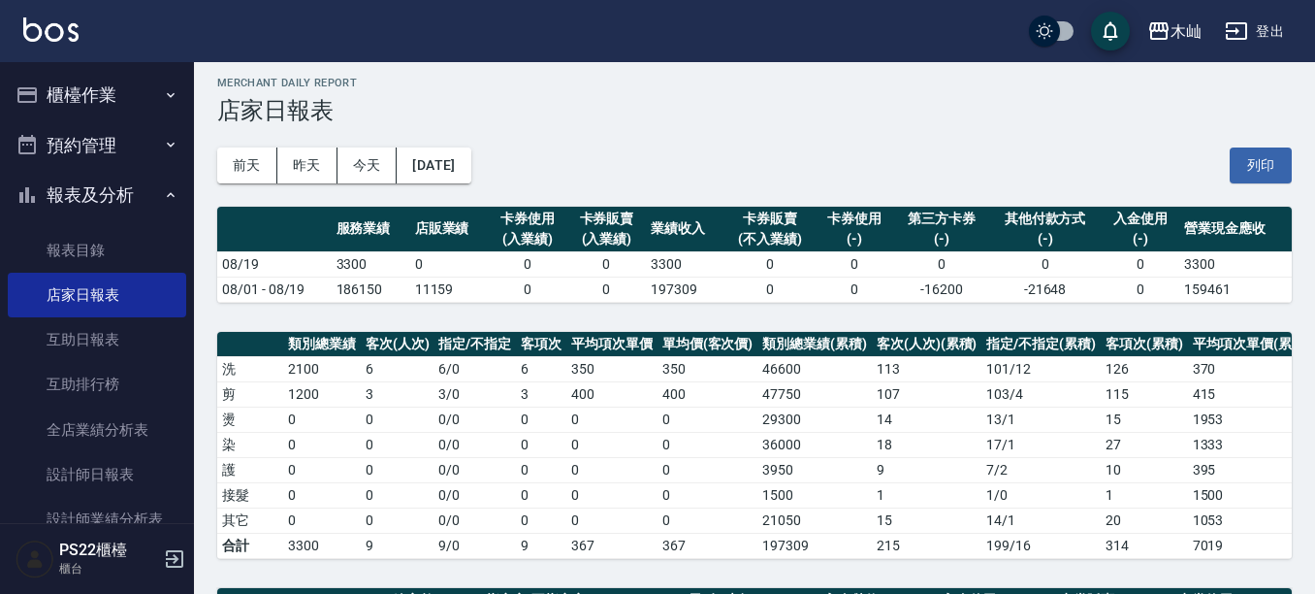
scroll to position [0, 0]
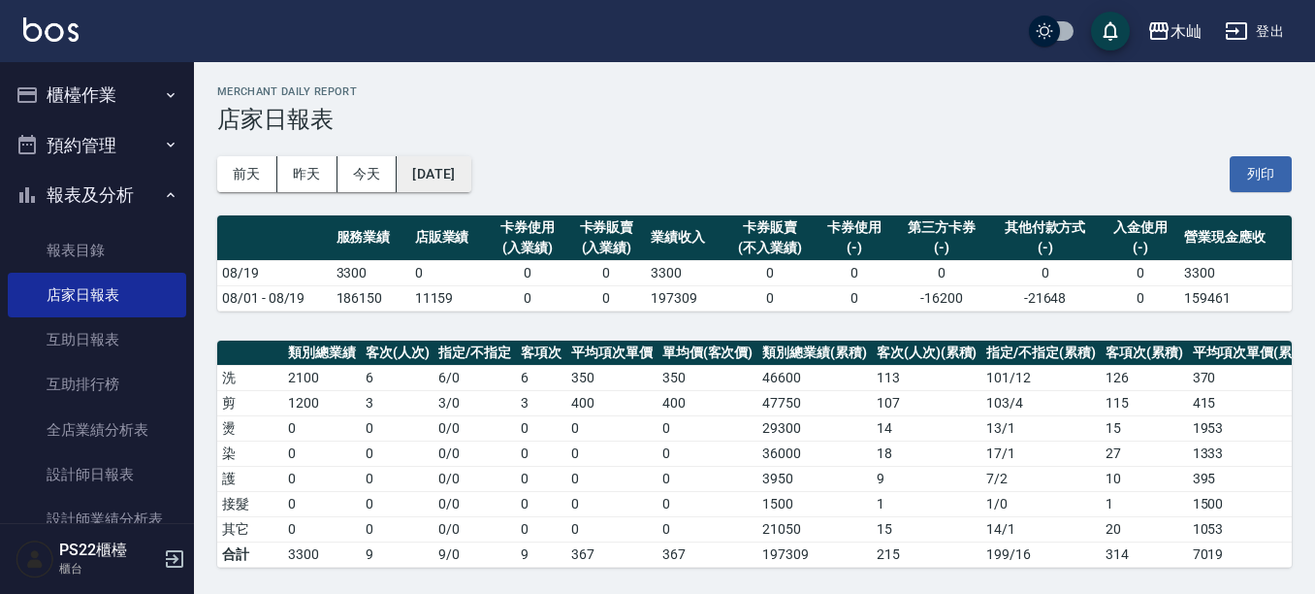
click at [457, 180] on button "[DATE]" at bounding box center [434, 174] width 74 height 36
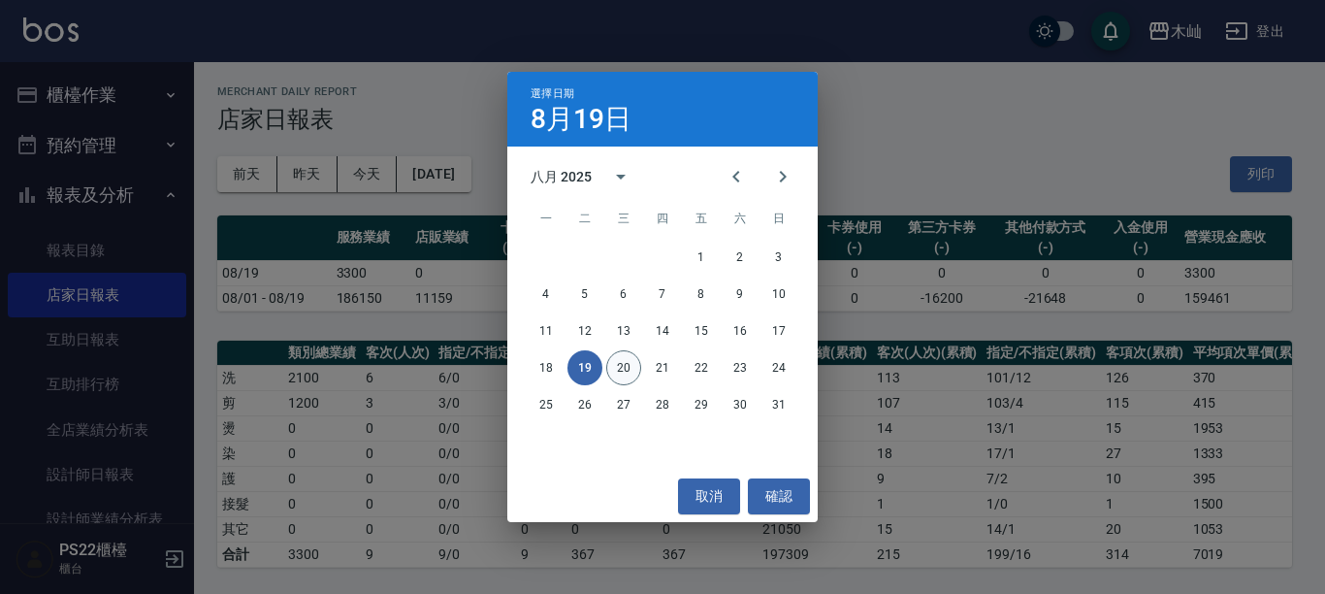
click at [624, 366] on button "20" at bounding box center [623, 367] width 35 height 35
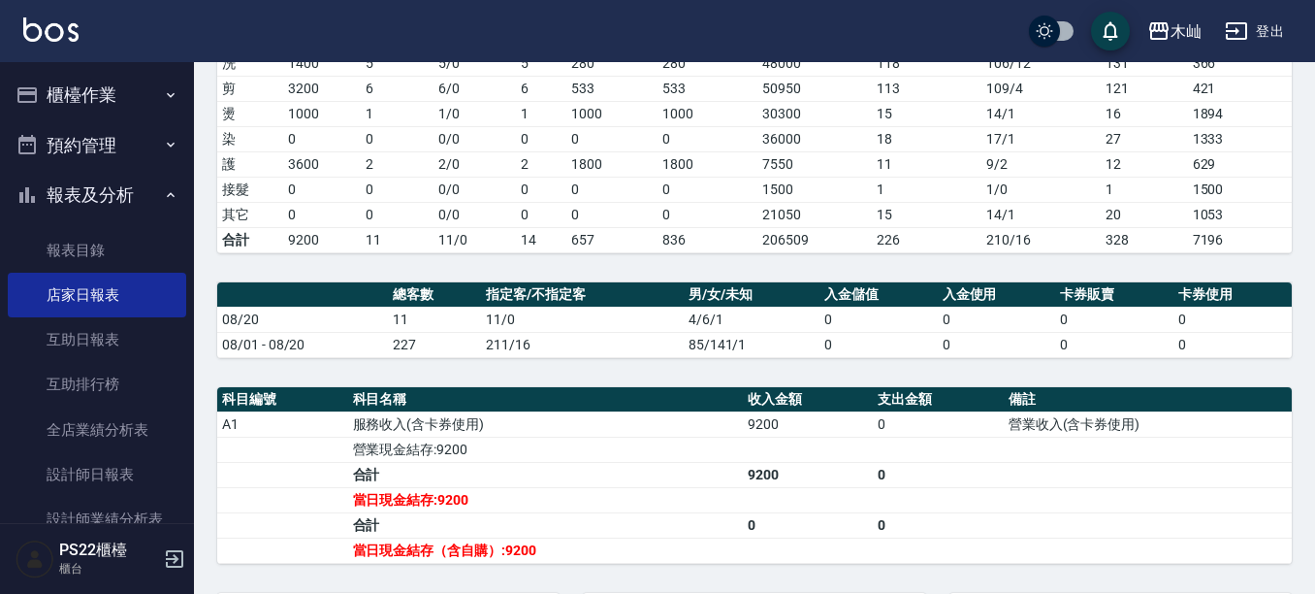
scroll to position [307, 0]
